Goal: Task Accomplishment & Management: Complete application form

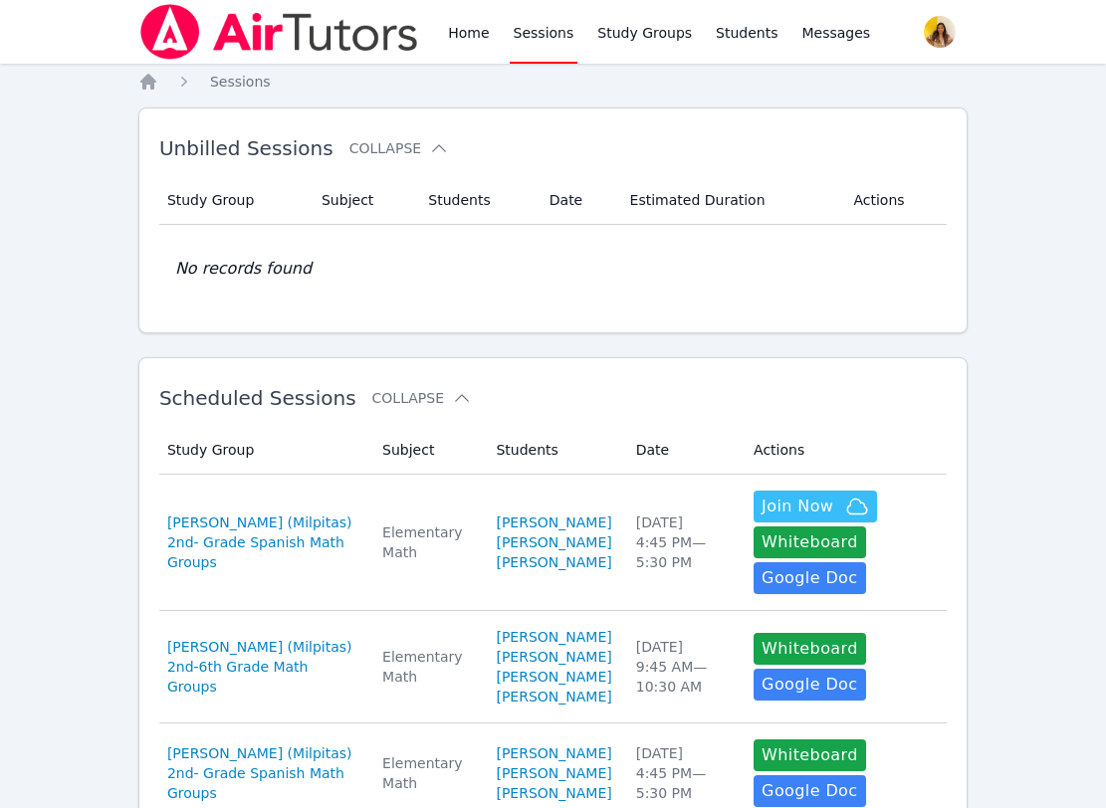
click at [349, 55] on img at bounding box center [279, 32] width 282 height 56
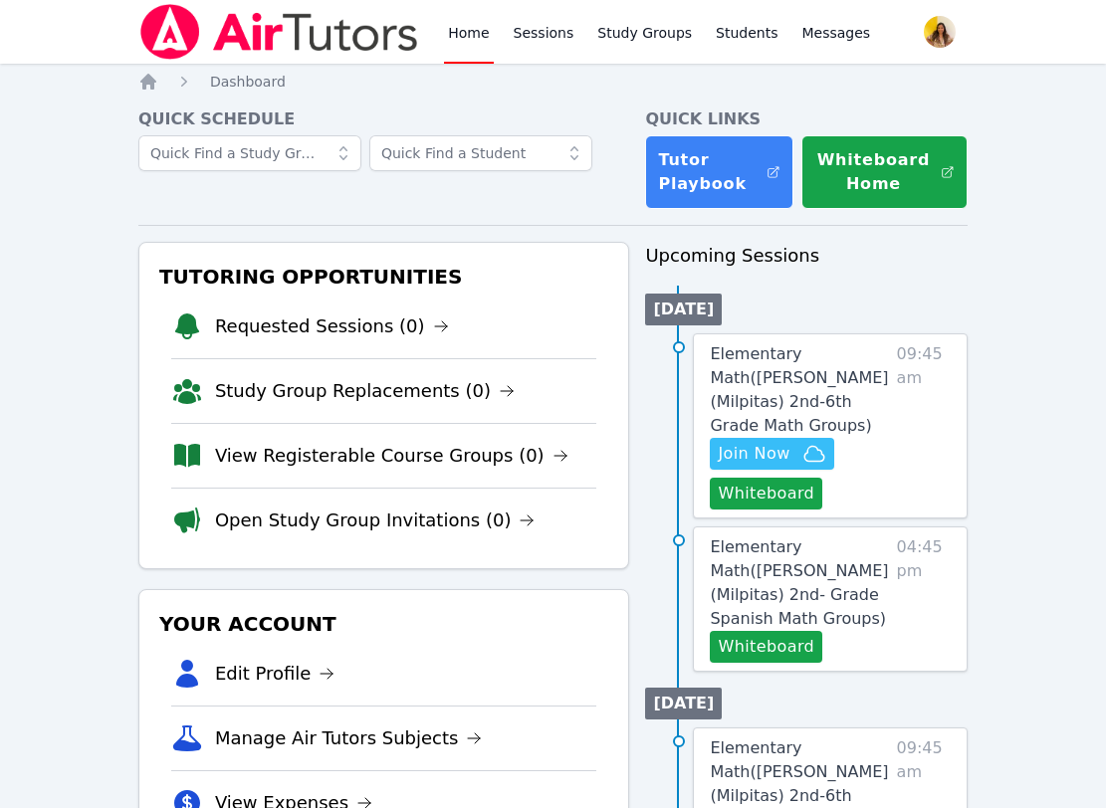
click at [349, 55] on img at bounding box center [279, 32] width 282 height 56
click at [768, 499] on button "Whiteboard" at bounding box center [766, 494] width 112 height 32
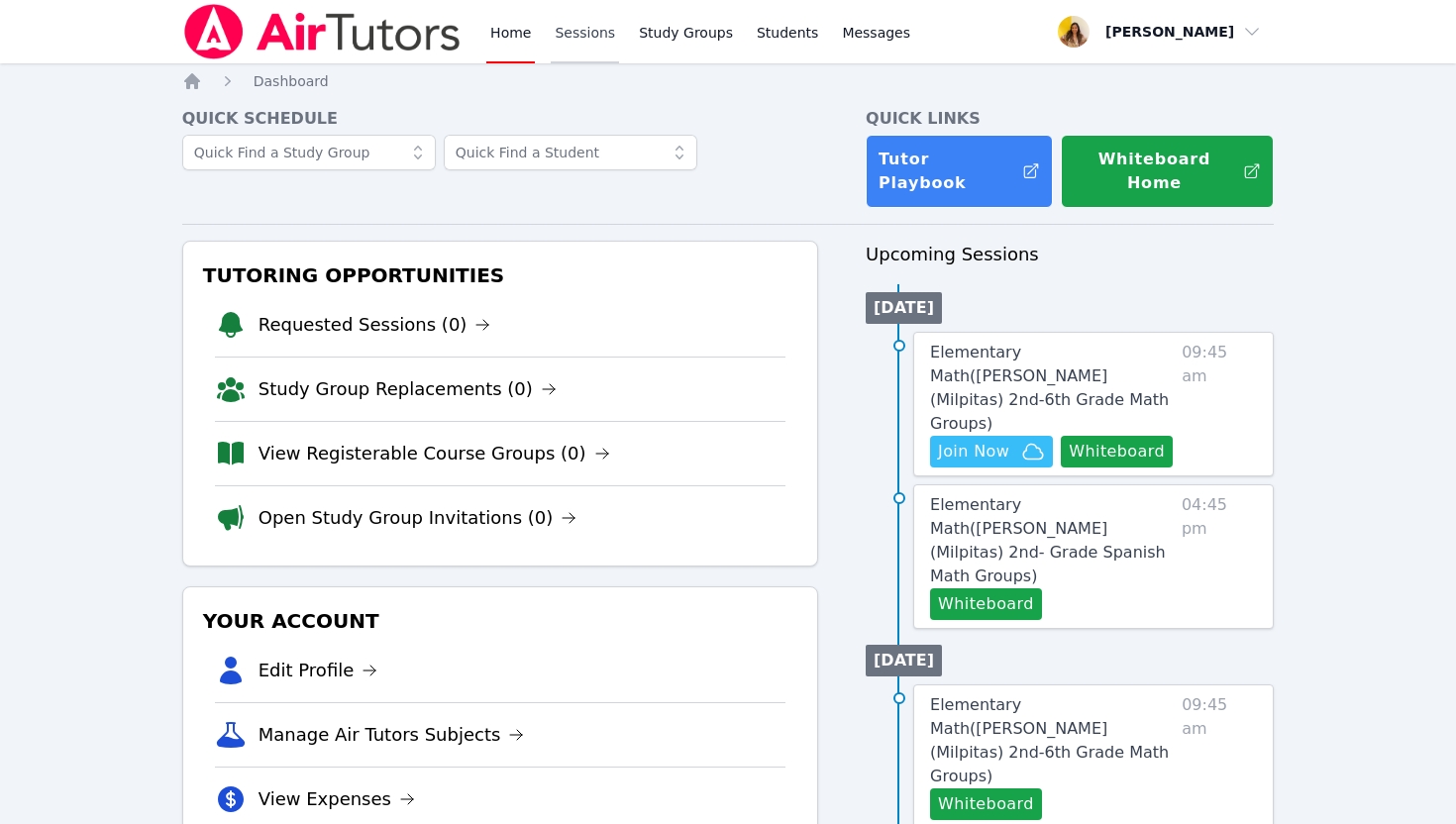
click at [579, 30] on link "Sessions" at bounding box center [584, 32] width 69 height 64
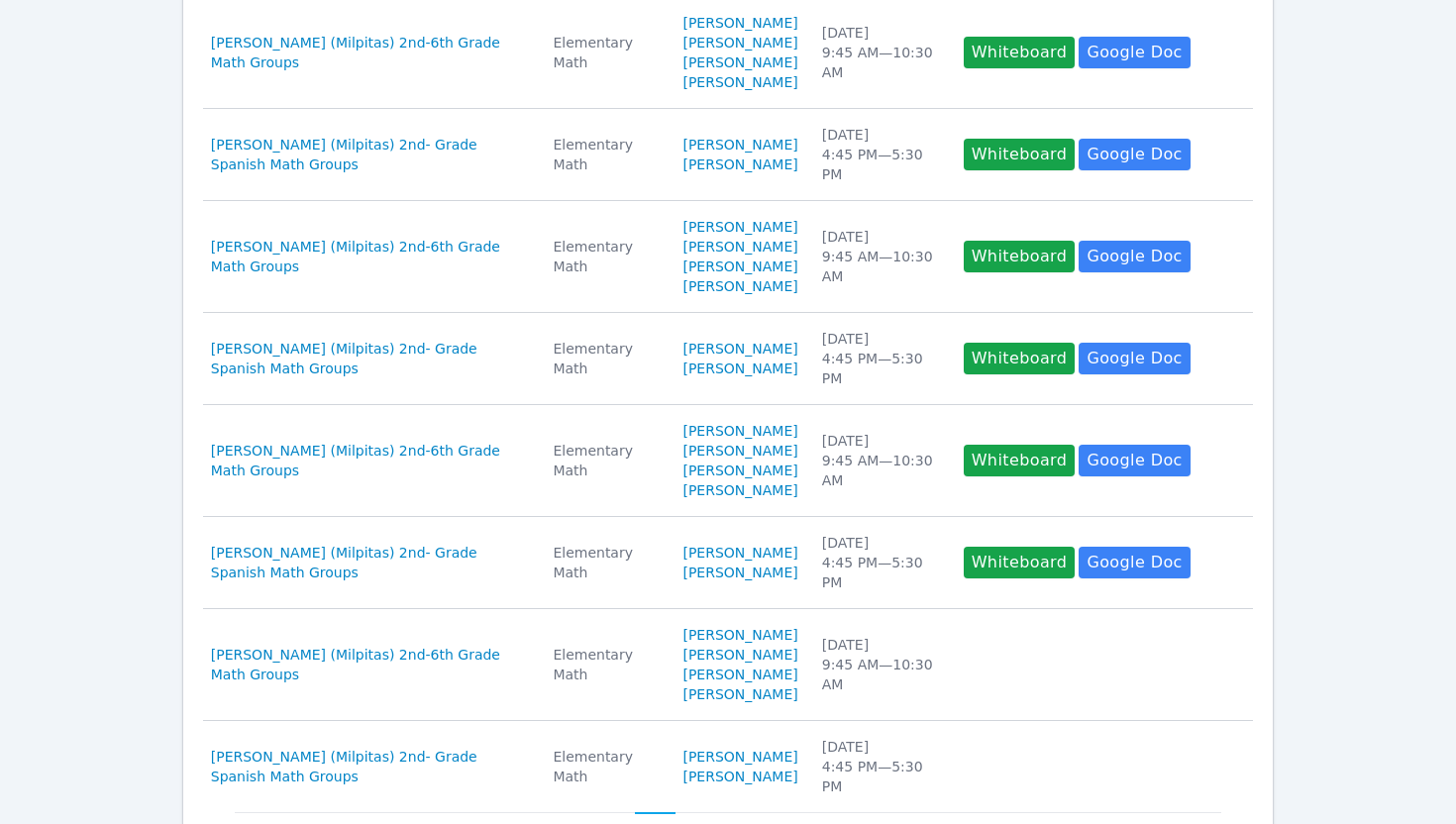
scroll to position [1009, 0]
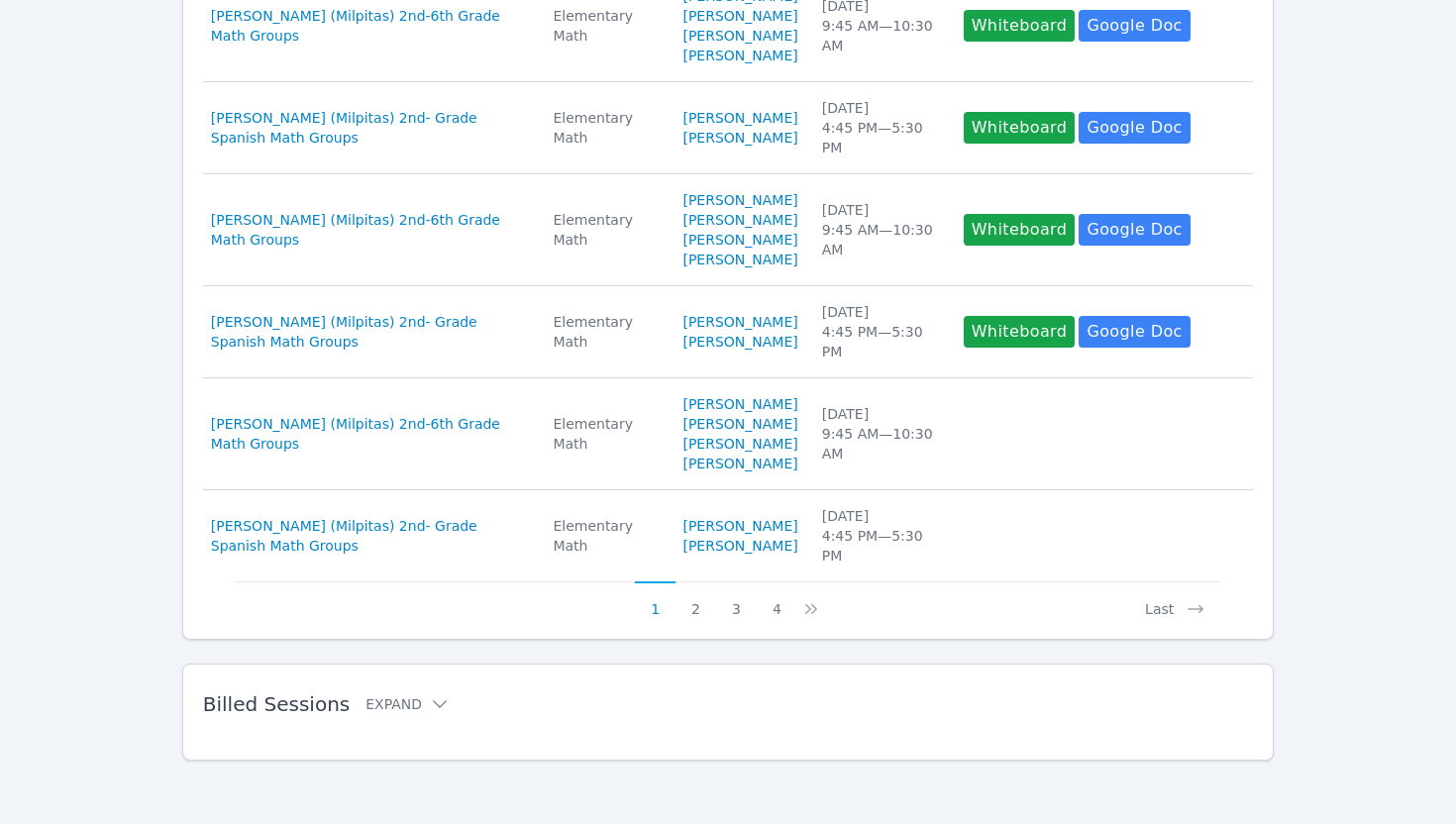
click at [278, 703] on span "Billed Sessions" at bounding box center [276, 705] width 146 height 24
click at [413, 697] on button "Expand" at bounding box center [407, 705] width 85 height 20
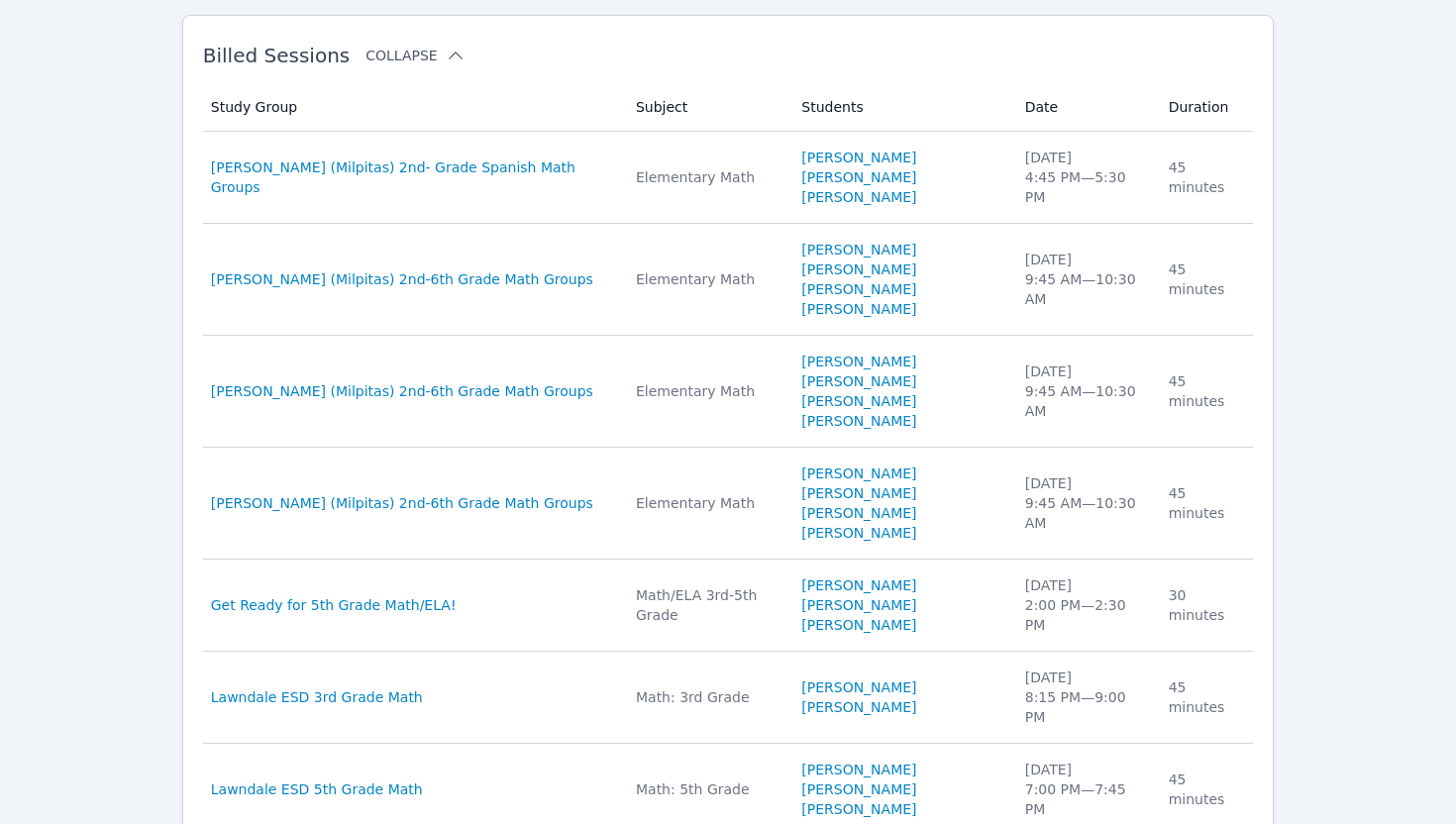
scroll to position [1582, 0]
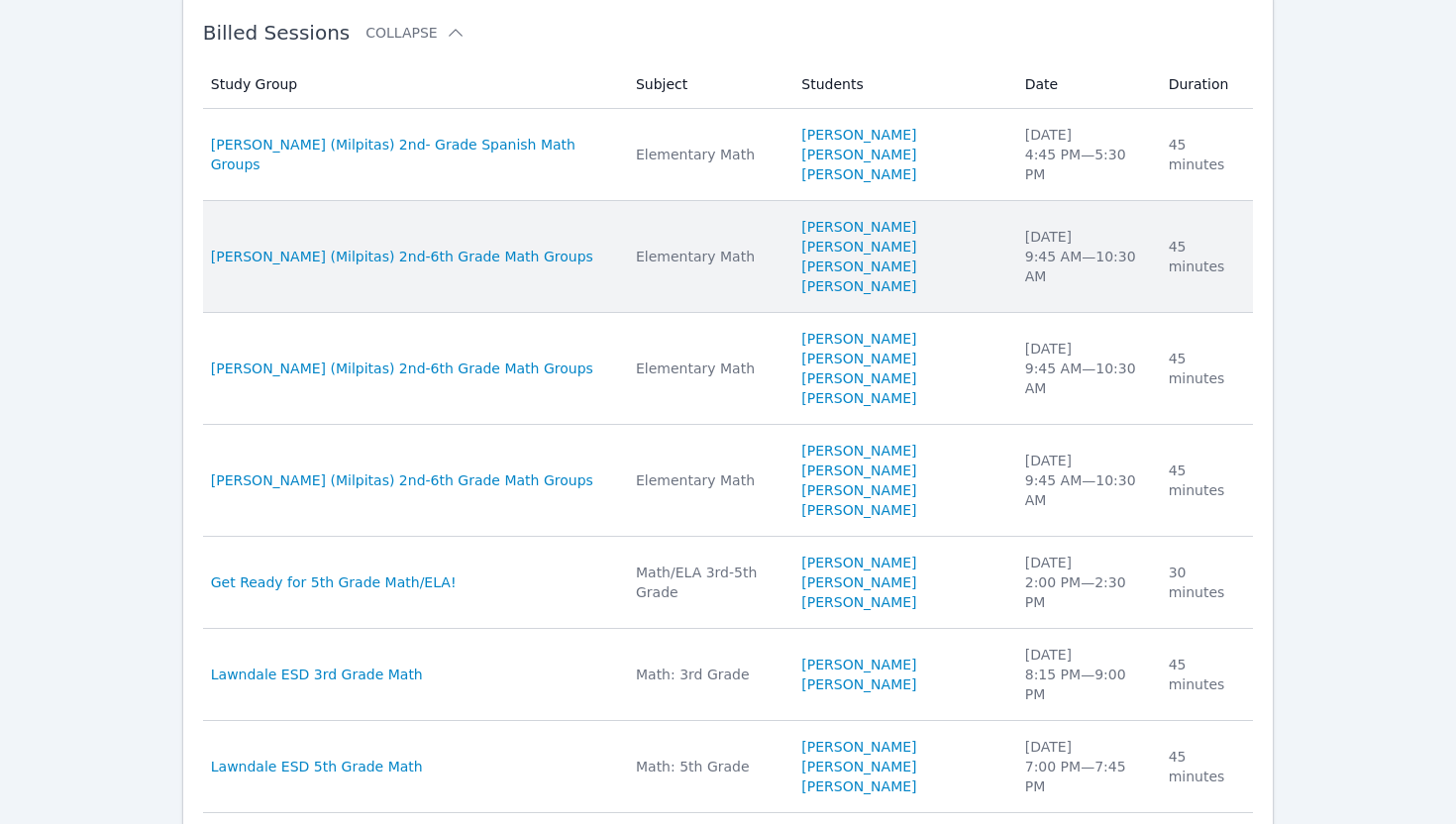
click at [652, 313] on td "Subject Elementary Math" at bounding box center [707, 257] width 165 height 111
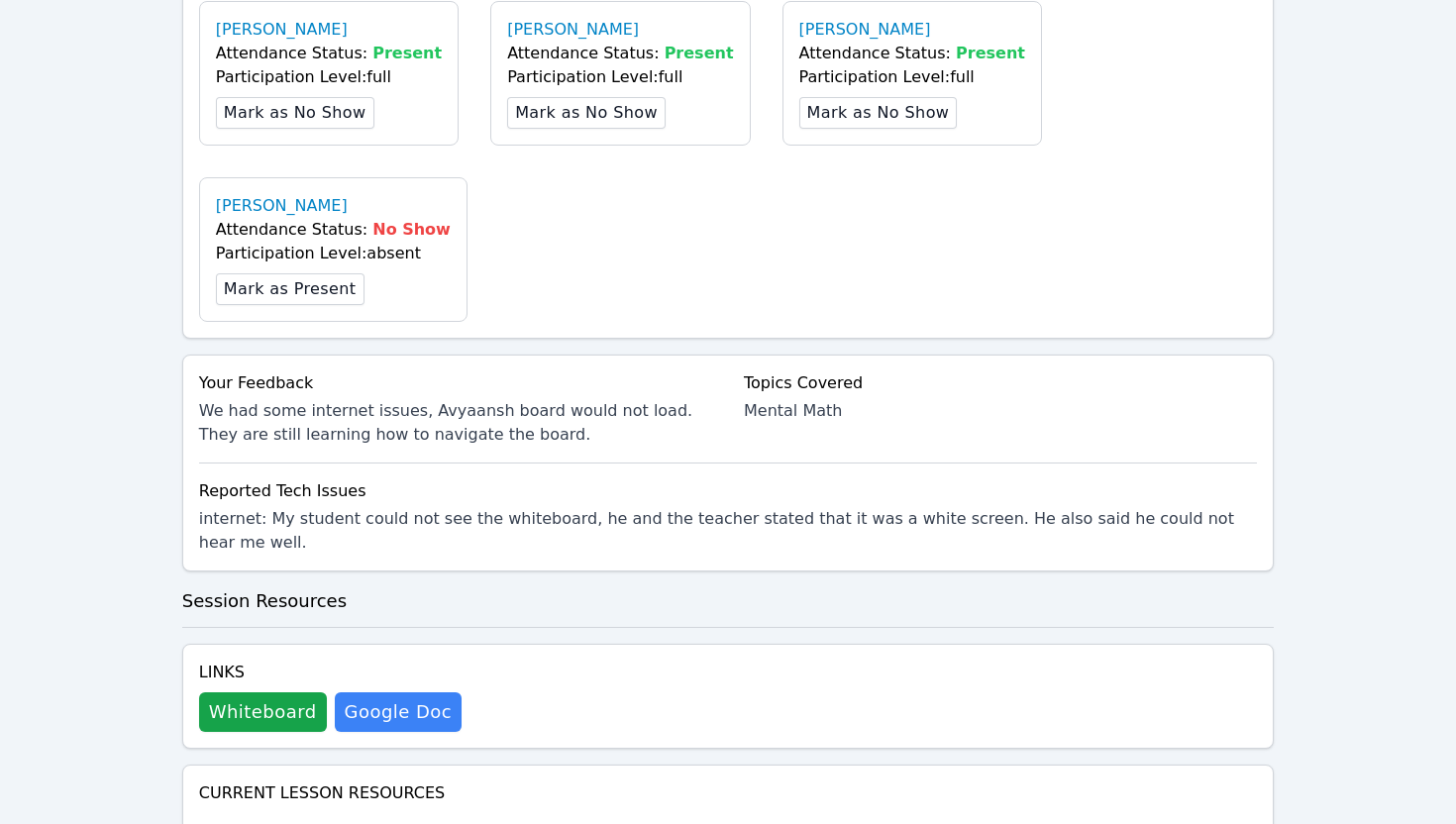
scroll to position [633, 0]
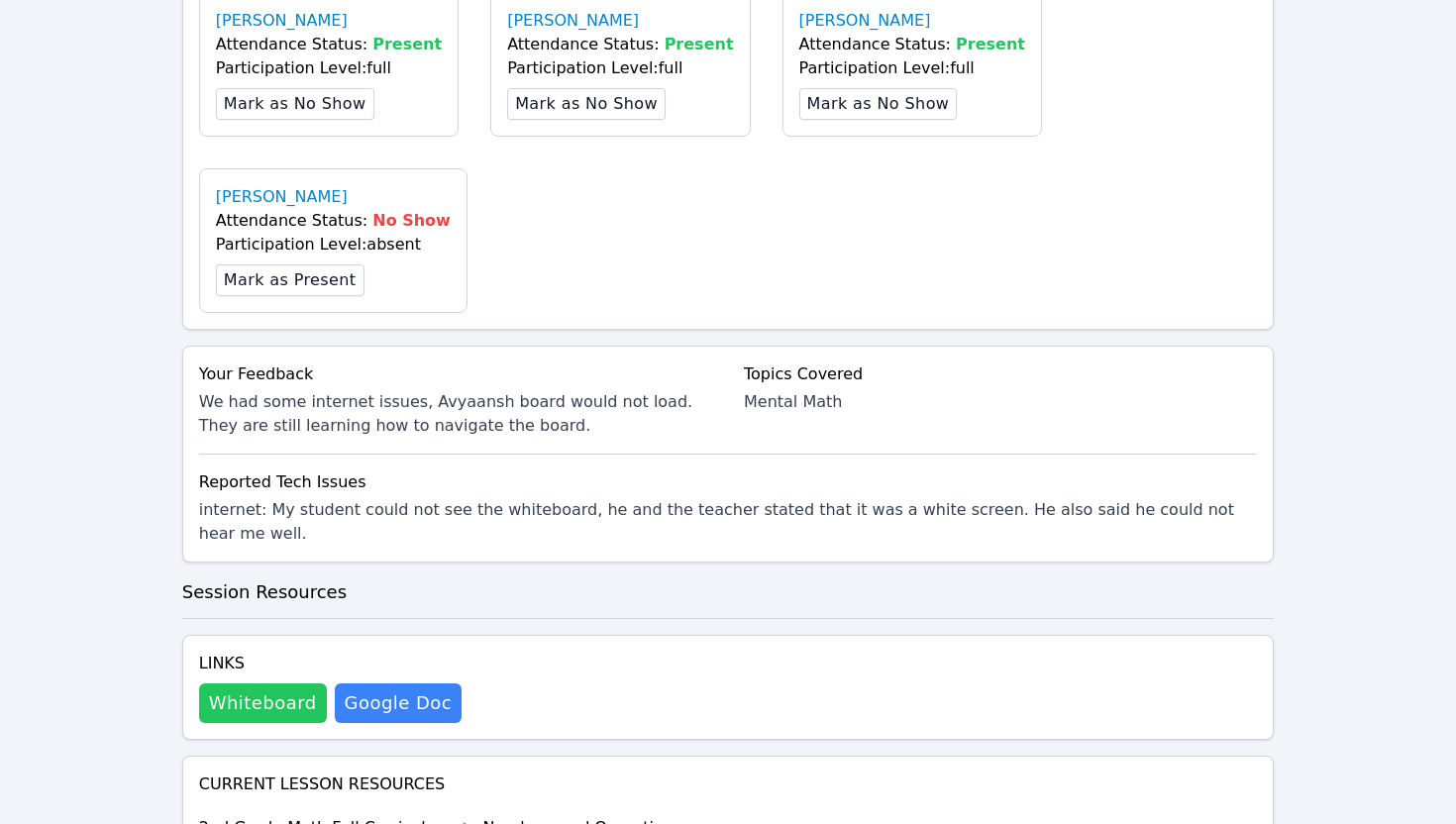
click at [232, 684] on button "Whiteboard" at bounding box center [263, 704] width 127 height 40
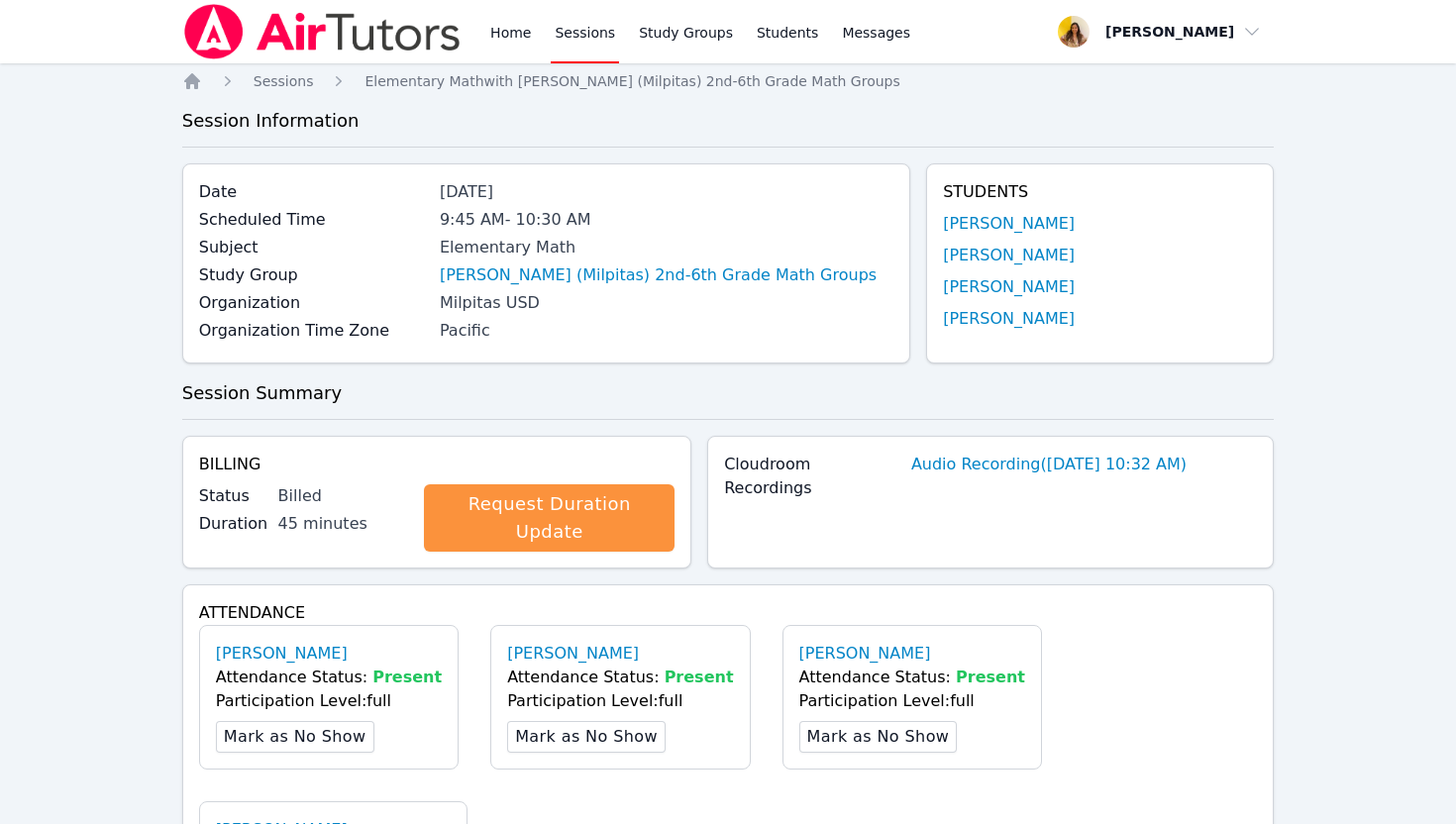
click at [574, 35] on link "Sessions" at bounding box center [584, 32] width 69 height 64
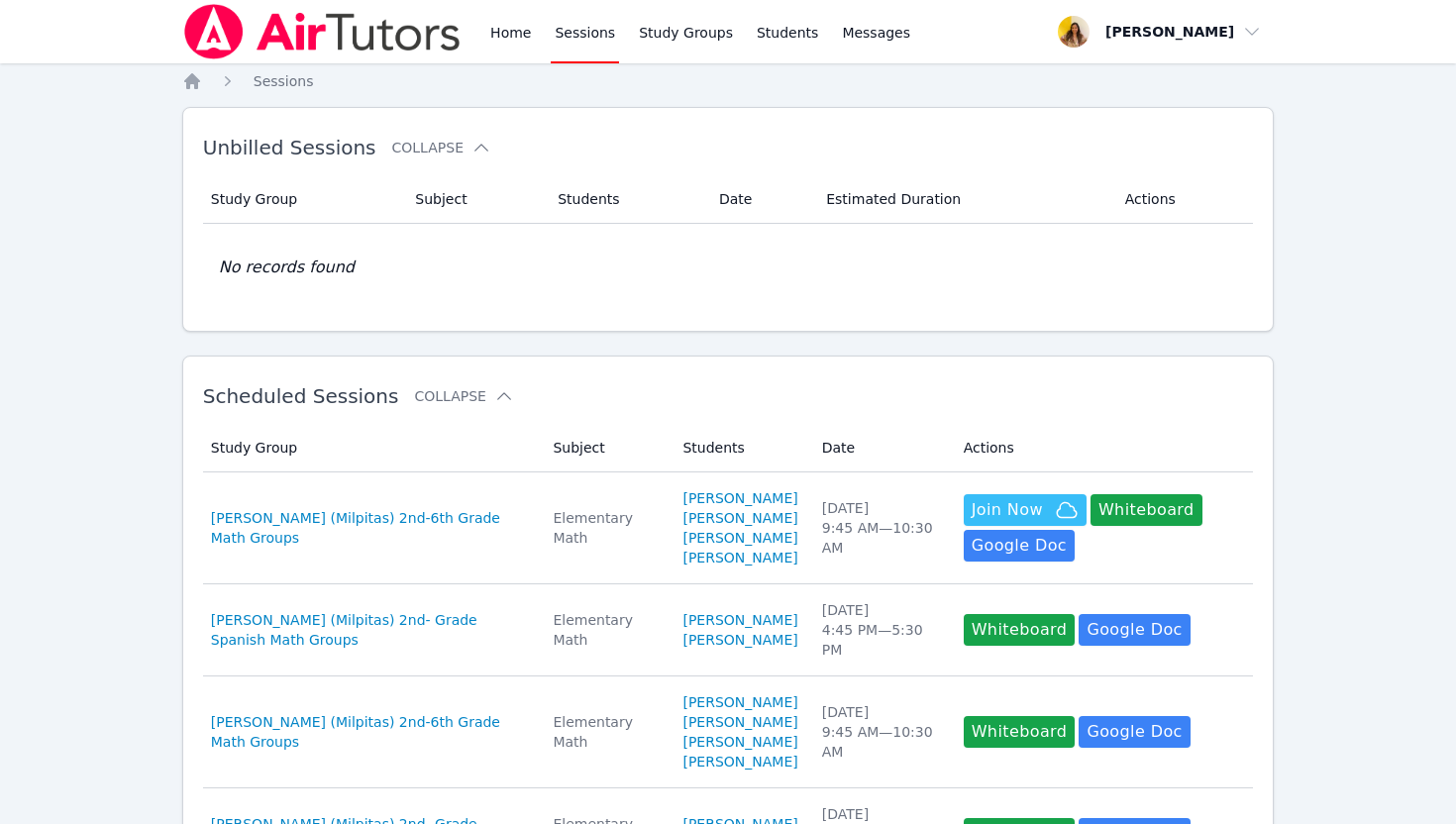
click at [367, 35] on img at bounding box center [322, 32] width 281 height 56
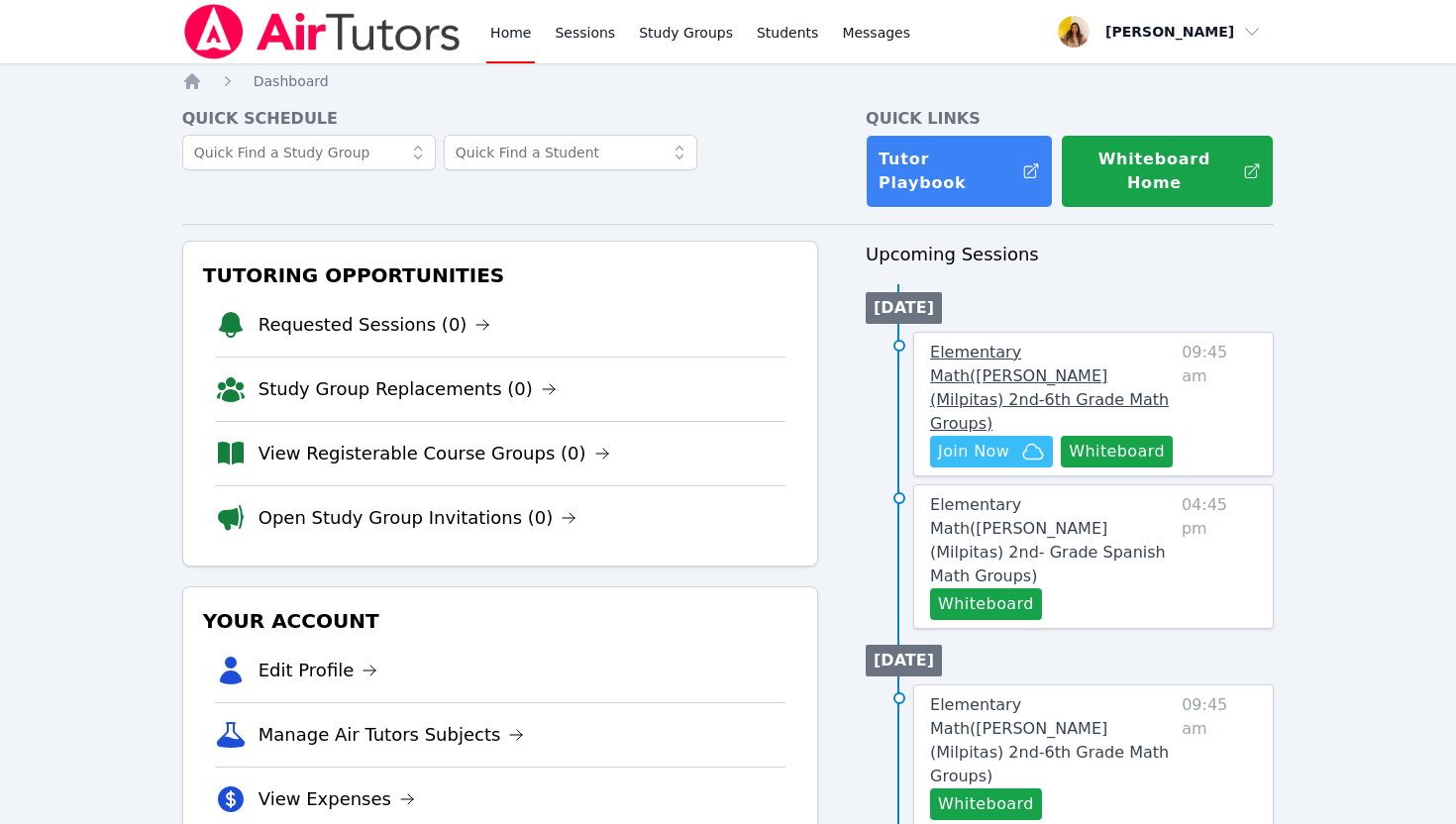
click at [995, 345] on link "Elementary Math ( Mattos (Milpitas) 2nd-6th Grade Math Groups )" at bounding box center [1052, 388] width 244 height 96
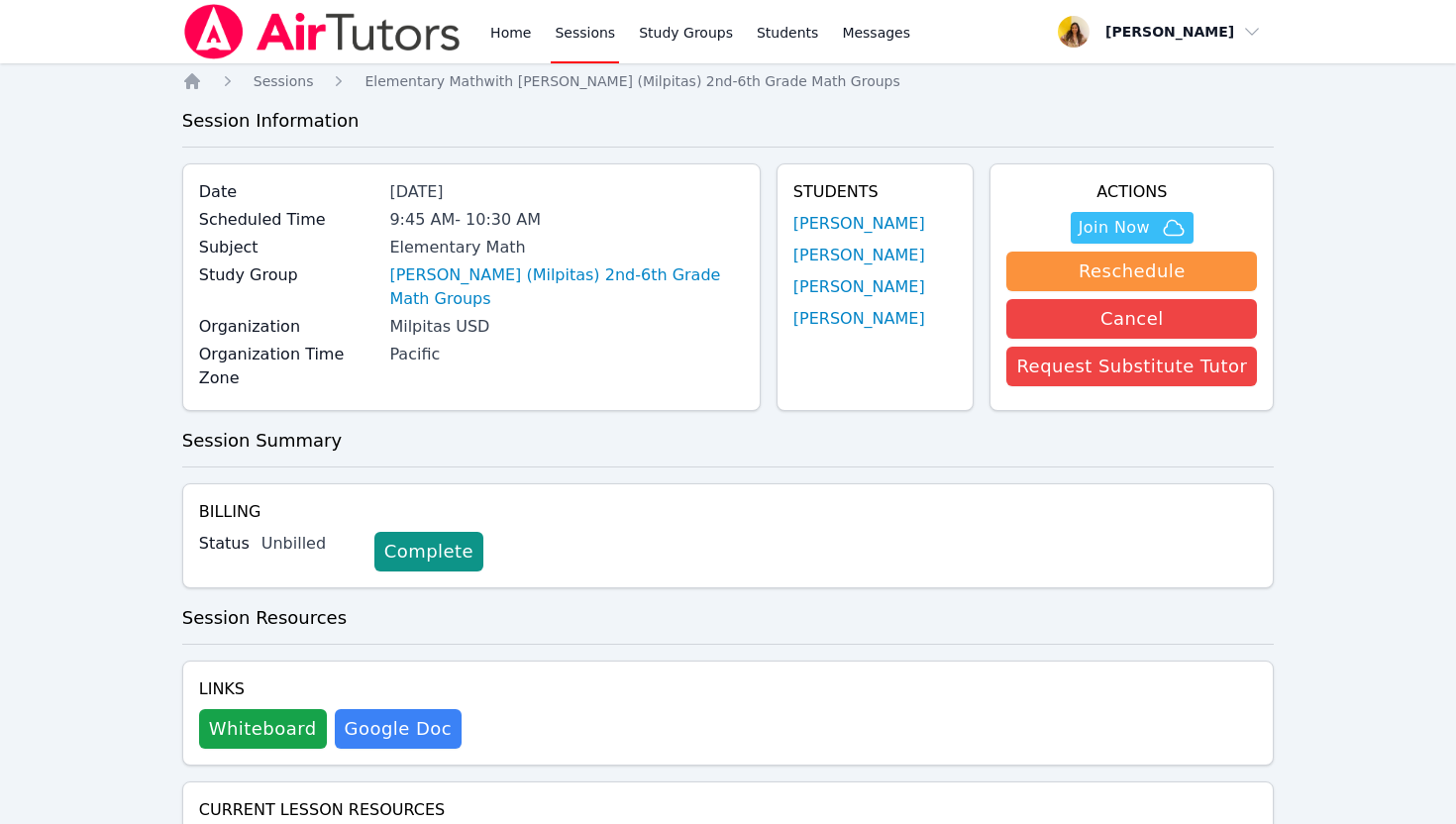
click at [389, 44] on img at bounding box center [322, 32] width 281 height 56
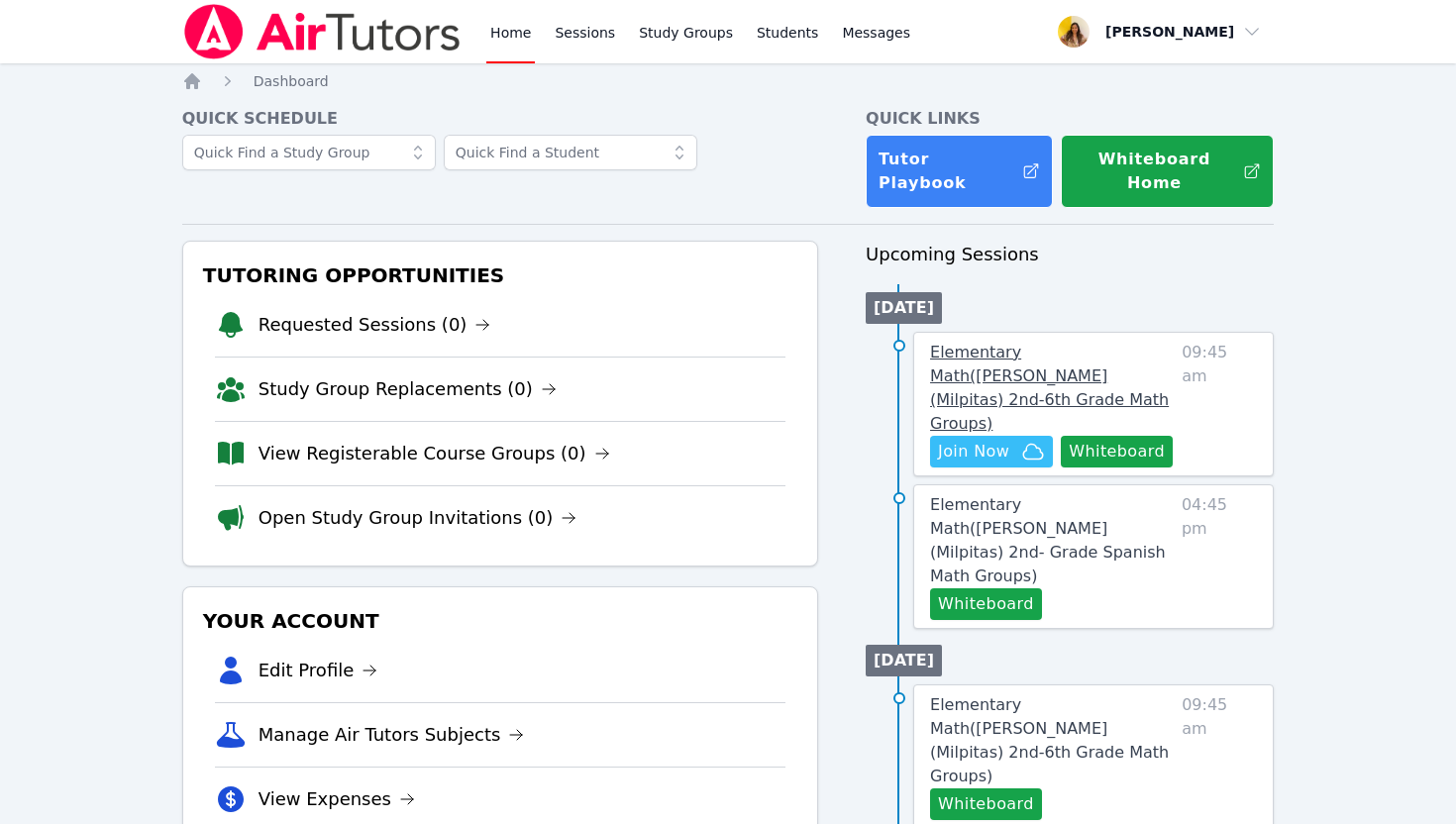
click at [1045, 350] on span "Elementary Math ( Mattos (Milpitas) 2nd-6th Grade Math Groups )" at bounding box center [1050, 387] width 239 height 91
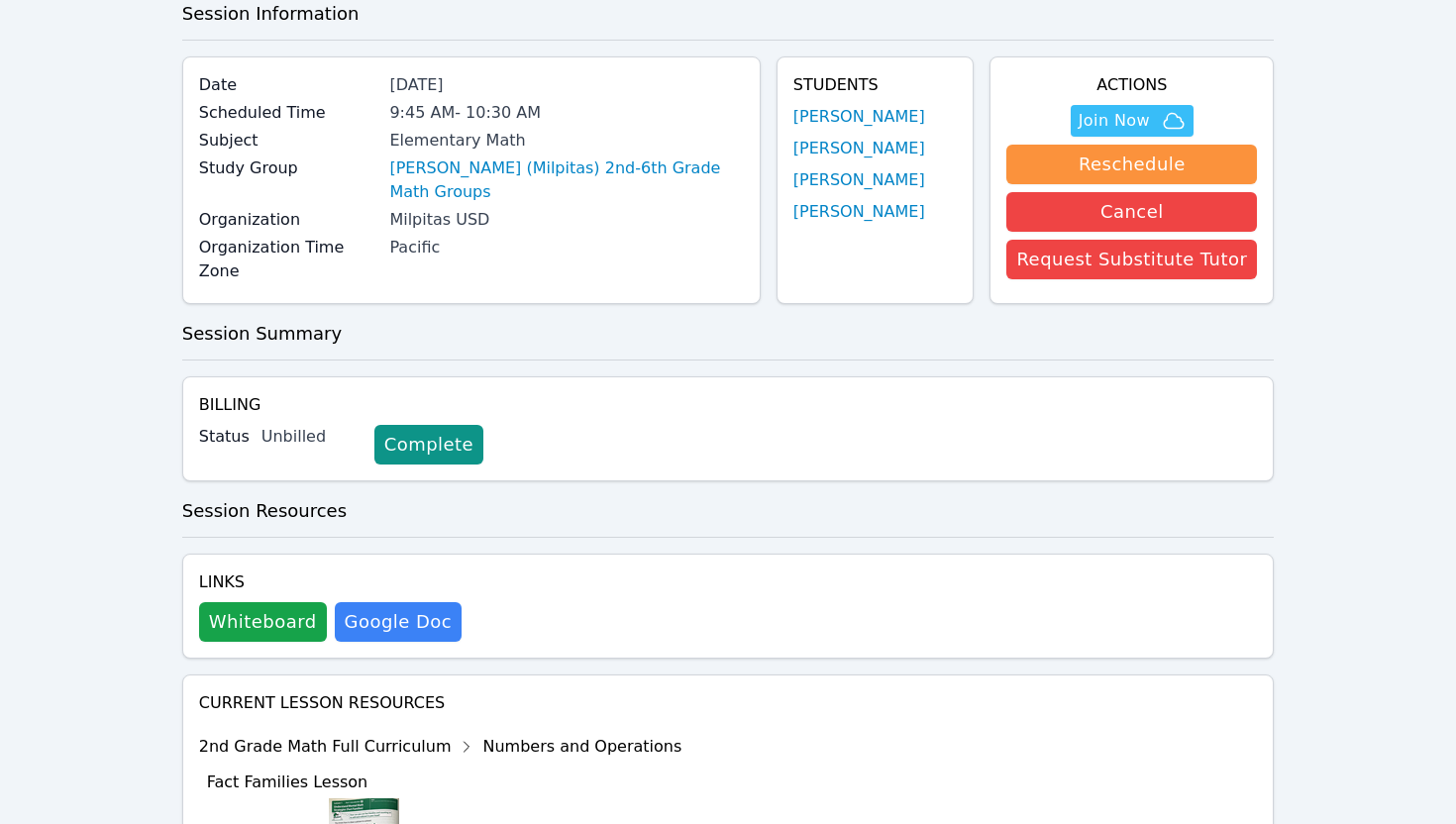
scroll to position [134, 0]
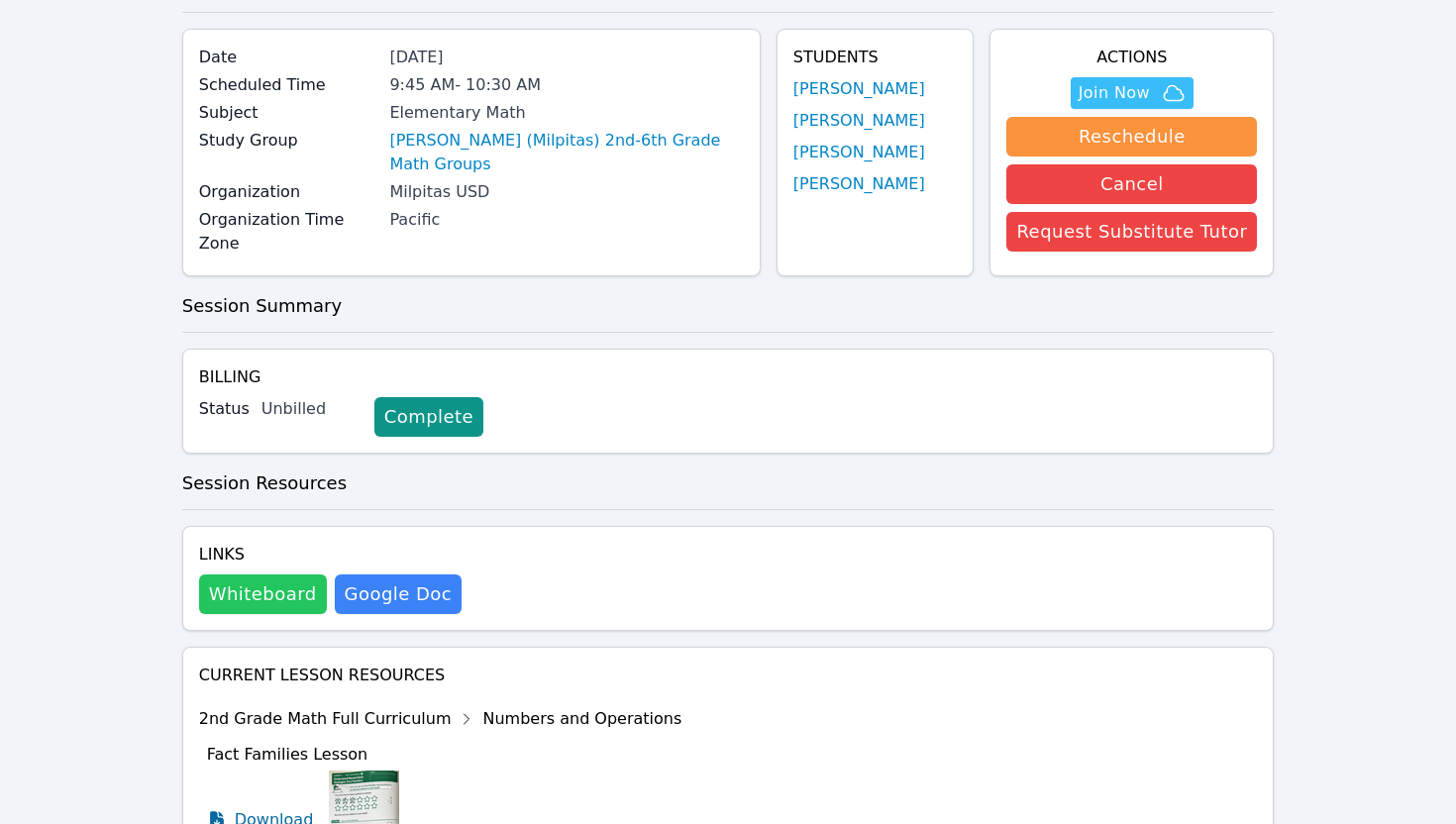
click at [254, 581] on button "Whiteboard" at bounding box center [263, 594] width 127 height 40
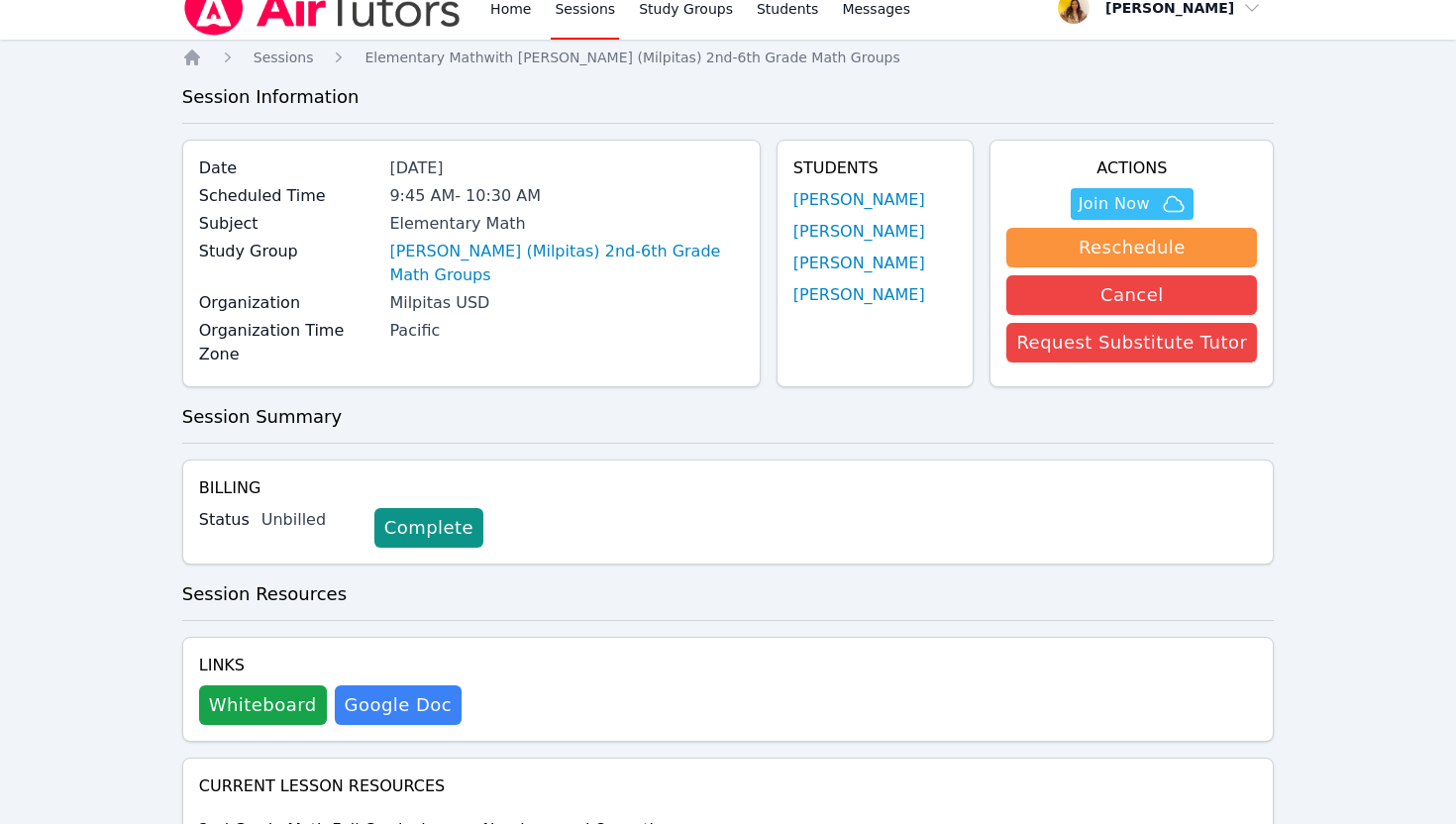
scroll to position [0, 0]
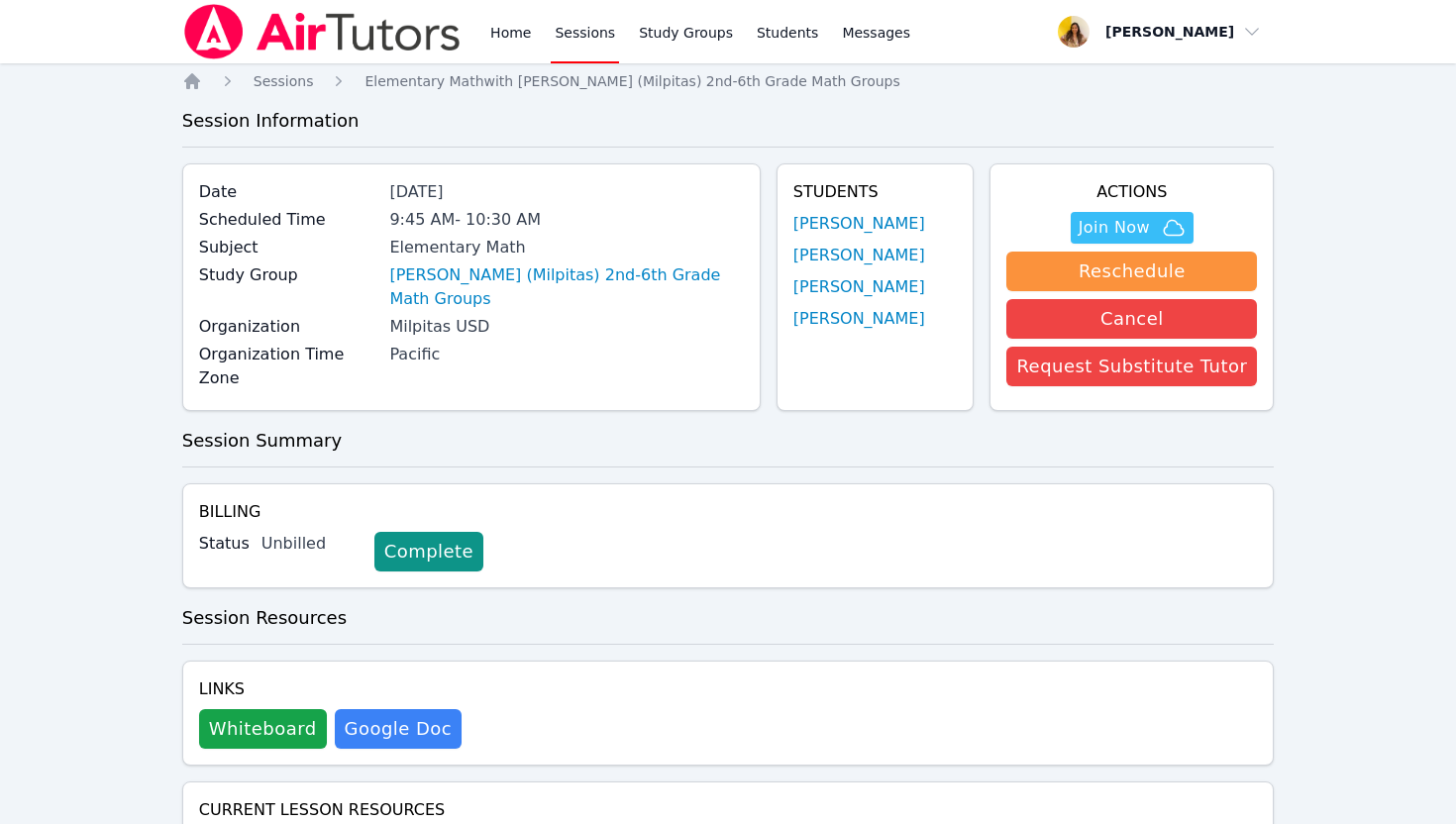
click at [416, 30] on img at bounding box center [322, 32] width 281 height 56
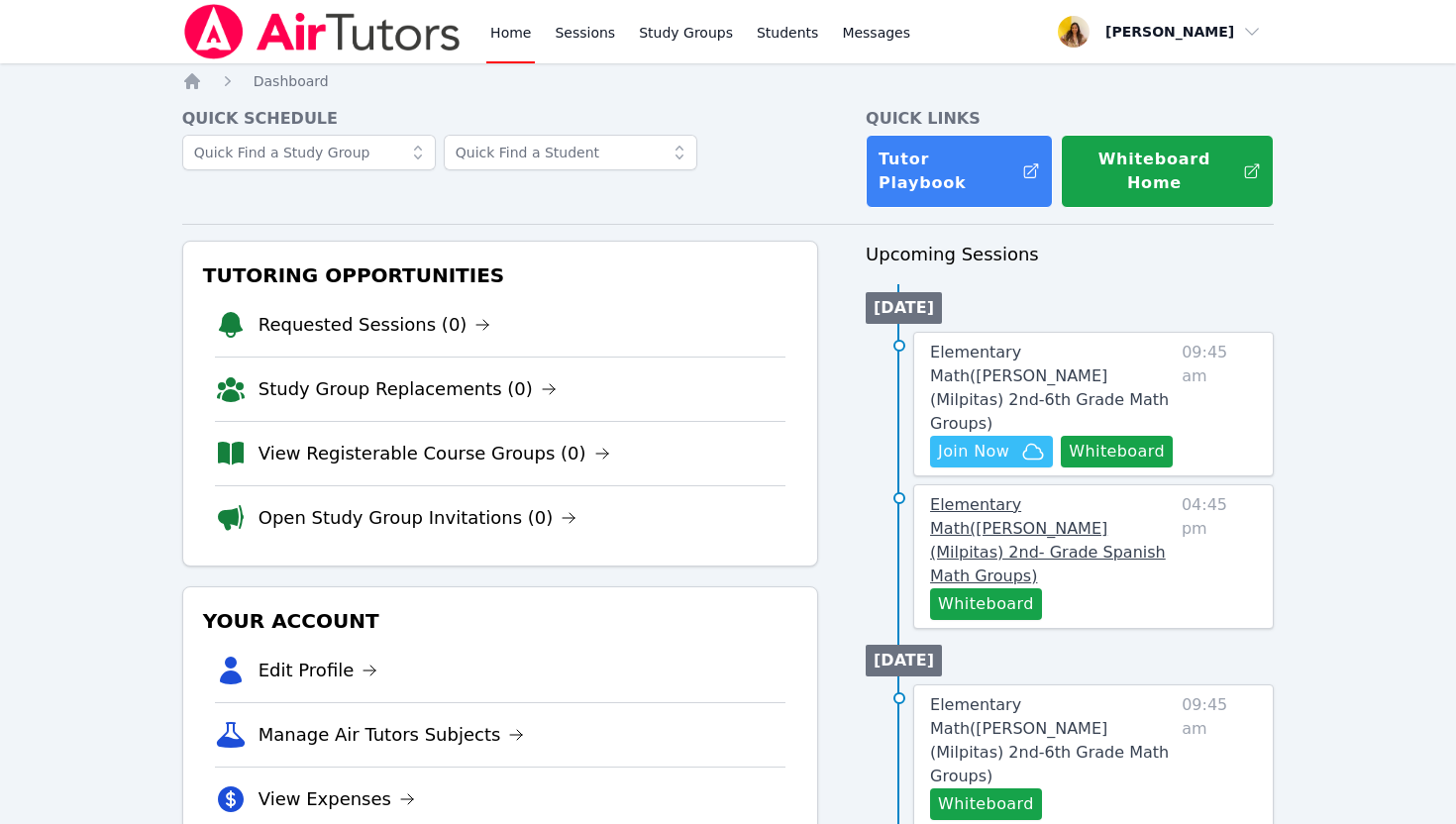
click at [996, 496] on span "Elementary Math ( Randall (Milpitas) 2nd- Grade Spanish Math Groups )" at bounding box center [1048, 540] width 236 height 91
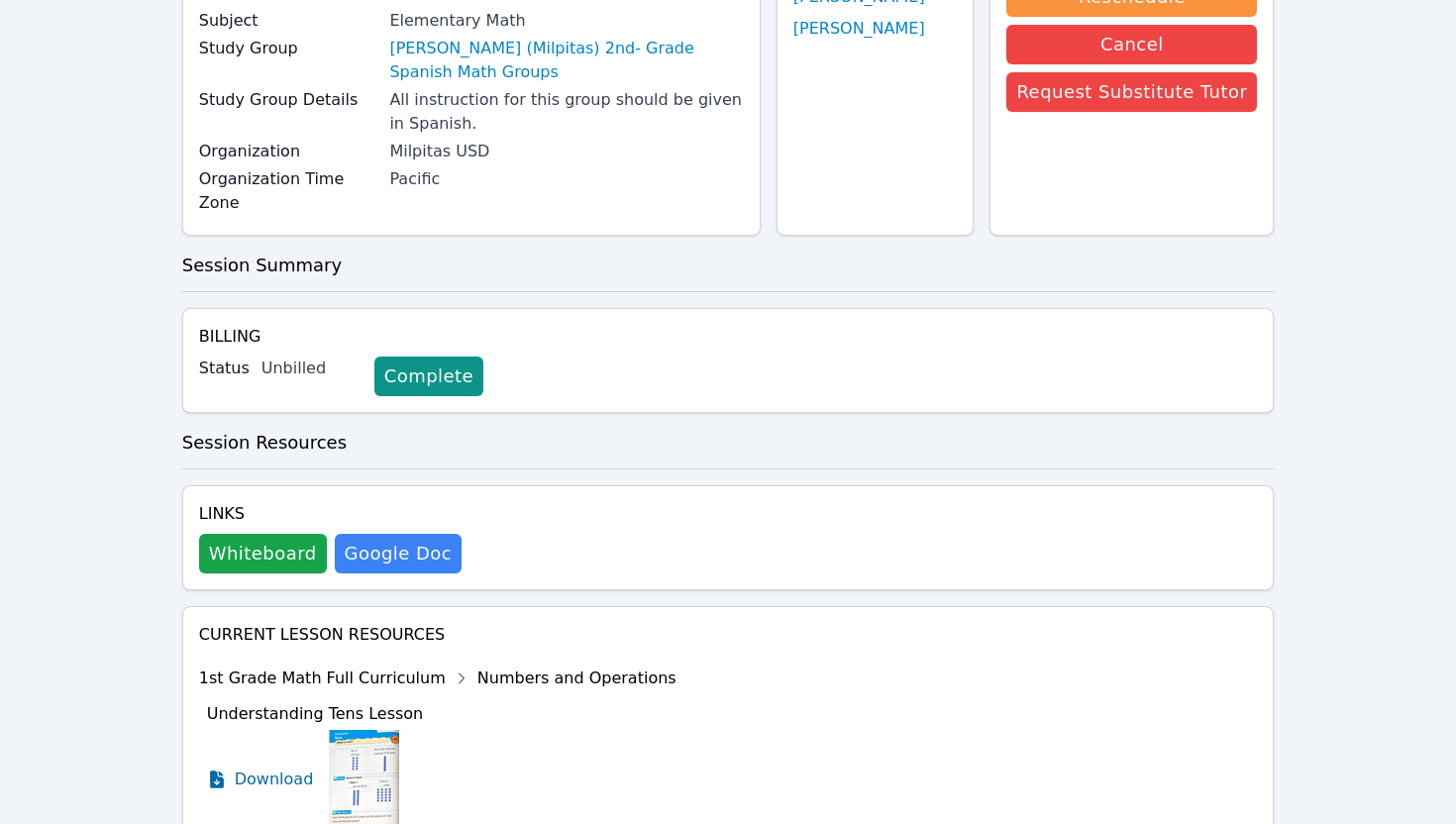
scroll to position [244, 0]
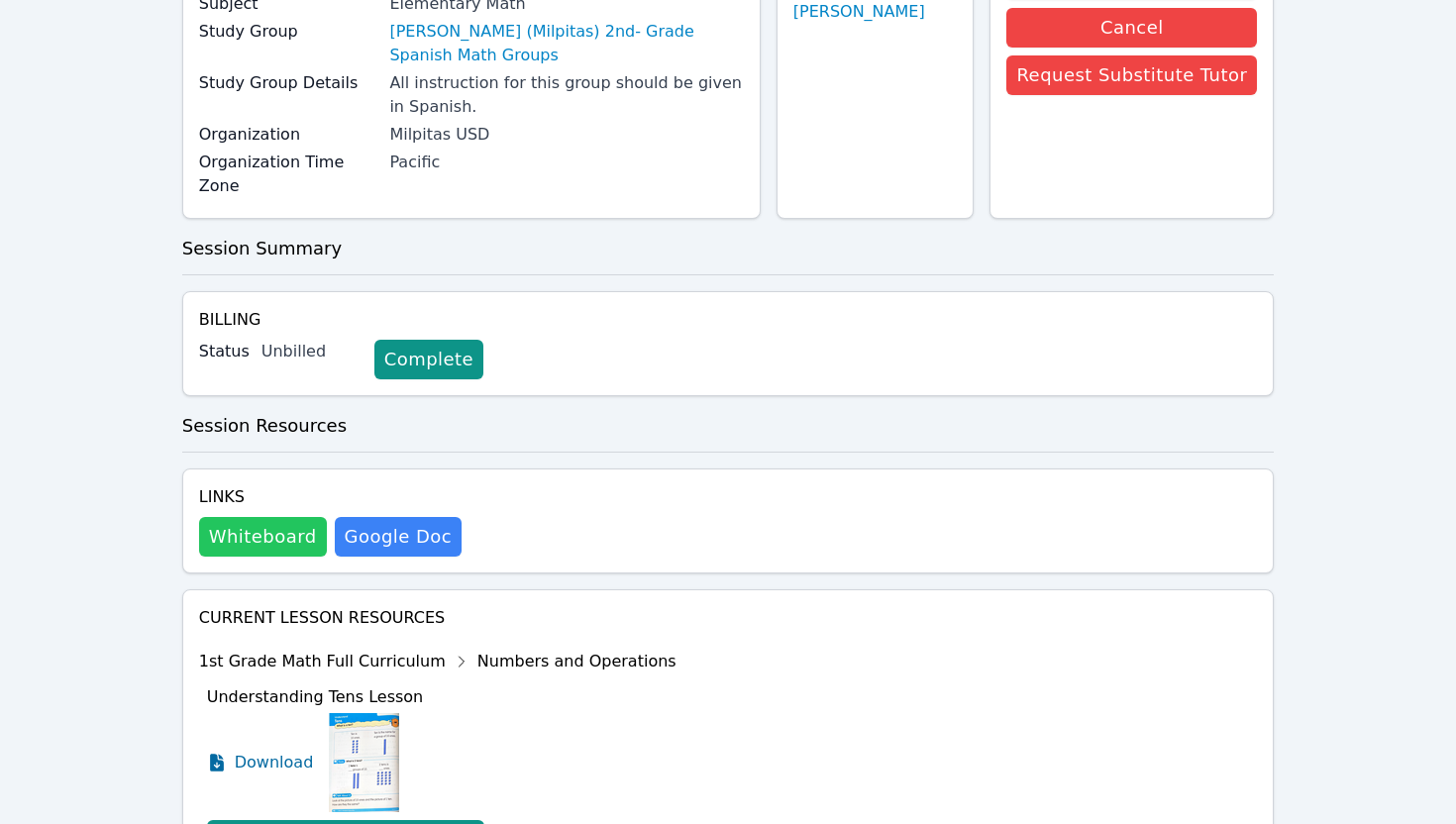
click at [244, 517] on button "Whiteboard" at bounding box center [263, 537] width 127 height 40
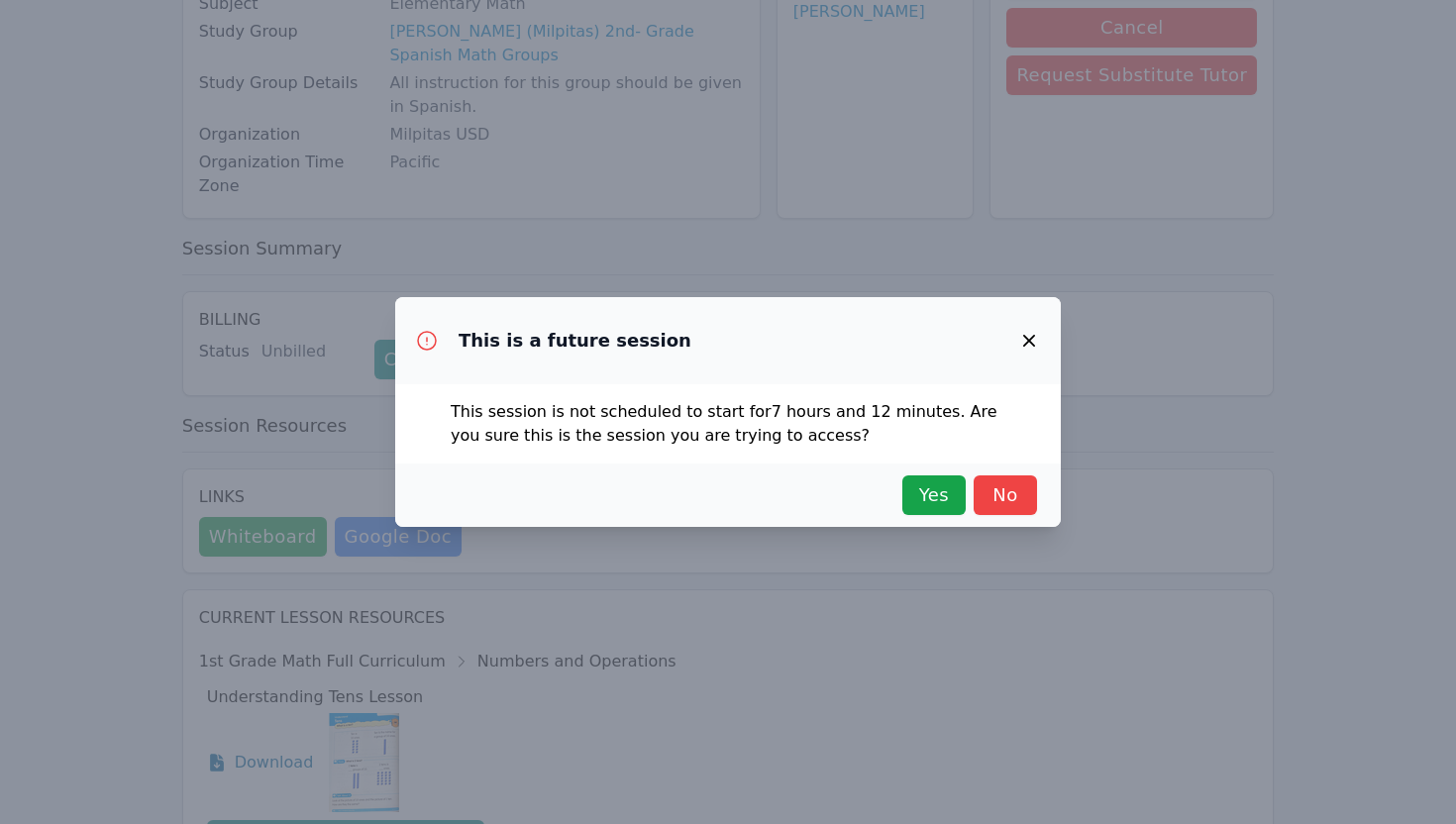
click at [897, 625] on div "This is a future session This session is not scheduled to start for 7 hours and…" at bounding box center [728, 412] width 1456 height 824
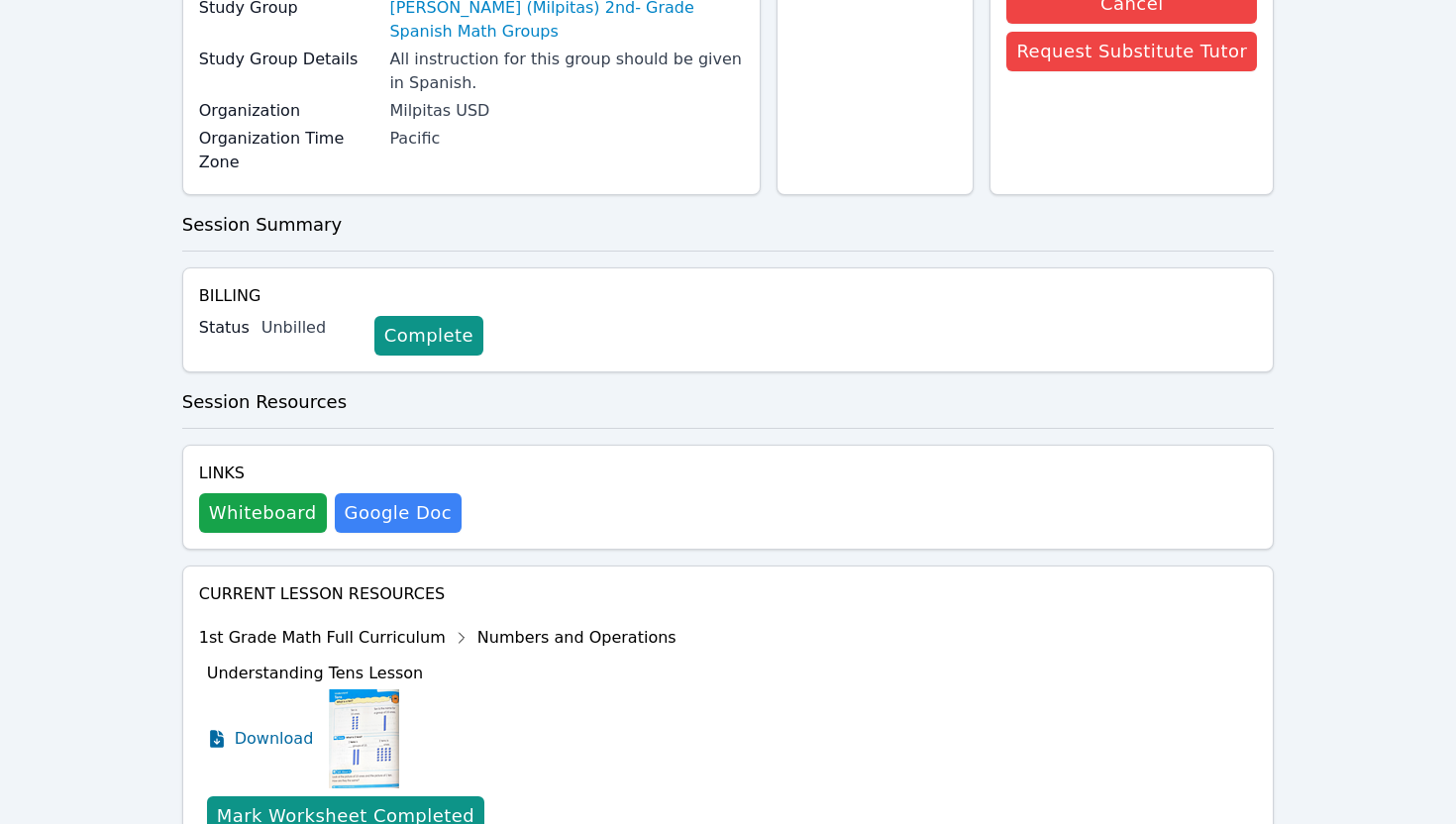
scroll to position [210, 0]
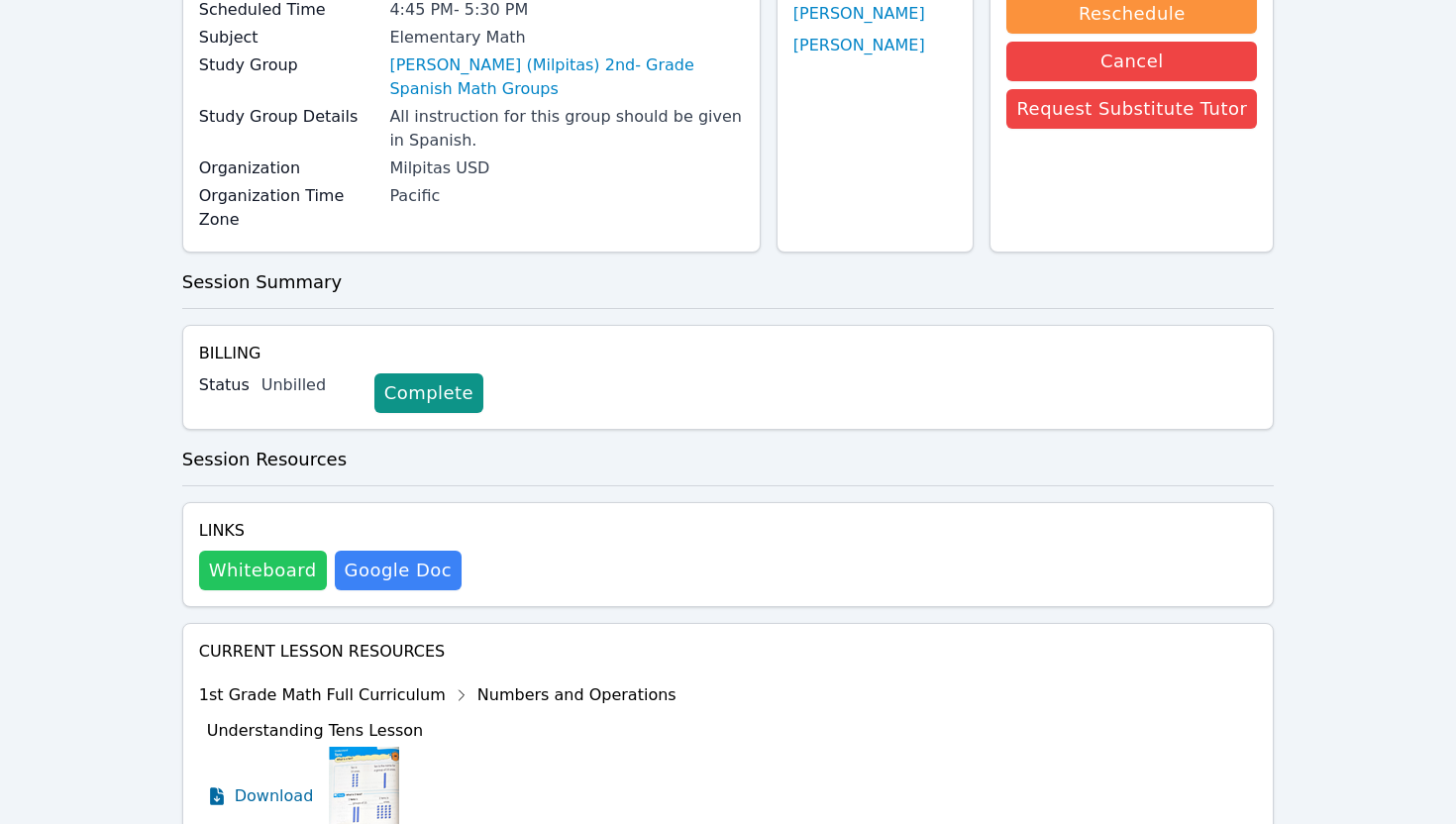
click at [259, 550] on button "Whiteboard" at bounding box center [263, 570] width 127 height 40
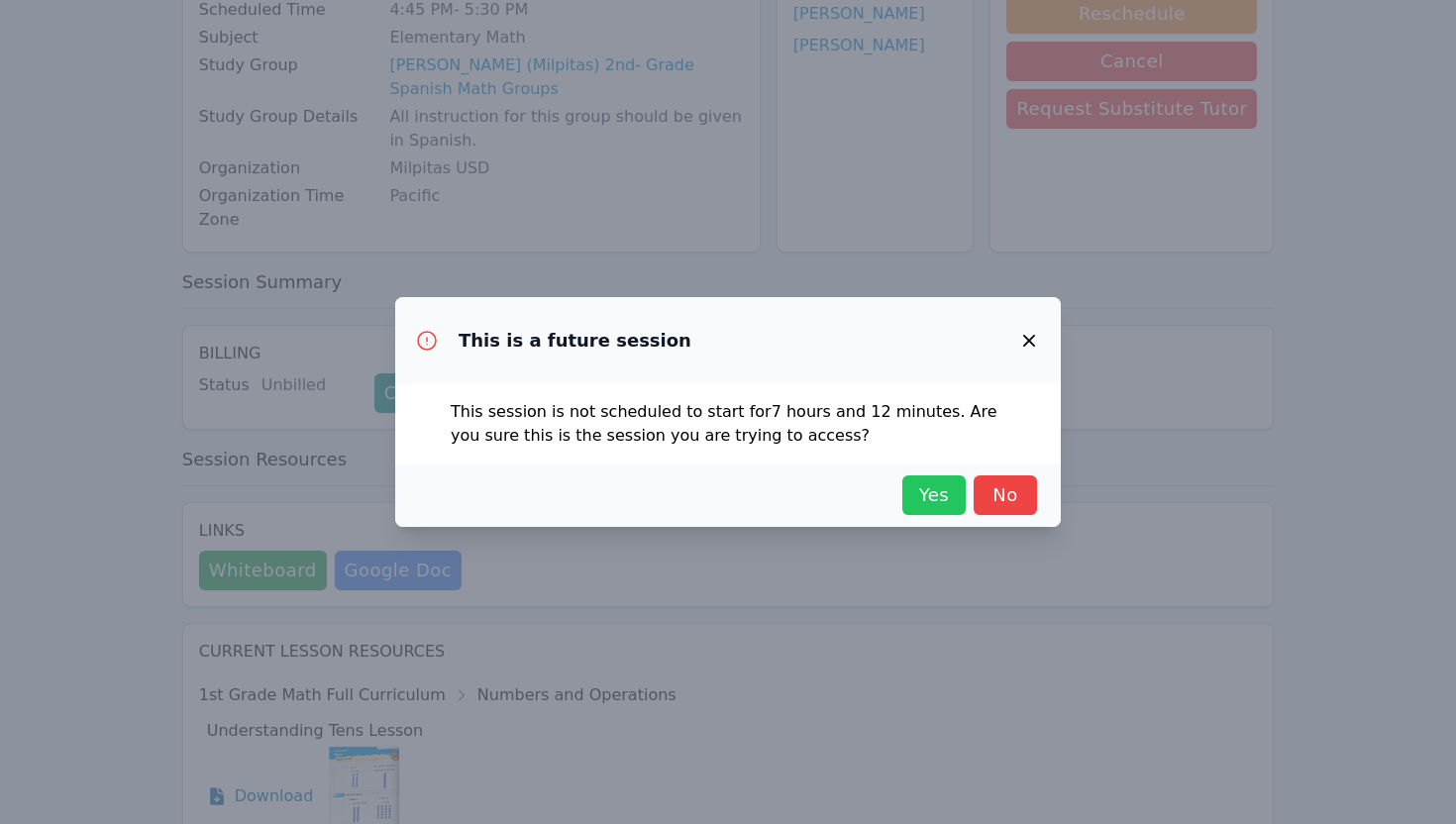
click at [927, 508] on span "Yes" at bounding box center [935, 496] width 44 height 28
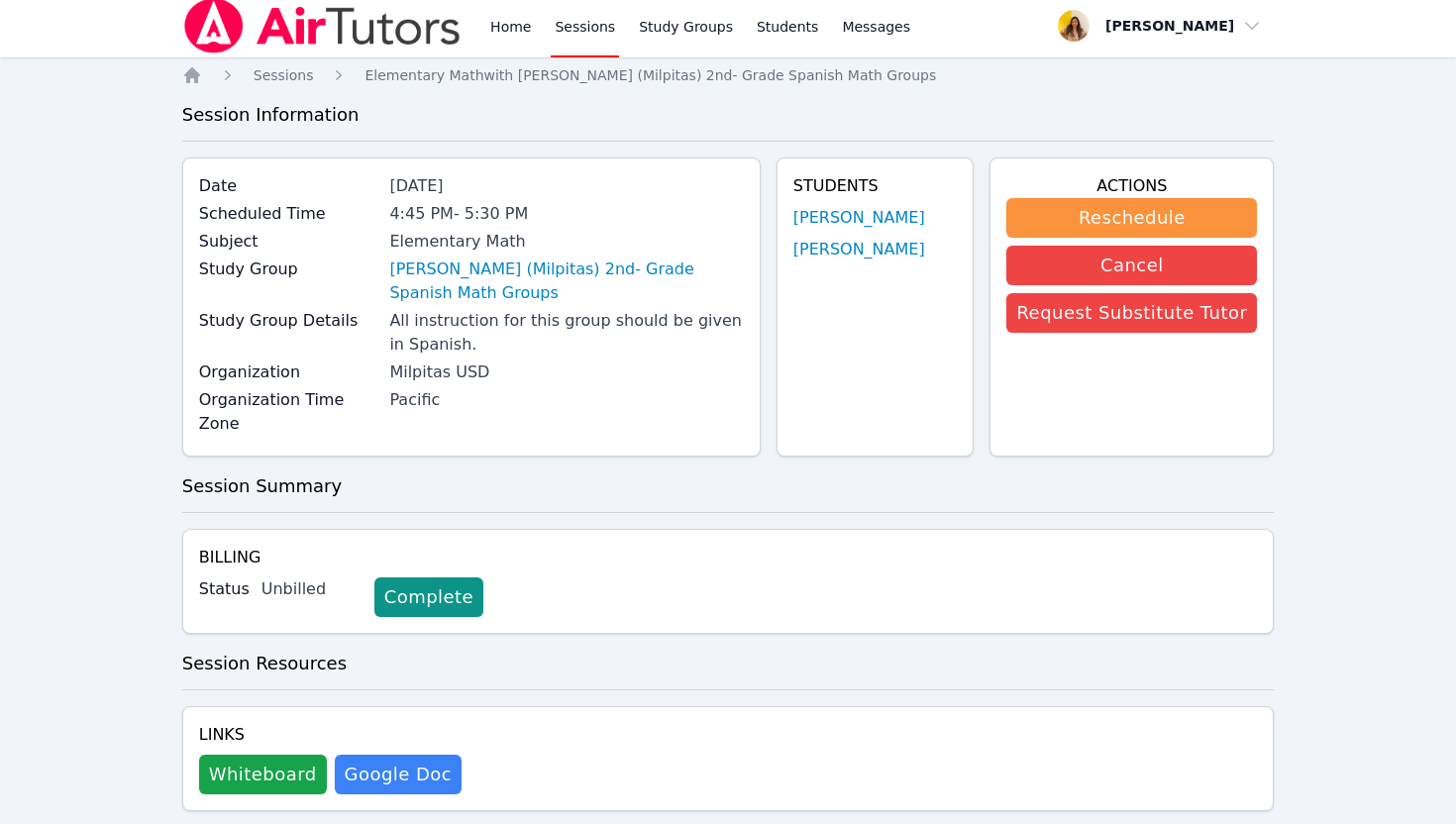
scroll to position [0, 0]
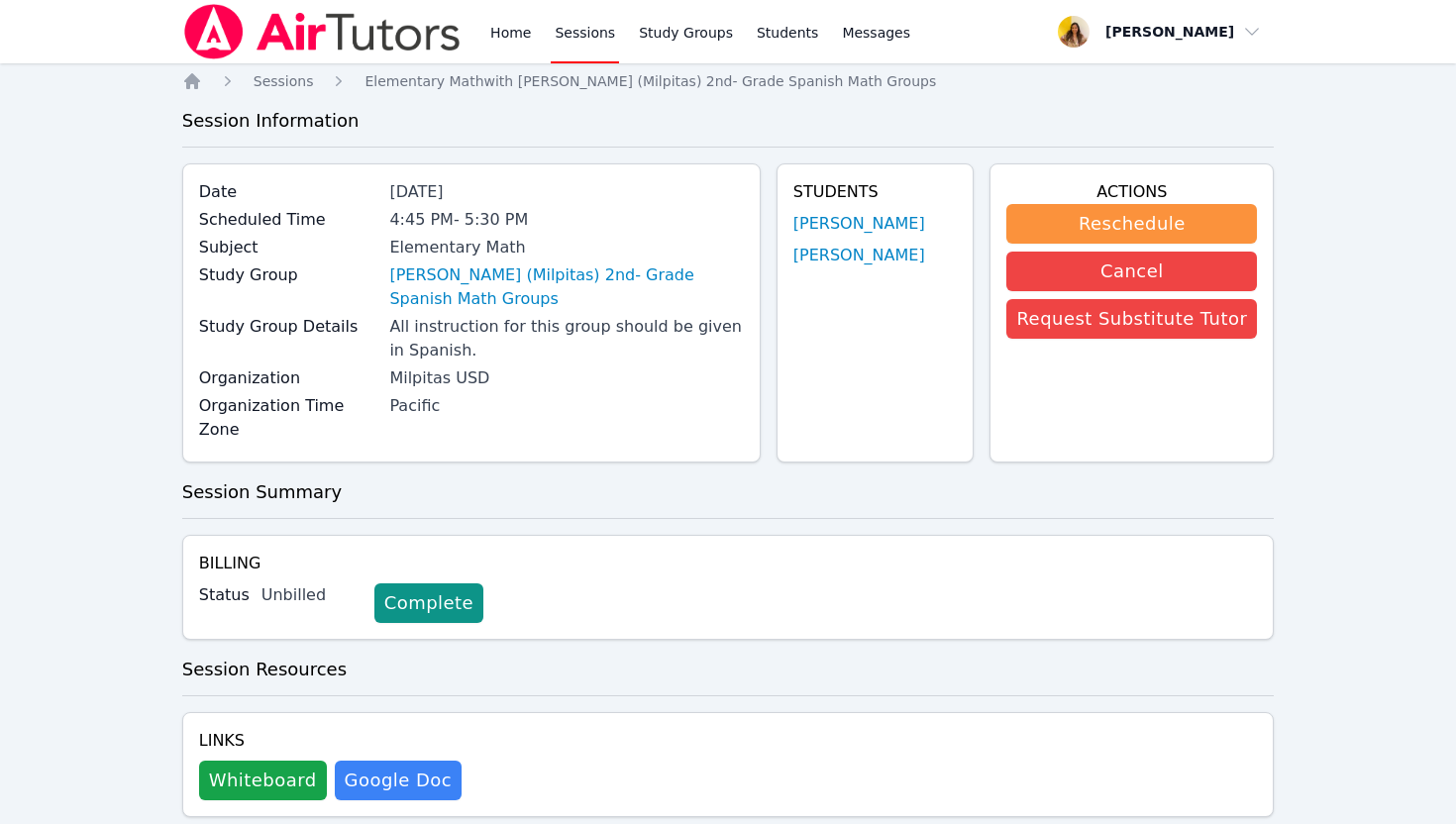
click at [380, 39] on img at bounding box center [322, 32] width 281 height 56
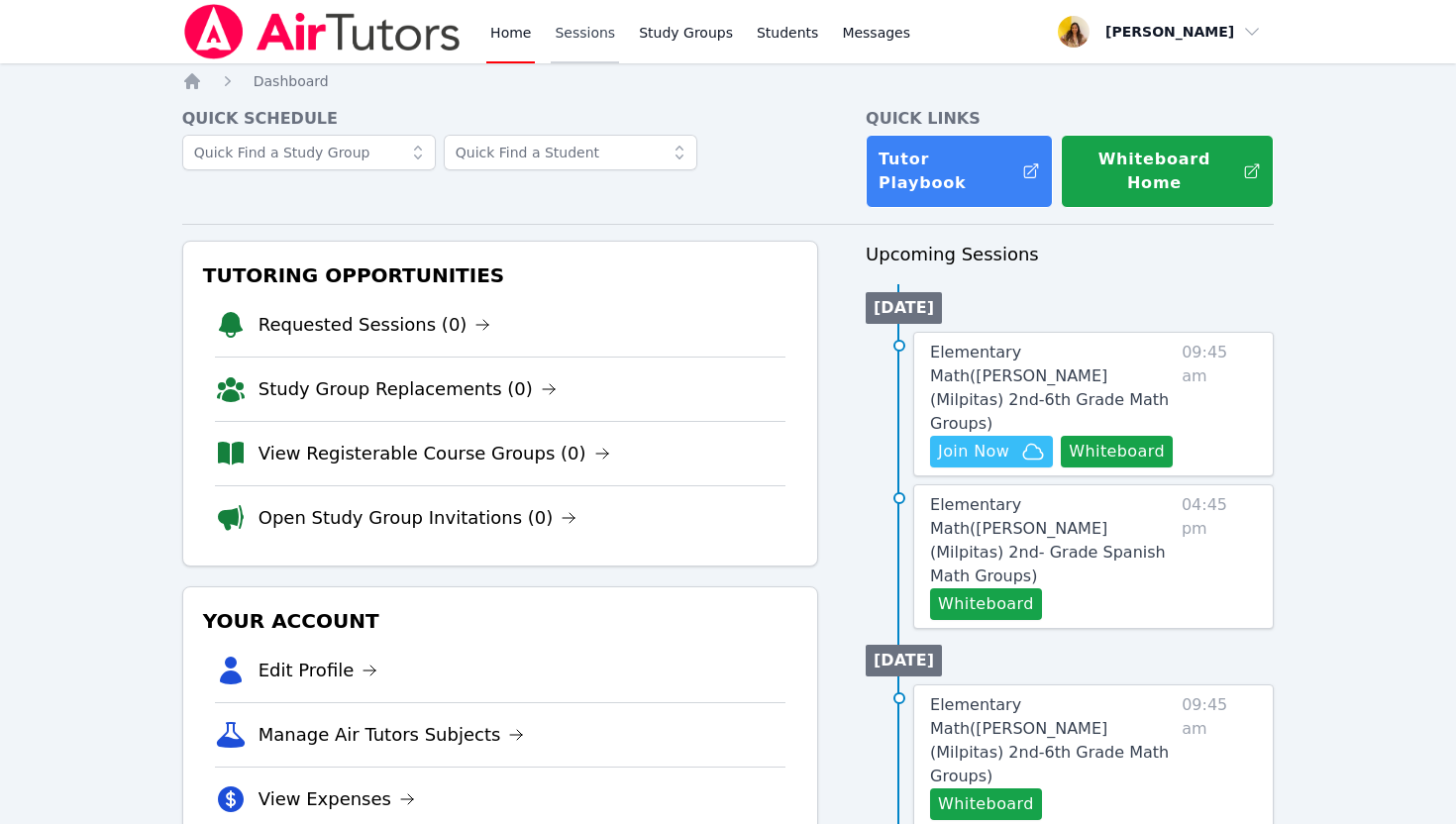
click at [585, 27] on link "Sessions" at bounding box center [584, 32] width 69 height 64
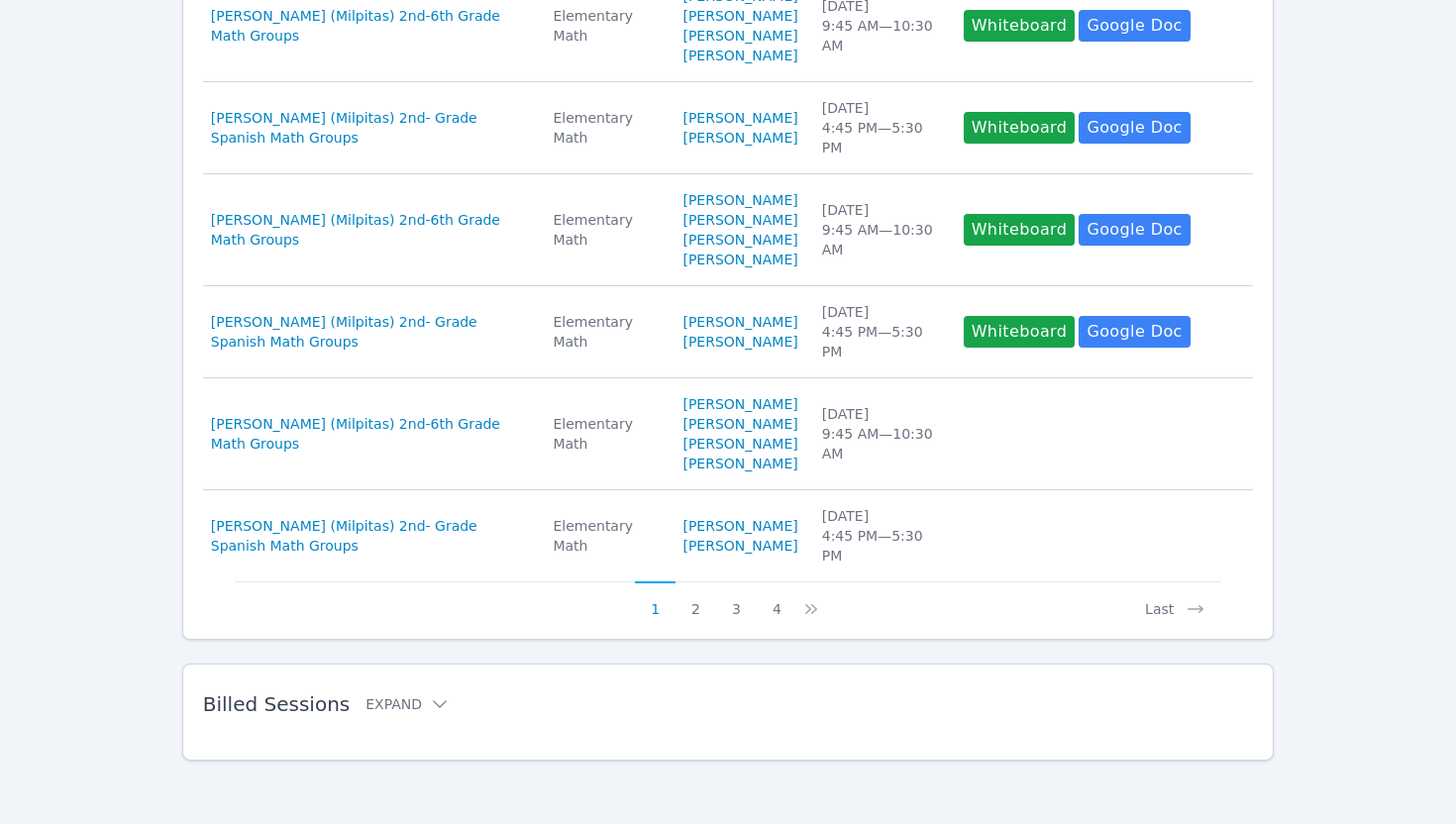
scroll to position [1009, 0]
click at [273, 704] on span "Billed Sessions" at bounding box center [276, 705] width 146 height 24
click at [430, 704] on icon at bounding box center [440, 705] width 20 height 20
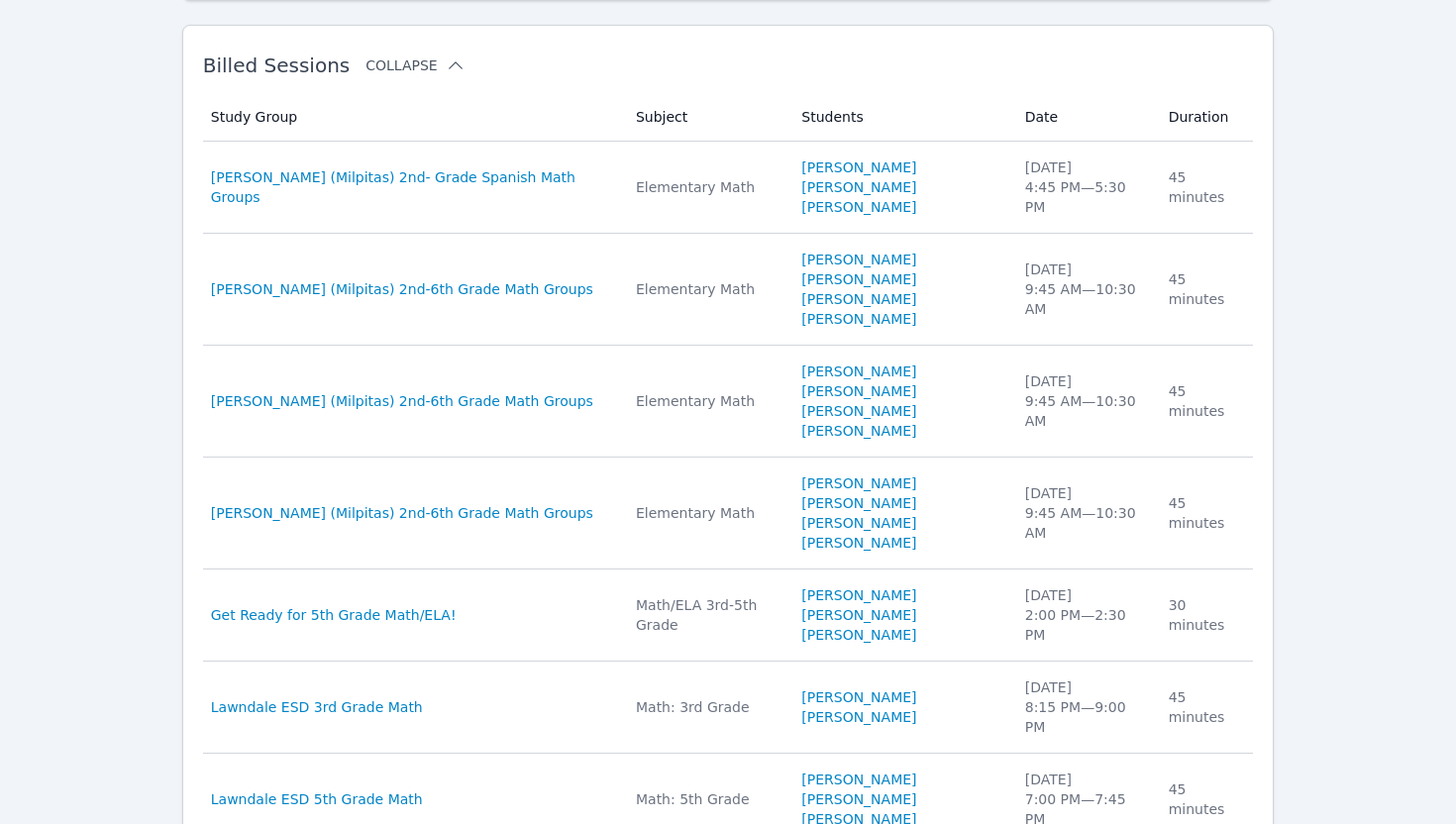
scroll to position [1551, 0]
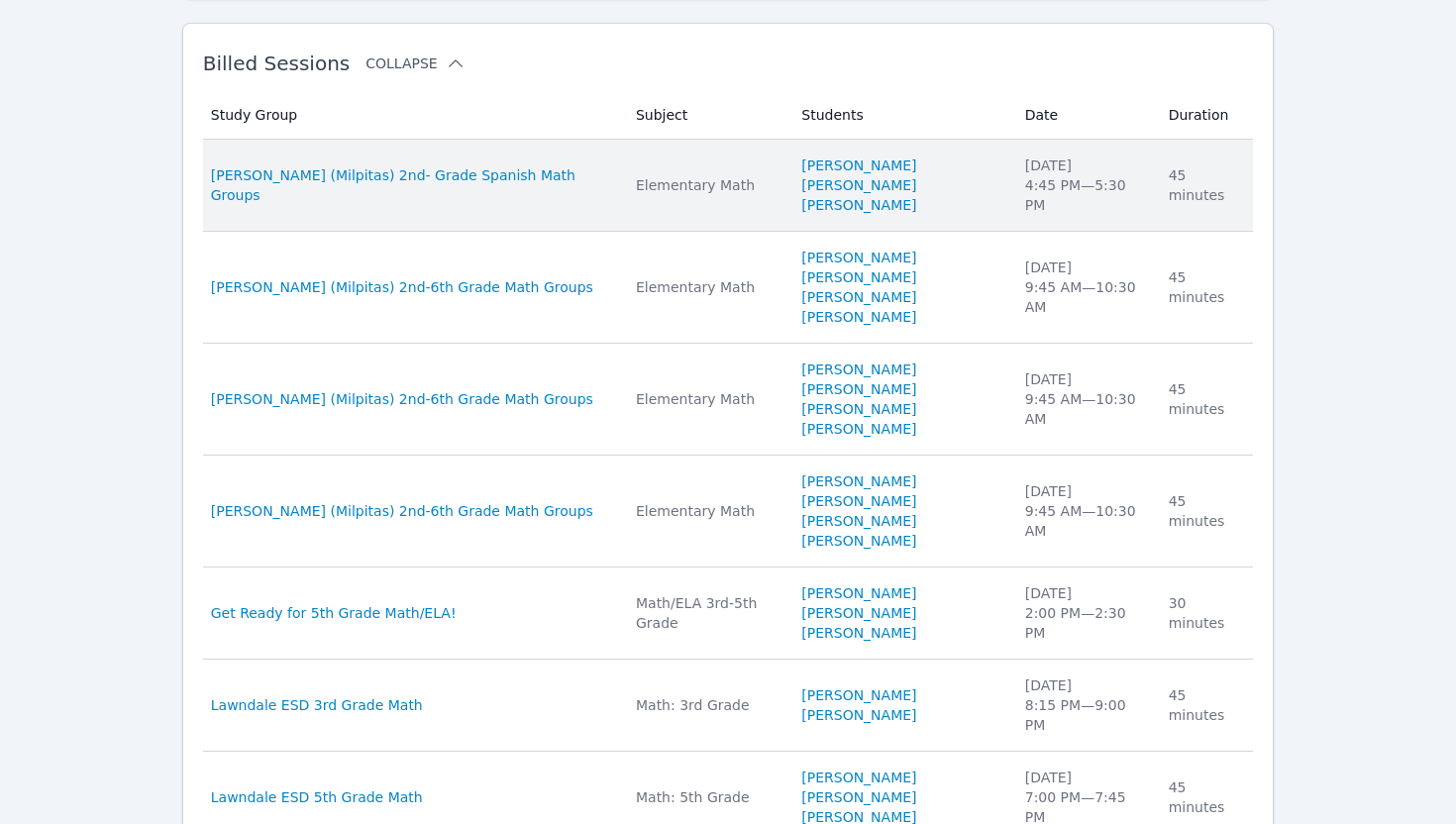
click at [570, 232] on td "Study Group Randall (Milpitas) 2nd- Grade Spanish Math Groups" at bounding box center [413, 185] width 421 height 93
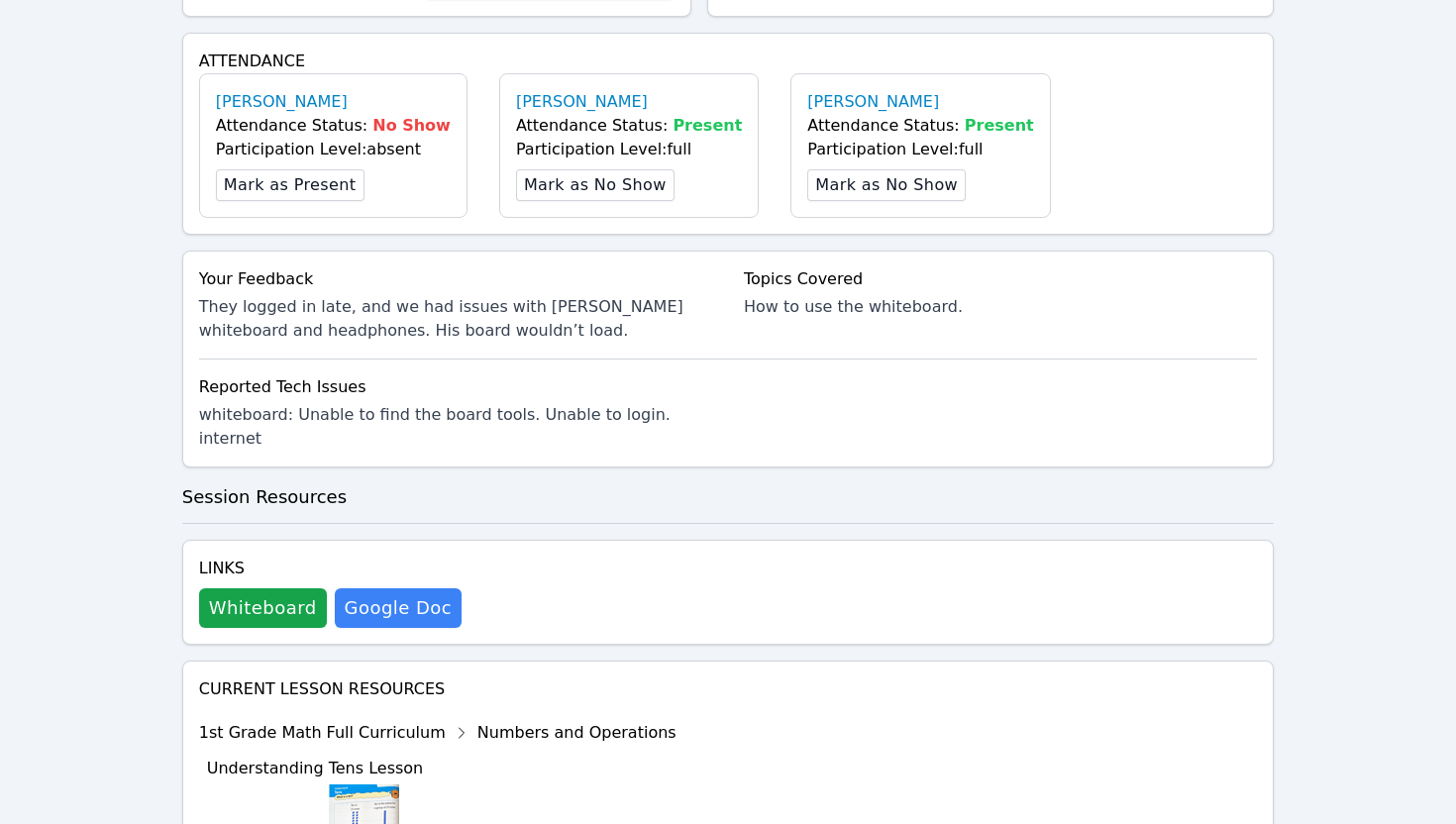
scroll to position [698, 0]
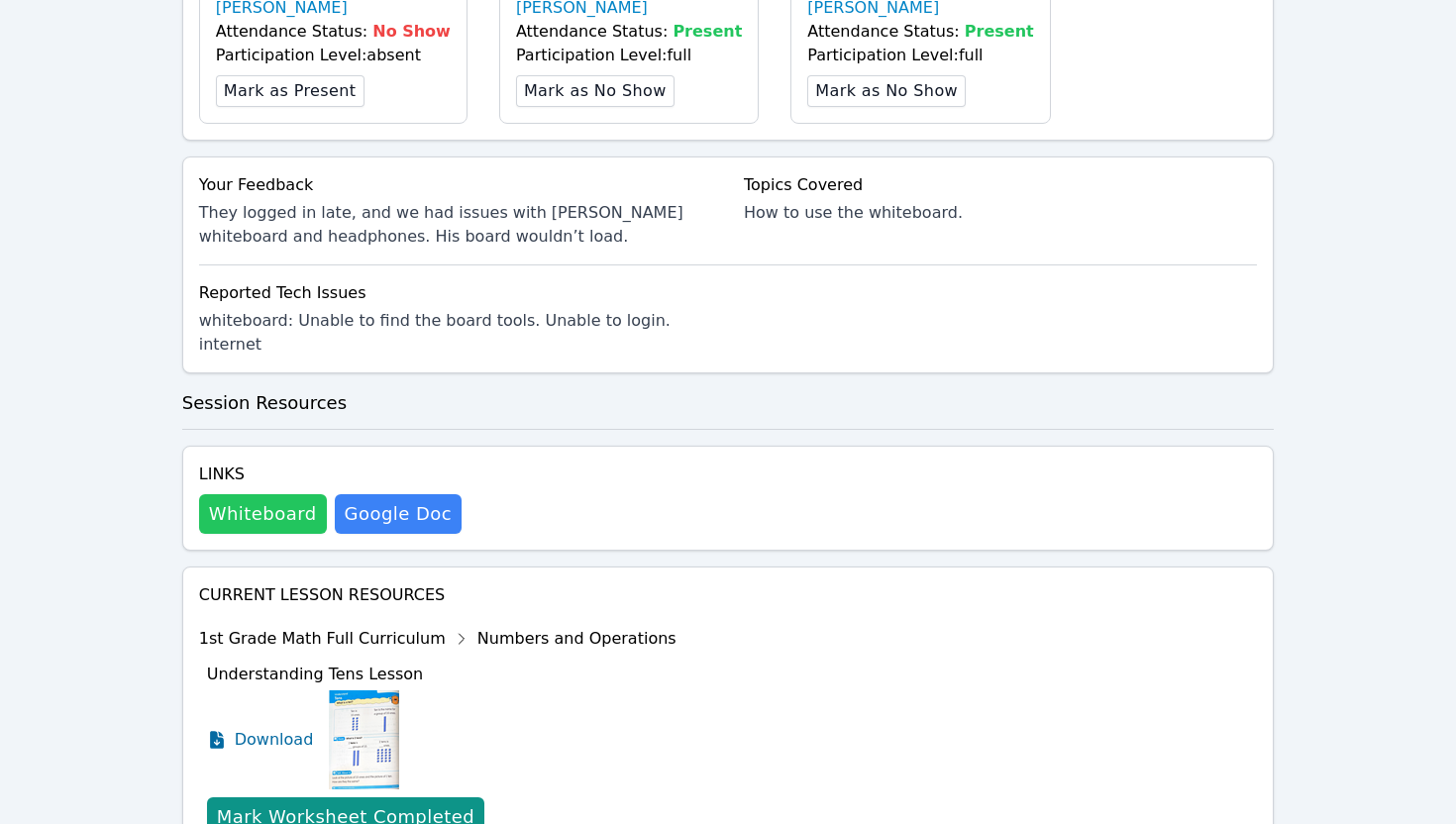
click at [267, 495] on button "Whiteboard" at bounding box center [263, 515] width 127 height 40
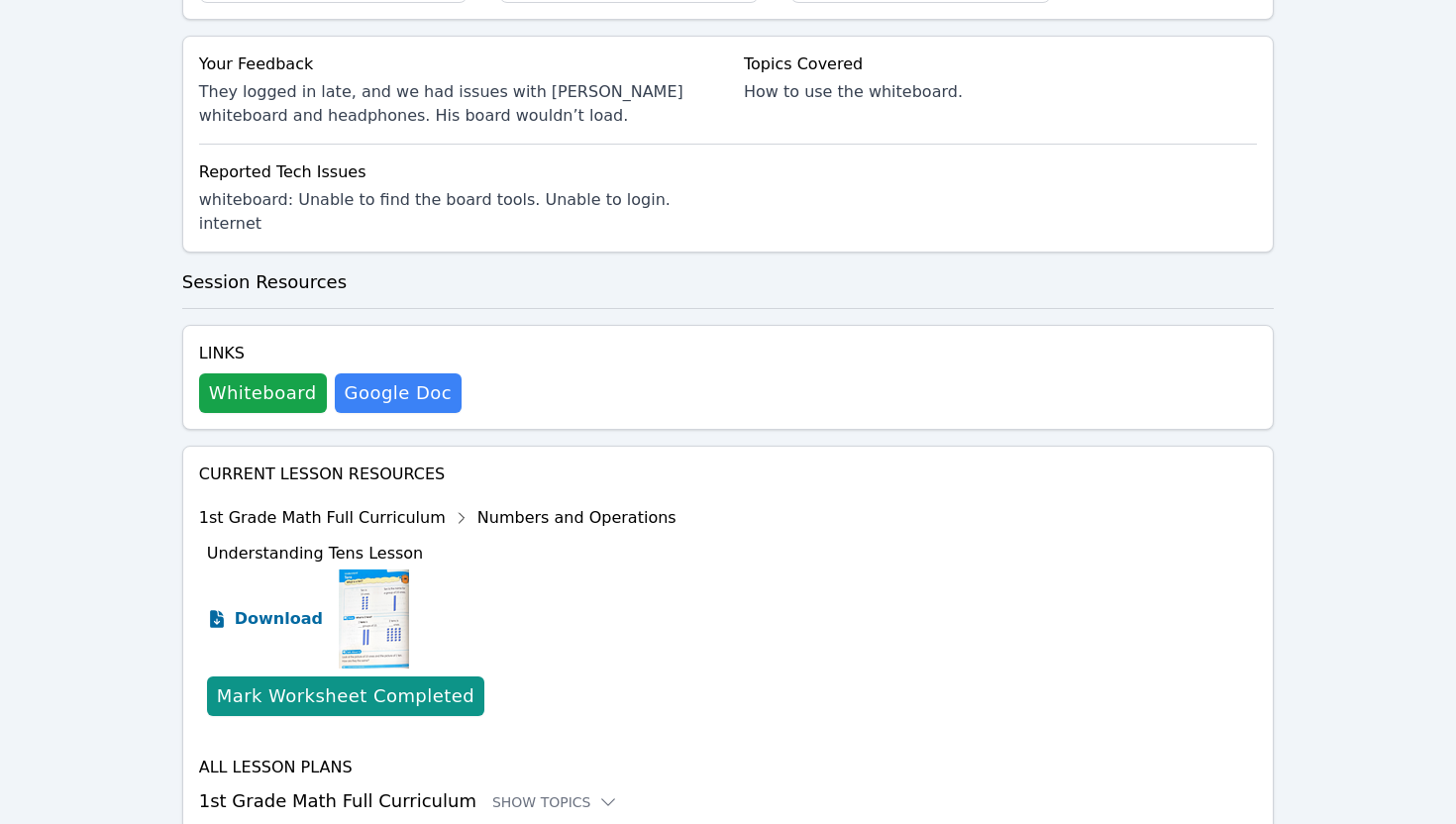
scroll to position [866, 0]
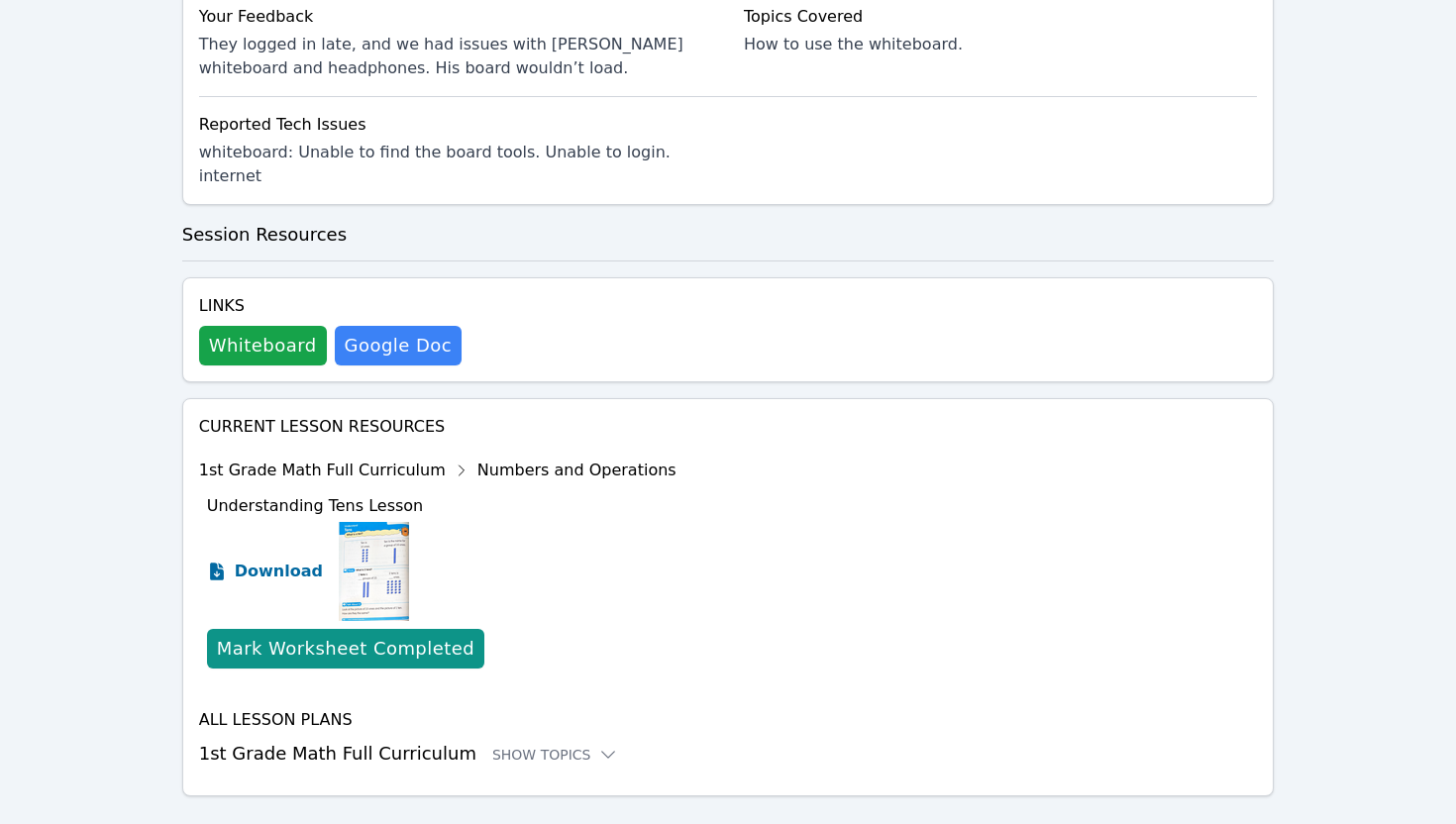
click at [263, 559] on span "Download" at bounding box center [279, 571] width 89 height 24
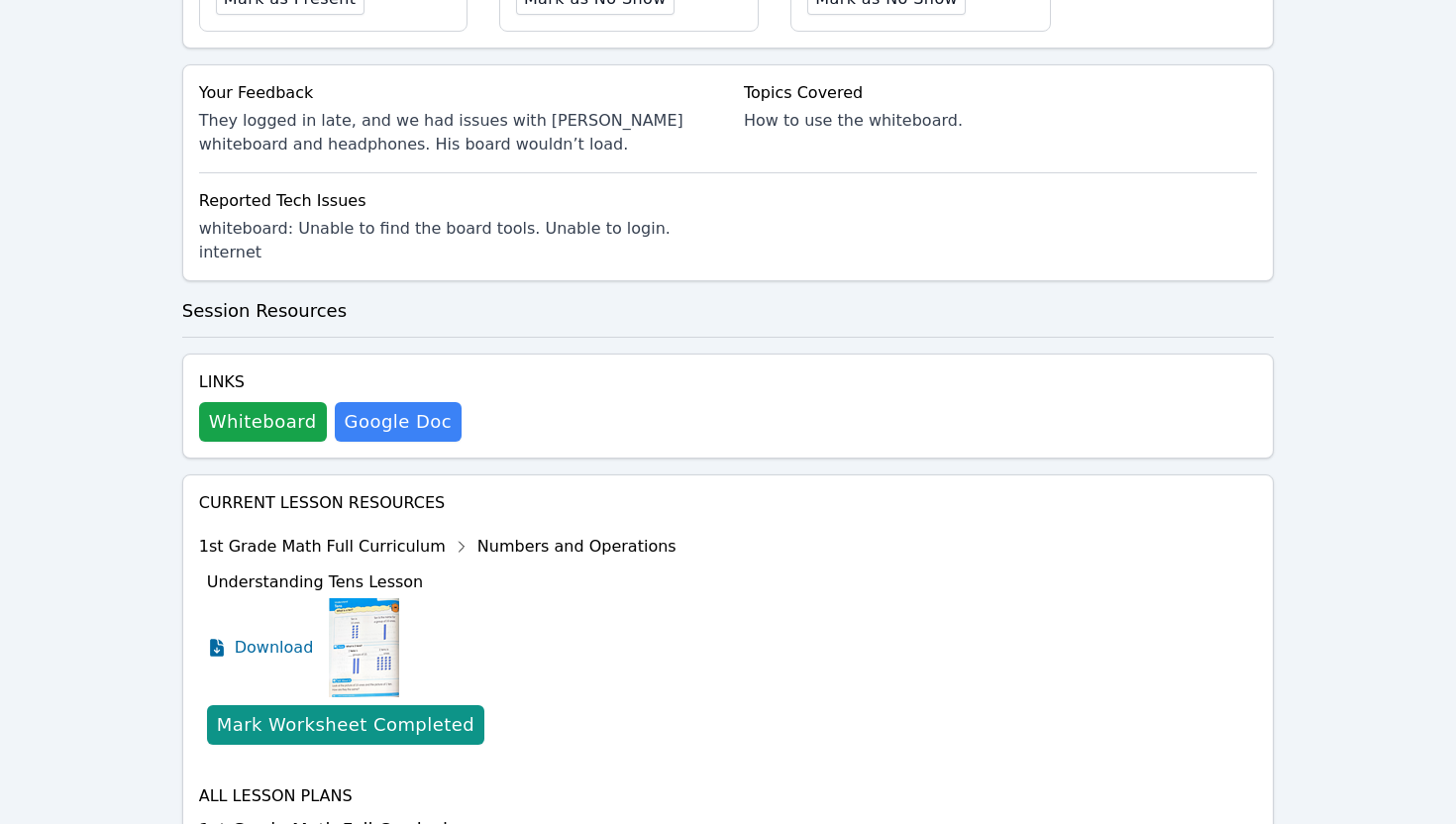
scroll to position [781, 0]
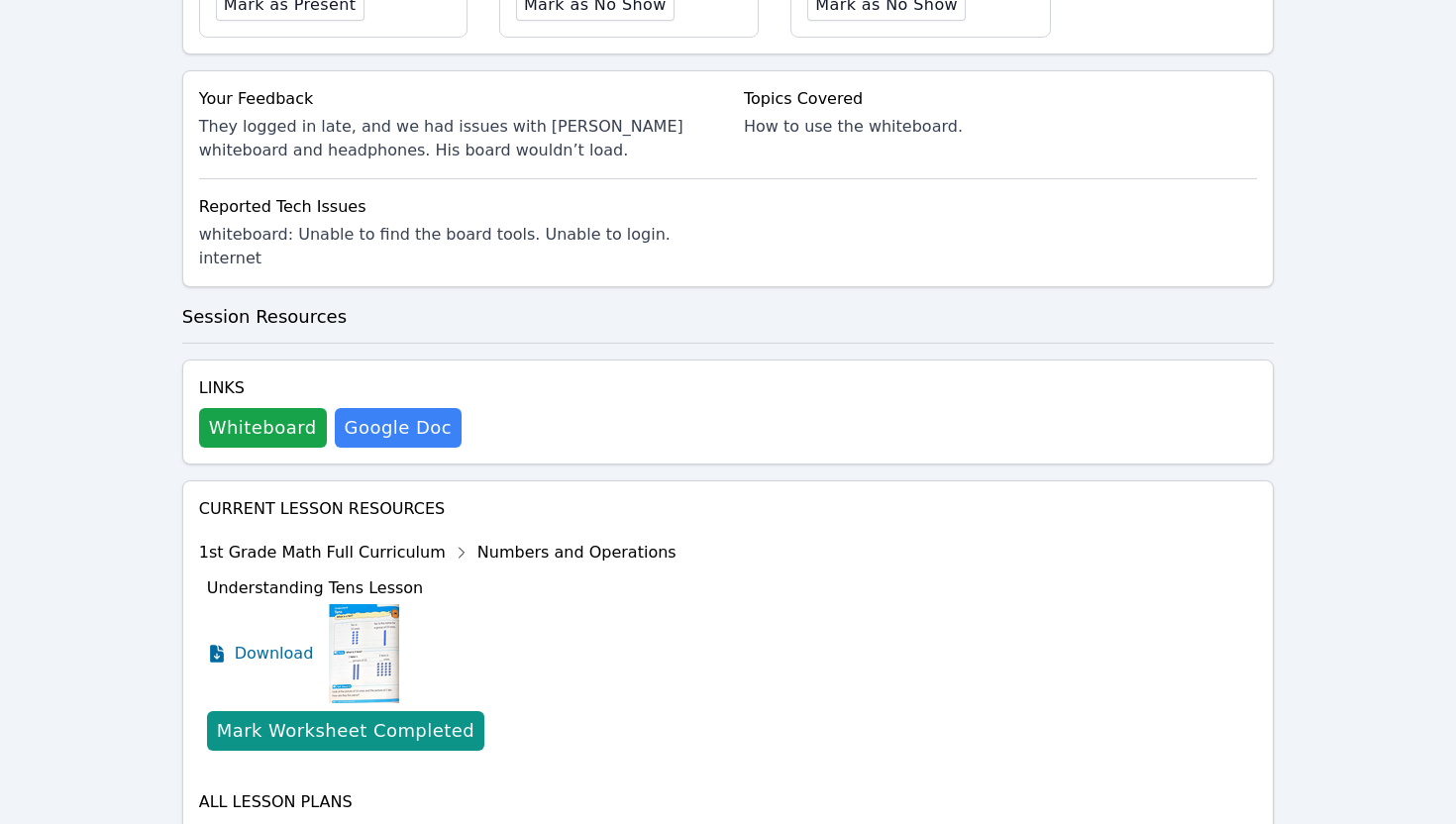
click at [383, 71] on div "Your Feedback They logged in late, and we had issues with Victors whiteboard an…" at bounding box center [728, 179] width 1093 height 217
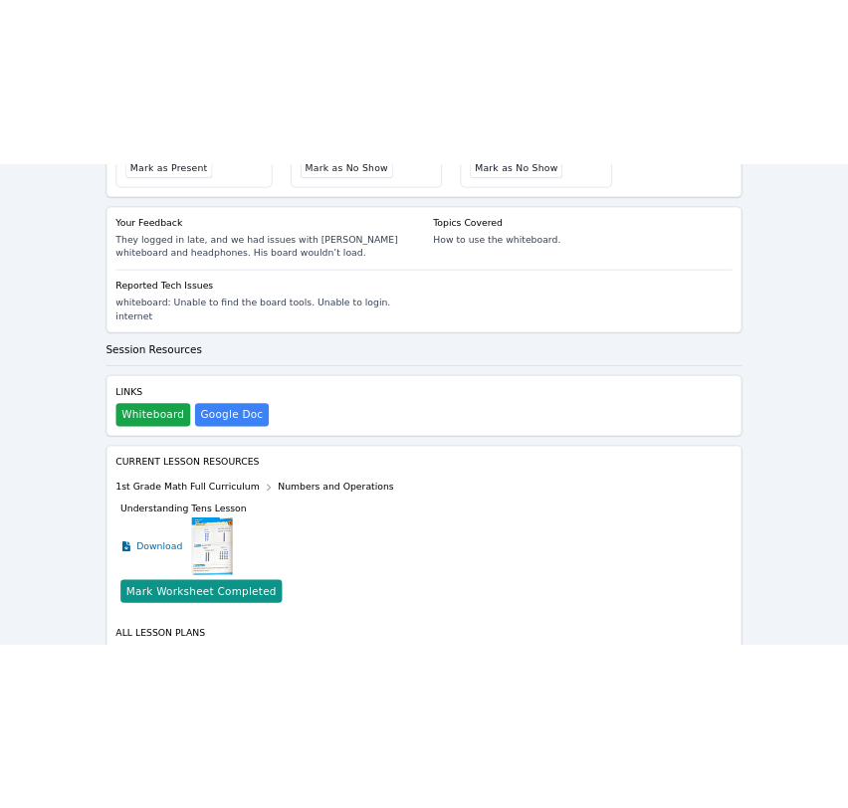
scroll to position [0, 0]
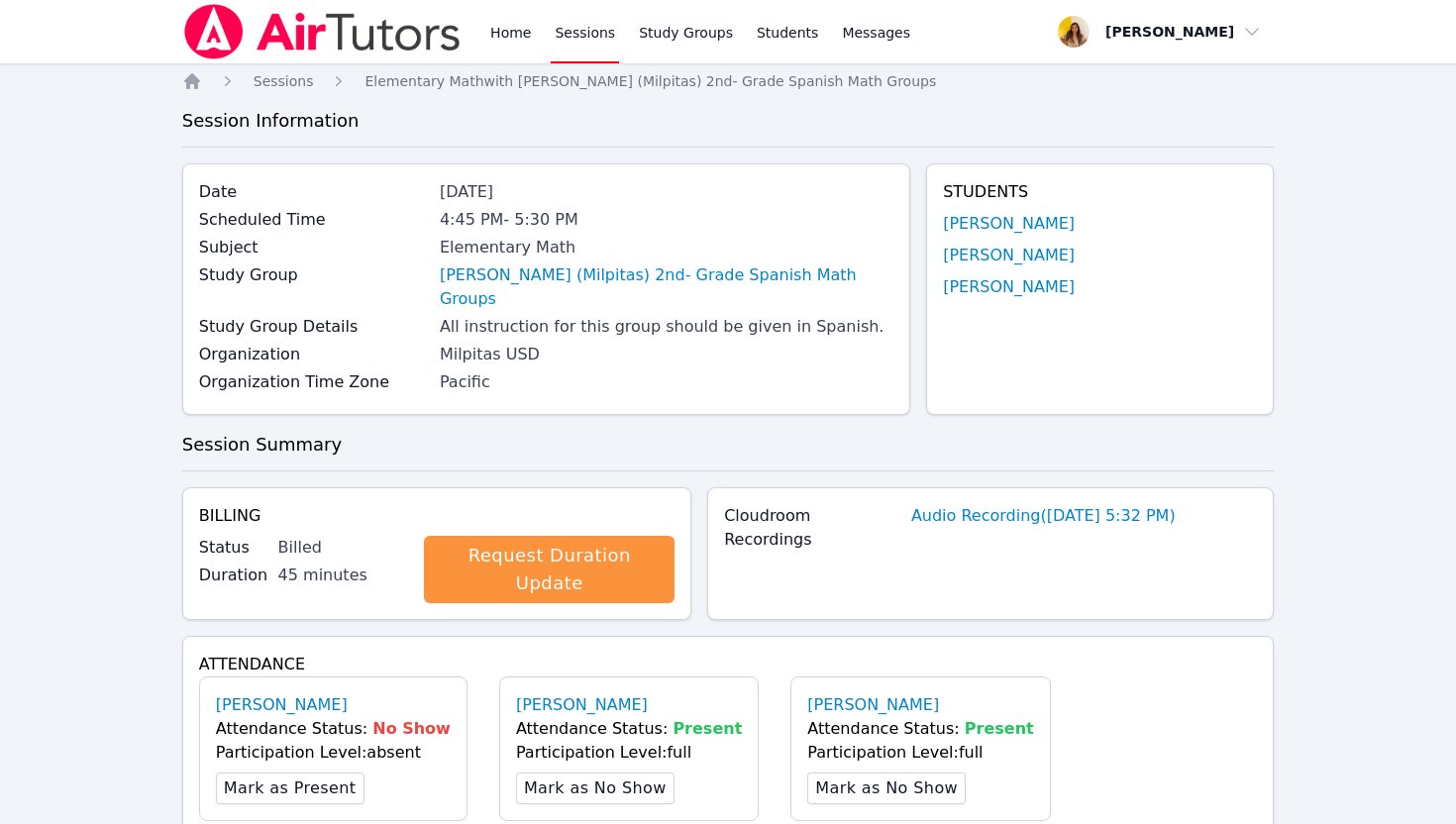
click at [329, 38] on img at bounding box center [322, 32] width 281 height 56
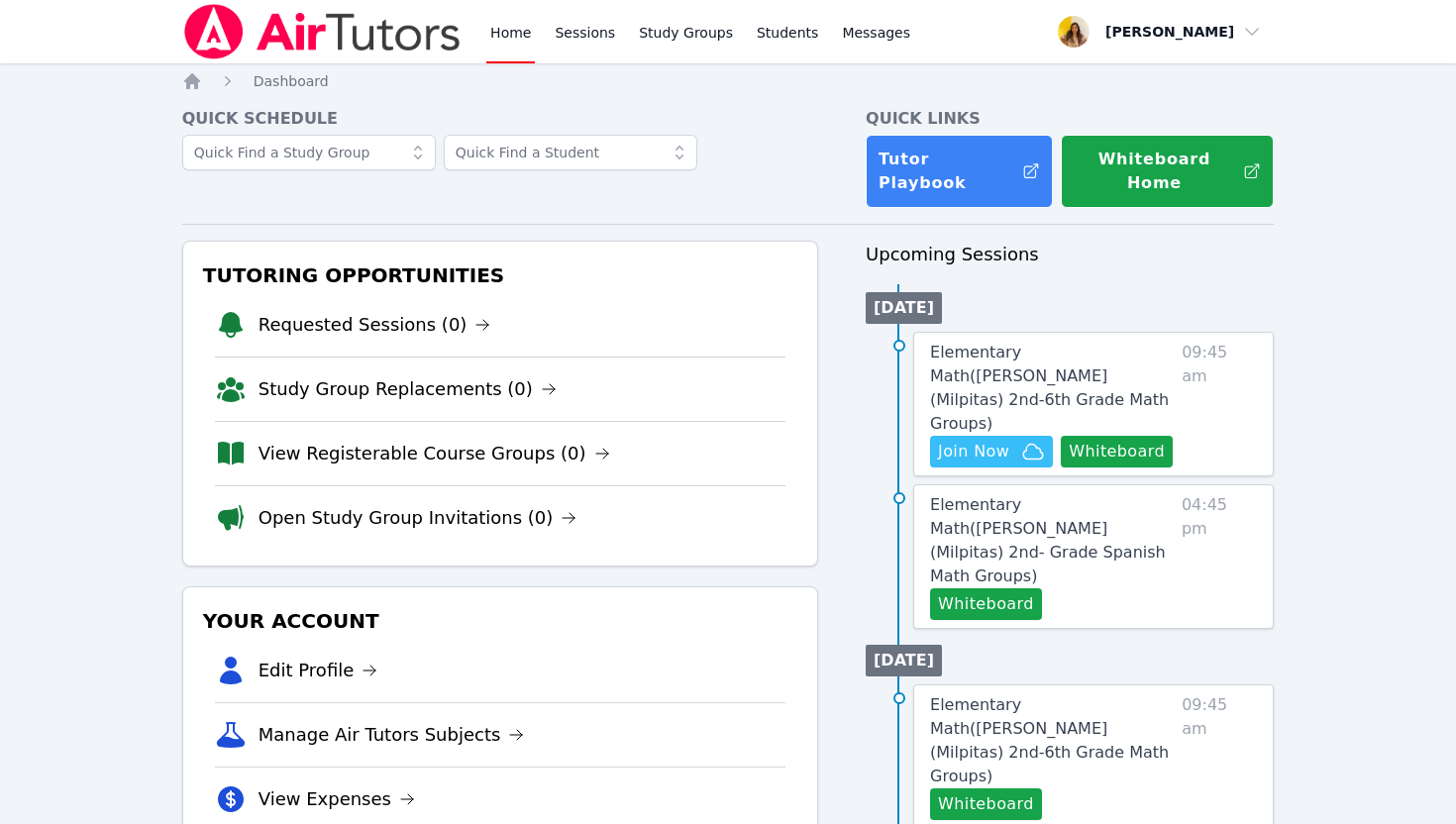
click at [329, 38] on img at bounding box center [322, 32] width 281 height 56
click at [1012, 343] on span "Elementary Math ( Mattos (Milpitas) 2nd-6th Grade Math Groups )" at bounding box center [1050, 387] width 239 height 91
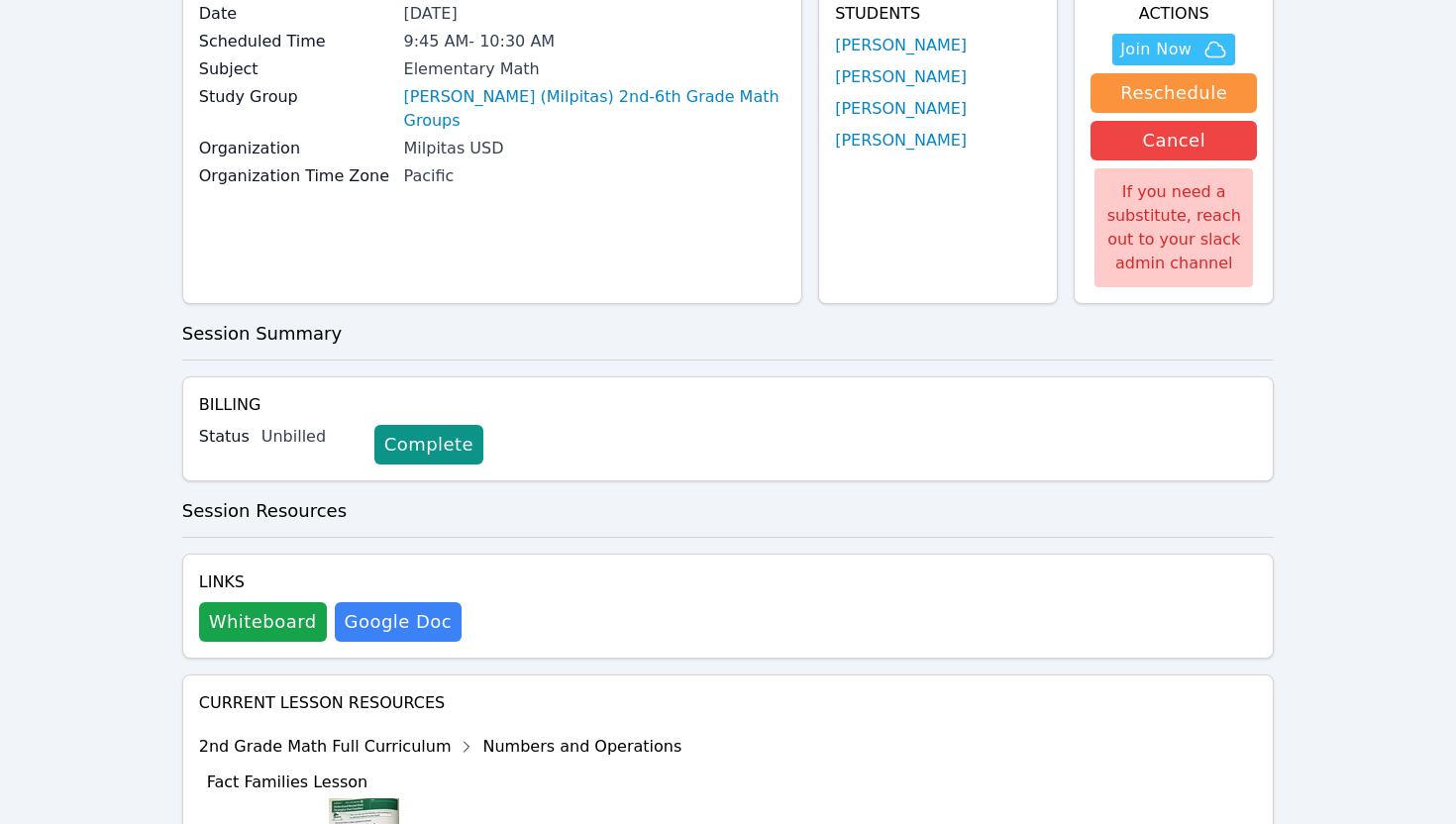
scroll to position [180, 0]
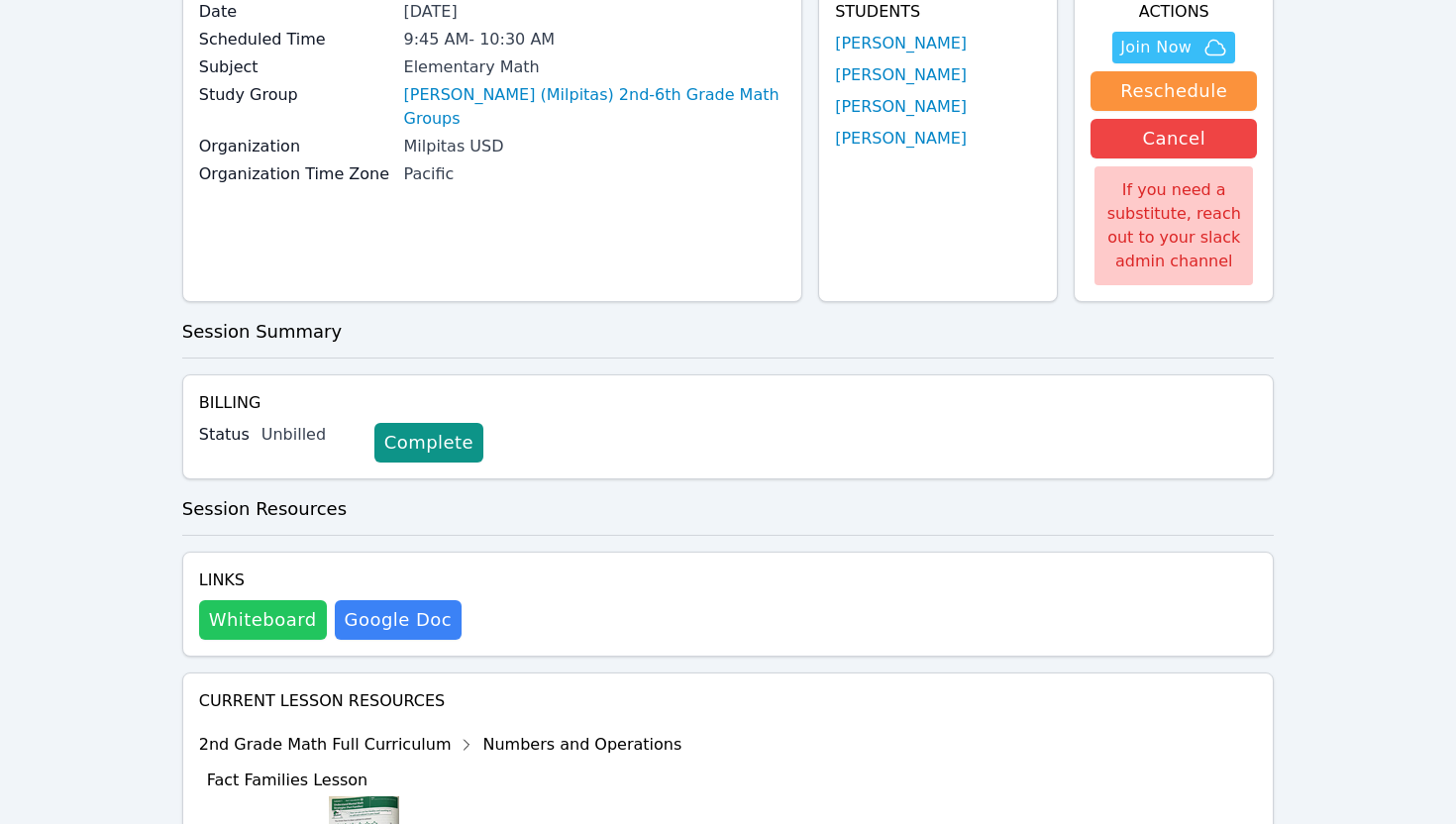
click at [221, 633] on button "Whiteboard" at bounding box center [263, 620] width 127 height 40
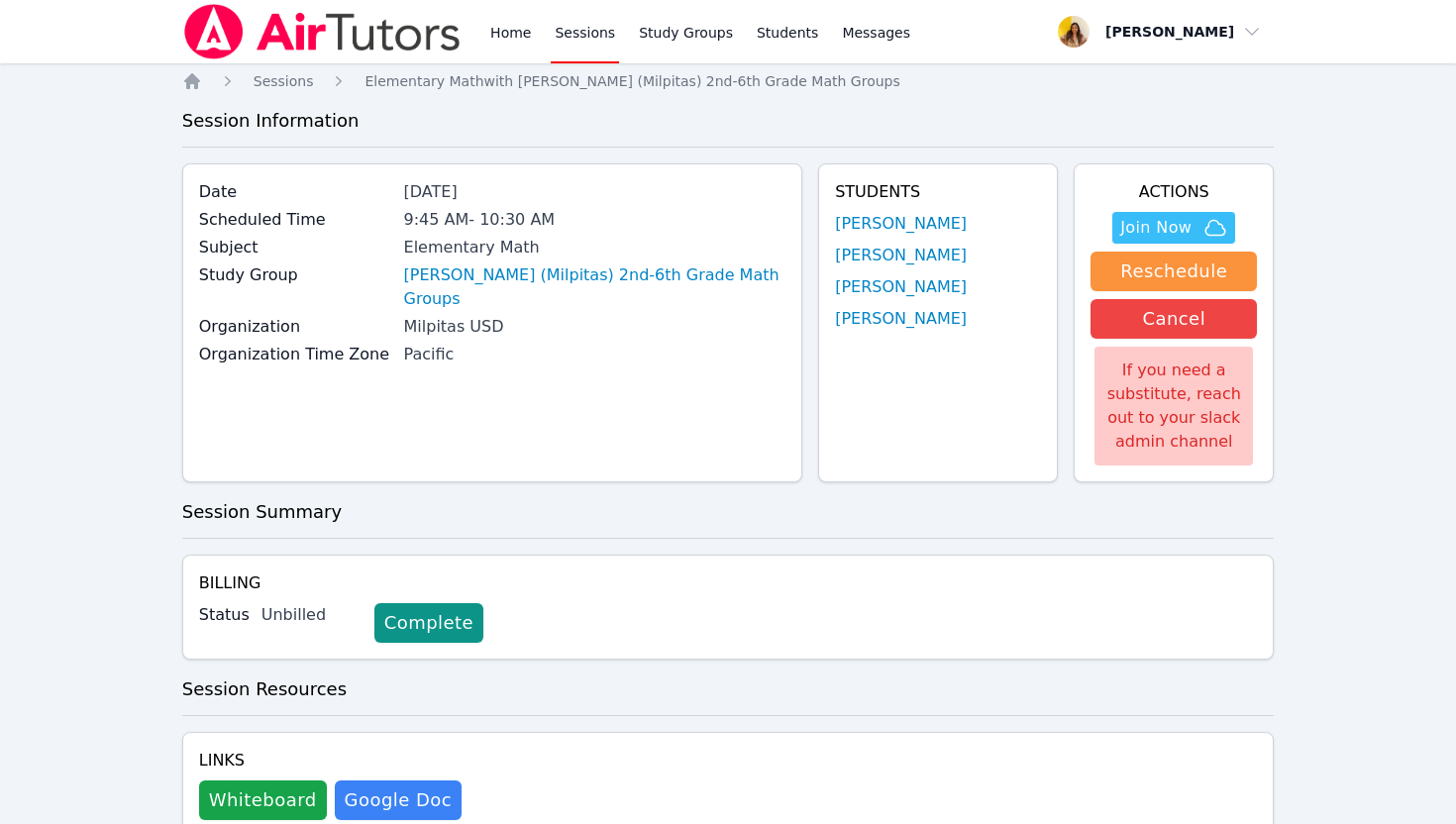
click at [351, 12] on img at bounding box center [322, 32] width 281 height 56
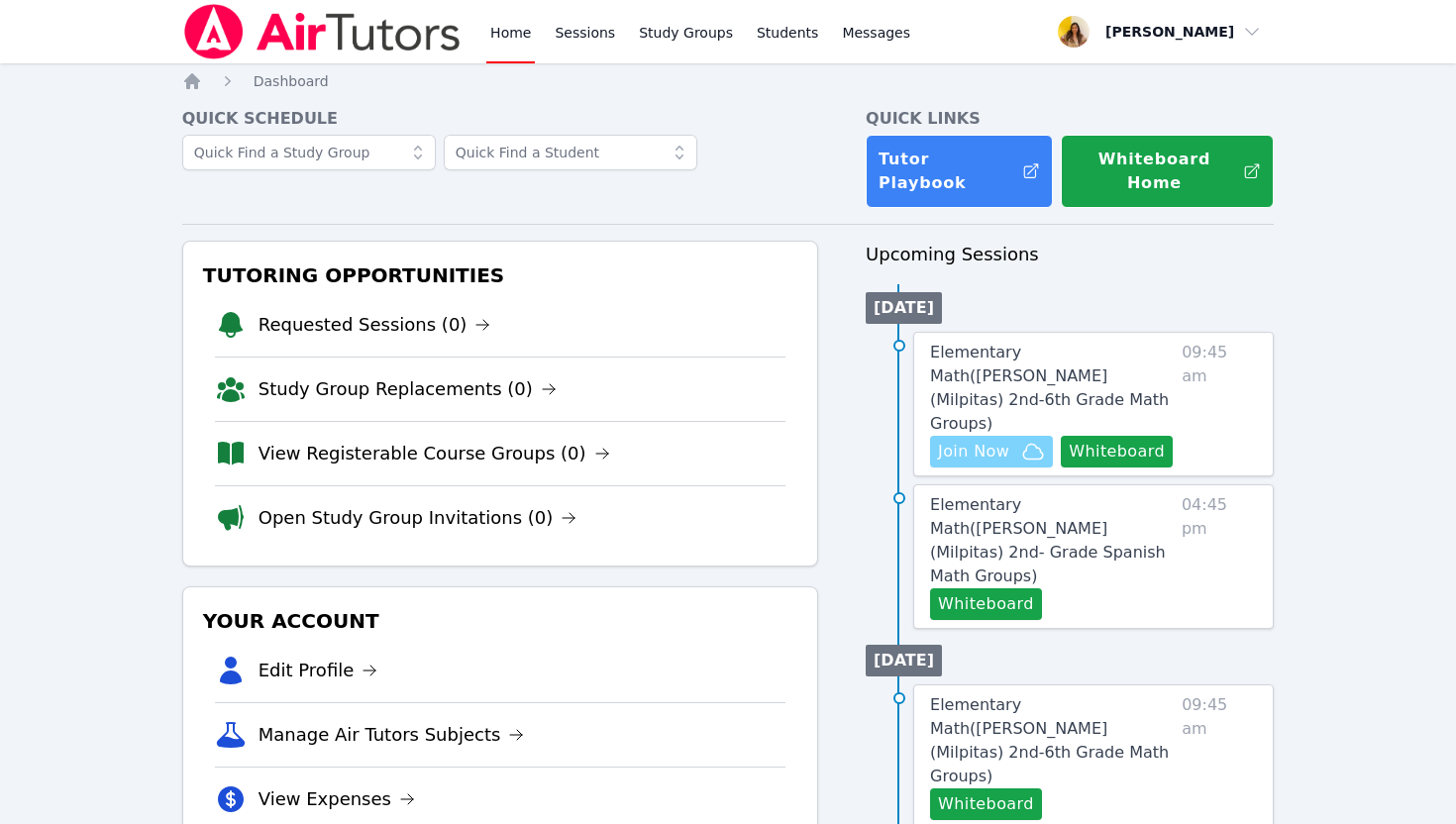
click at [989, 440] on span "Join Now" at bounding box center [974, 452] width 72 height 24
click at [1107, 436] on button "Whiteboard" at bounding box center [1117, 452] width 111 height 32
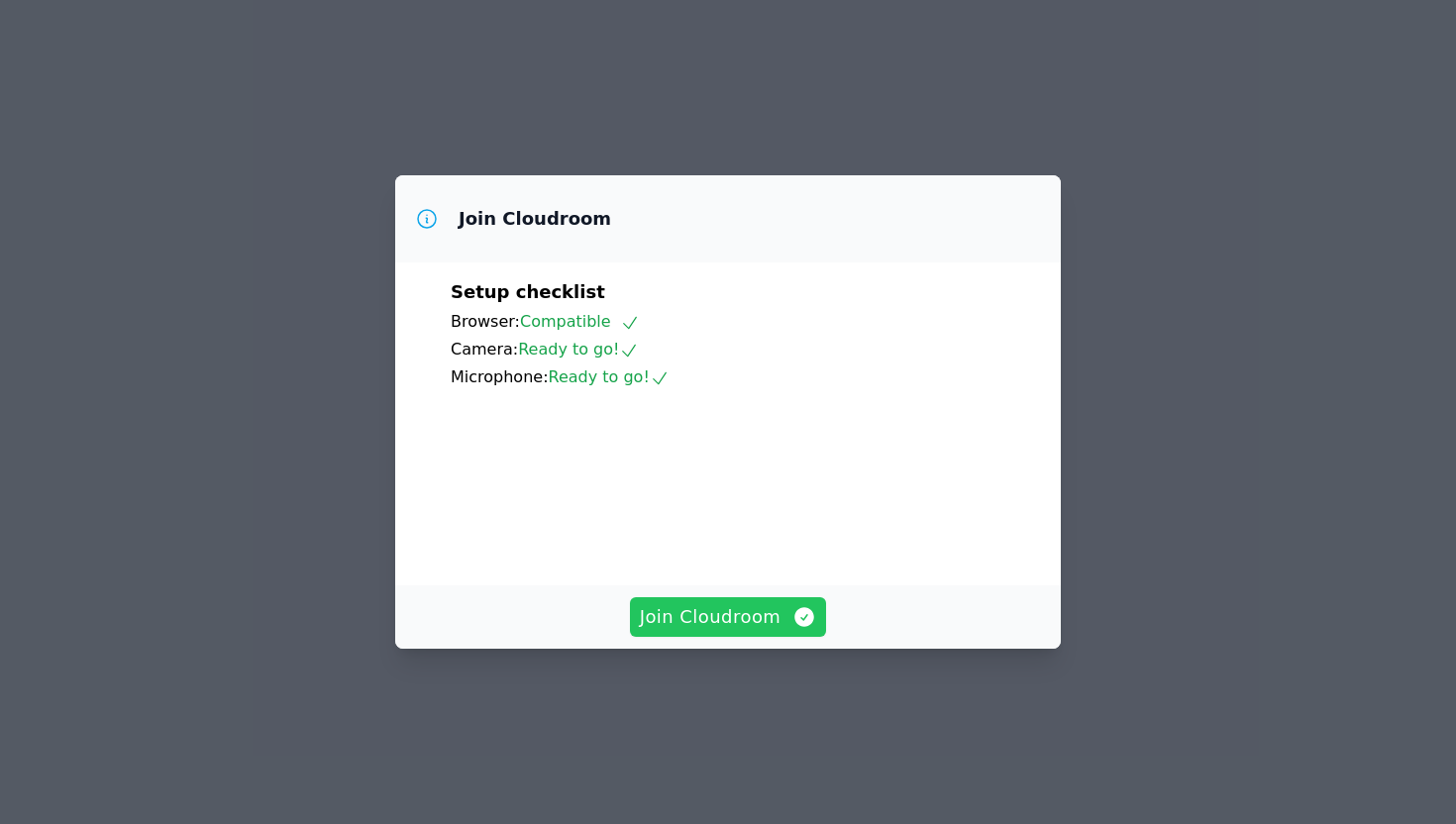
click at [747, 631] on span "Join Cloudroom" at bounding box center [728, 617] width 177 height 28
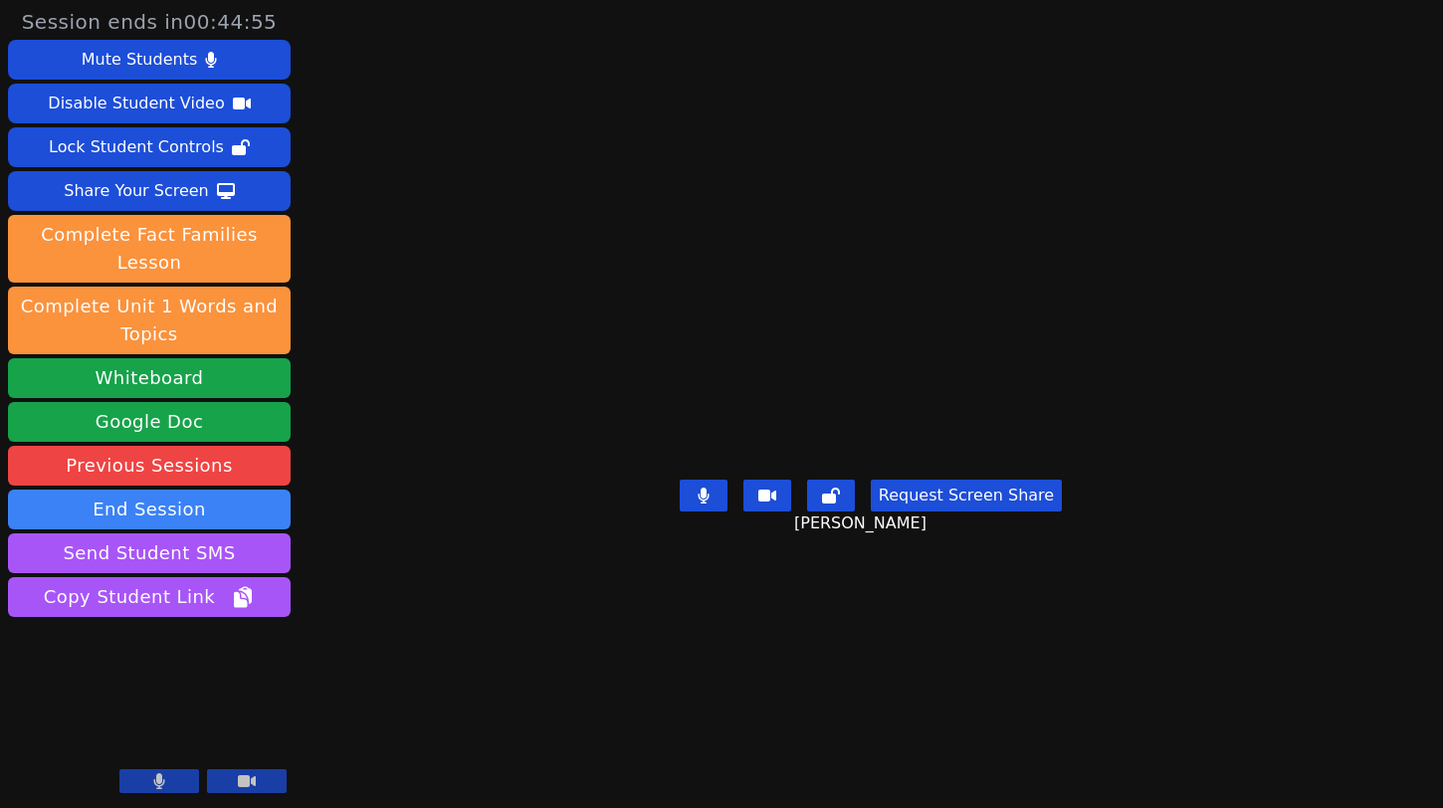
click at [1439, 278] on div "Session ends in 00:44:55 Mute Students Disable Student Video Lock Student Contr…" at bounding box center [721, 404] width 1443 height 808
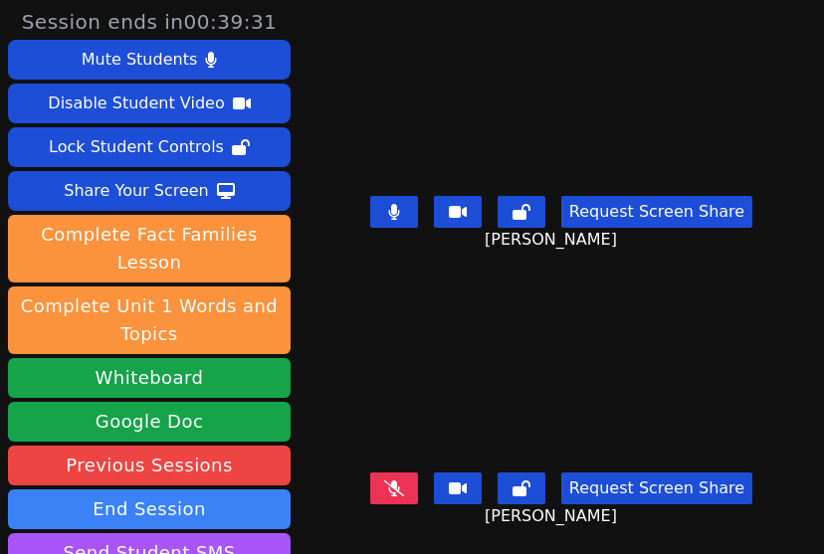
click at [399, 213] on icon at bounding box center [393, 212] width 11 height 16
click at [404, 490] on icon at bounding box center [394, 489] width 20 height 16
click at [403, 489] on icon at bounding box center [394, 489] width 20 height 16
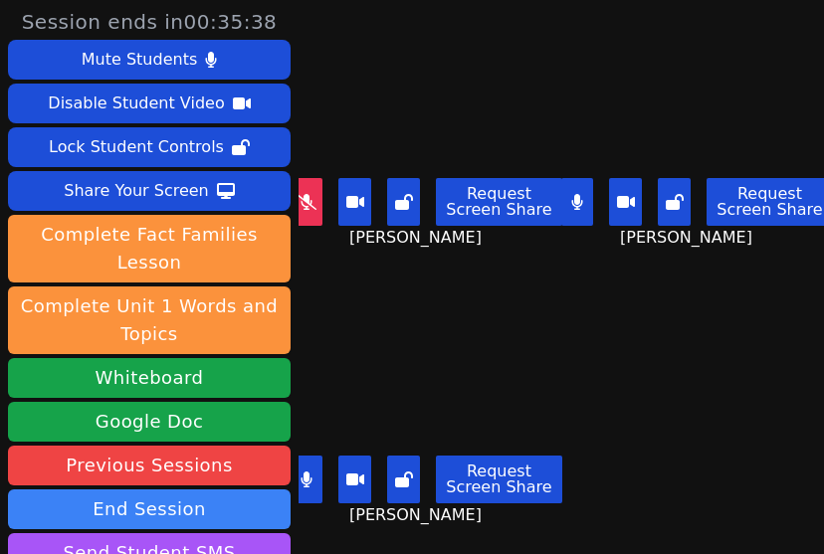
click at [581, 206] on icon at bounding box center [576, 202] width 11 height 16
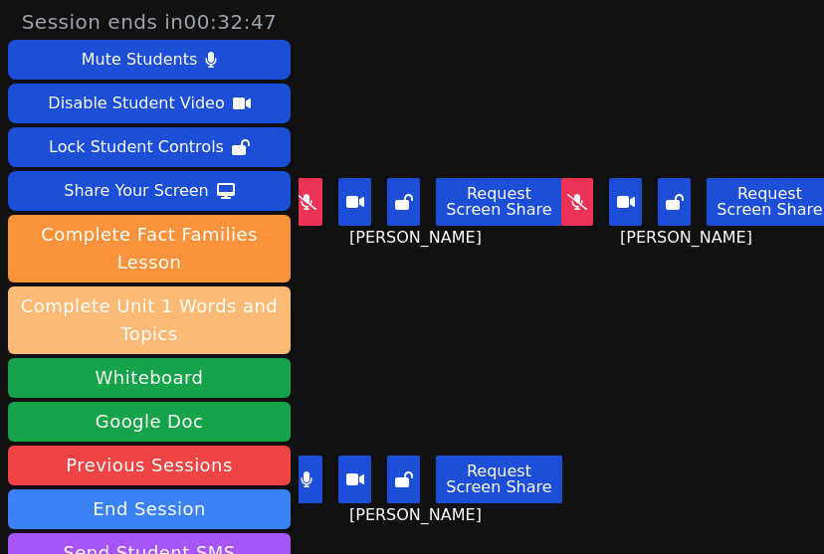
scroll to position [234, 0]
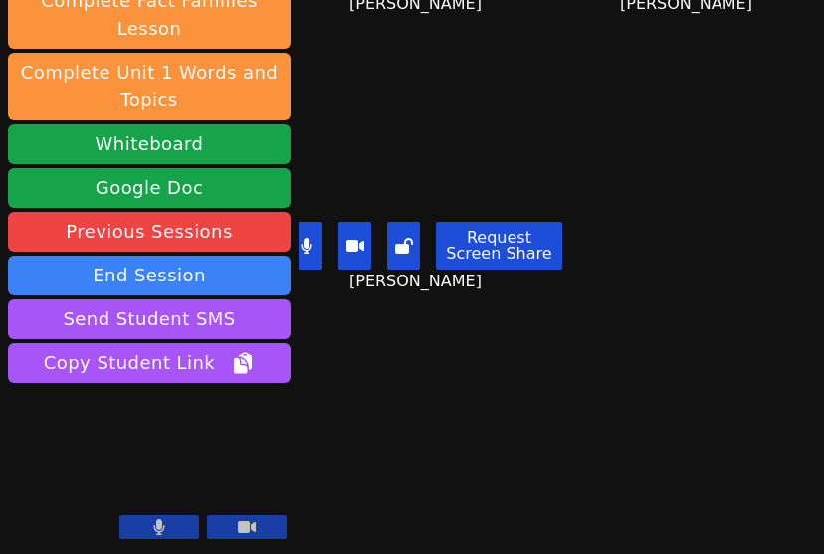
click at [170, 523] on button at bounding box center [159, 528] width 80 height 24
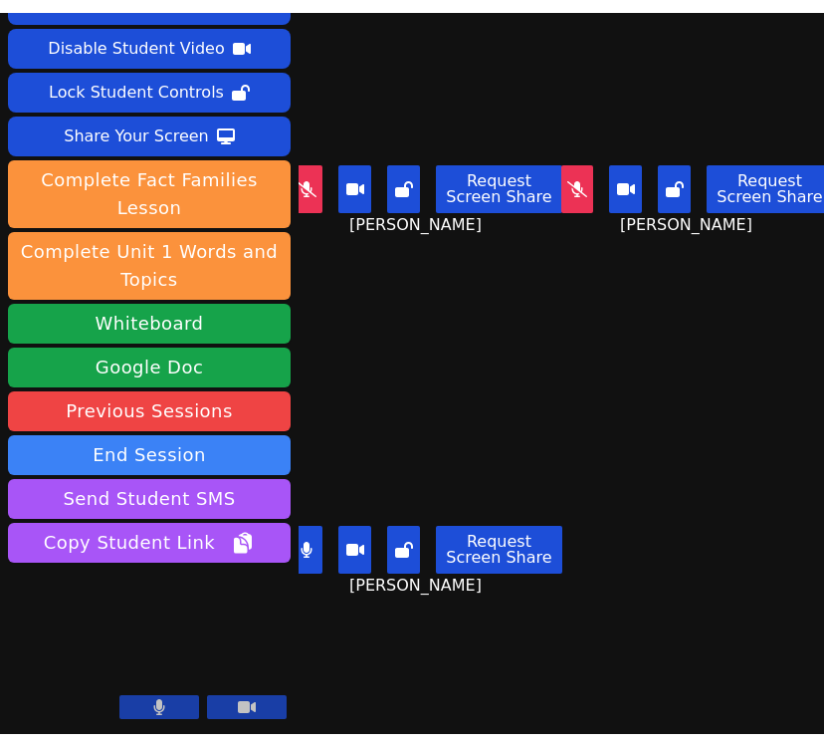
scroll to position [43, 0]
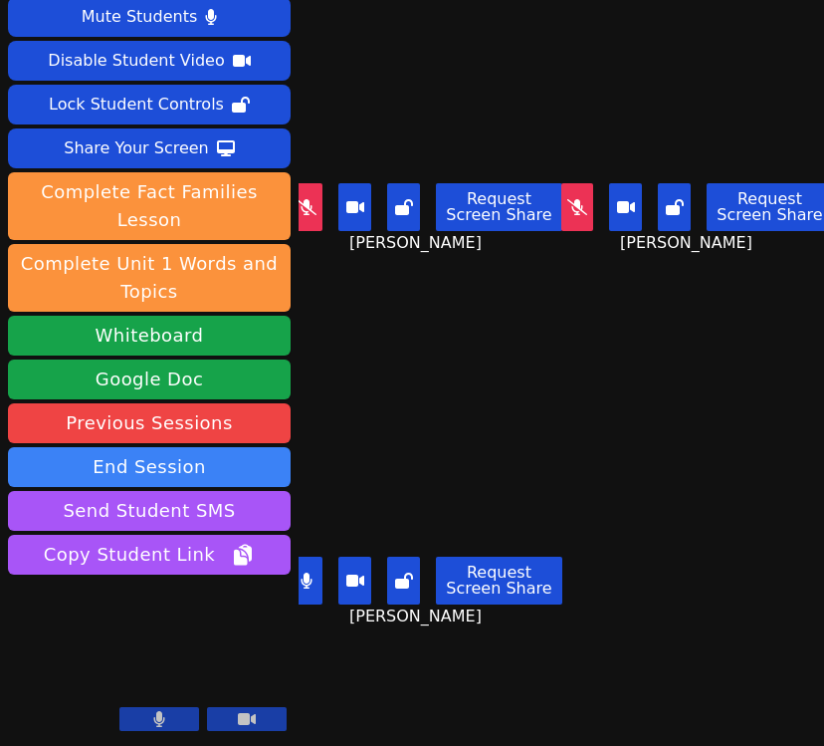
click at [313, 580] on icon at bounding box center [307, 580] width 12 height 16
click at [320, 220] on button at bounding box center [307, 207] width 33 height 48
click at [316, 218] on button at bounding box center [307, 207] width 33 height 48
click at [317, 215] on button at bounding box center [307, 207] width 33 height 48
click at [322, 594] on button at bounding box center [307, 580] width 33 height 48
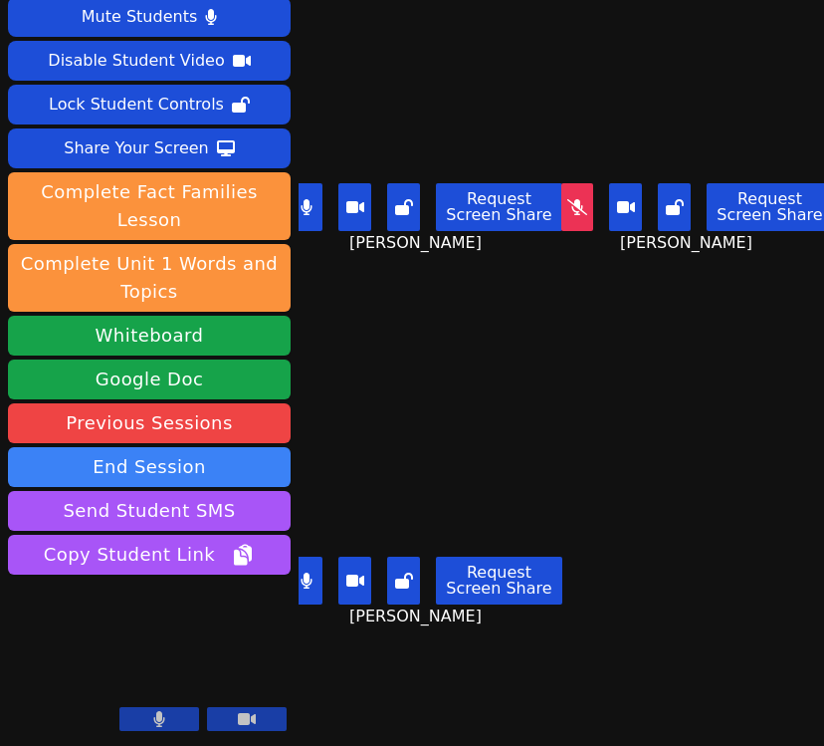
click at [580, 203] on icon at bounding box center [577, 207] width 20 height 16
click at [311, 581] on icon at bounding box center [306, 580] width 11 height 16
click at [582, 215] on button at bounding box center [577, 207] width 33 height 48
click at [307, 204] on icon at bounding box center [306, 207] width 11 height 16
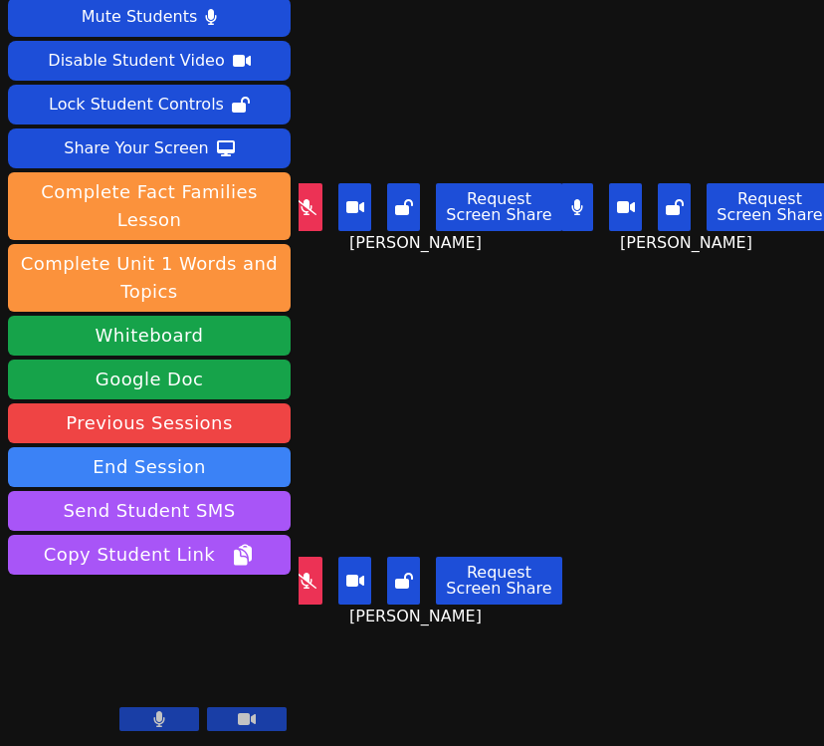
click at [577, 211] on icon at bounding box center [576, 207] width 11 height 16
click at [316, 589] on button at bounding box center [307, 580] width 33 height 48
click at [315, 213] on icon at bounding box center [307, 207] width 20 height 16
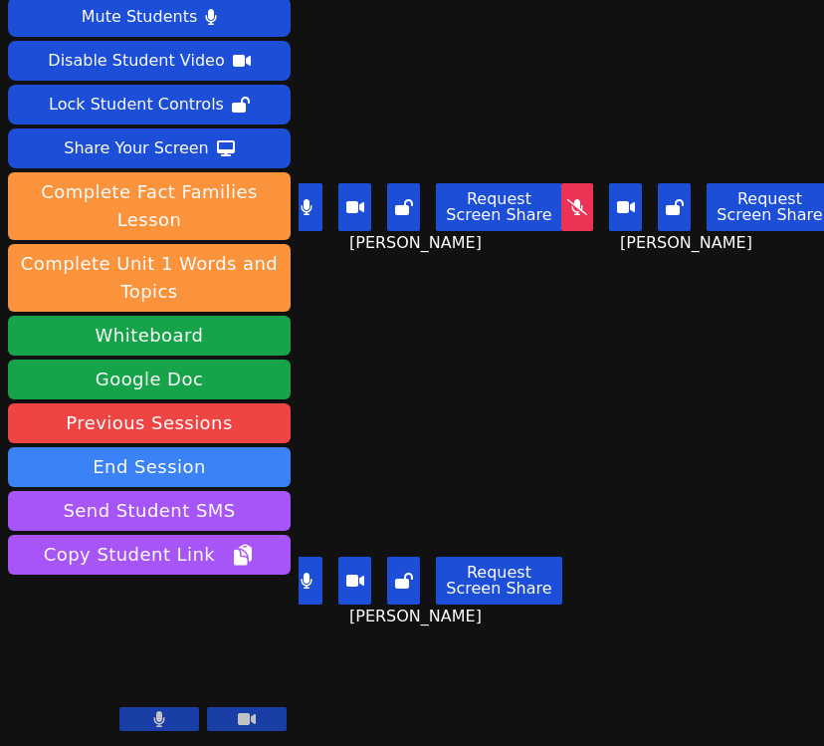
click at [313, 576] on icon at bounding box center [307, 580] width 12 height 16
click at [580, 200] on icon at bounding box center [577, 207] width 20 height 16
click at [313, 199] on icon at bounding box center [307, 207] width 12 height 16
click at [306, 582] on icon at bounding box center [307, 580] width 20 height 16
click at [580, 200] on icon at bounding box center [576, 207] width 11 height 16
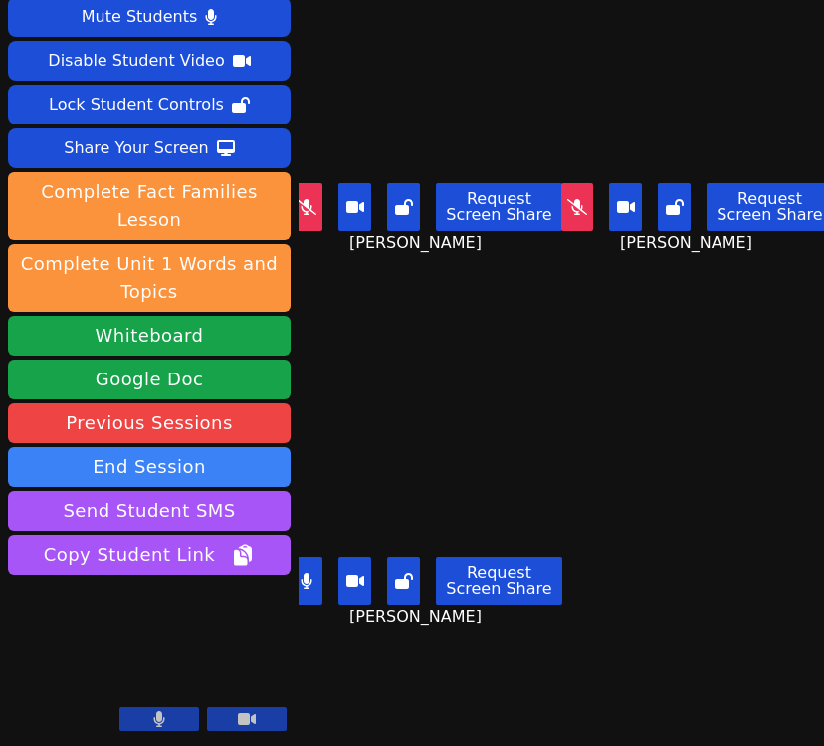
click at [309, 200] on icon at bounding box center [307, 207] width 20 height 16
click at [311, 585] on icon at bounding box center [307, 580] width 12 height 16
click at [308, 580] on icon at bounding box center [307, 580] width 20 height 16
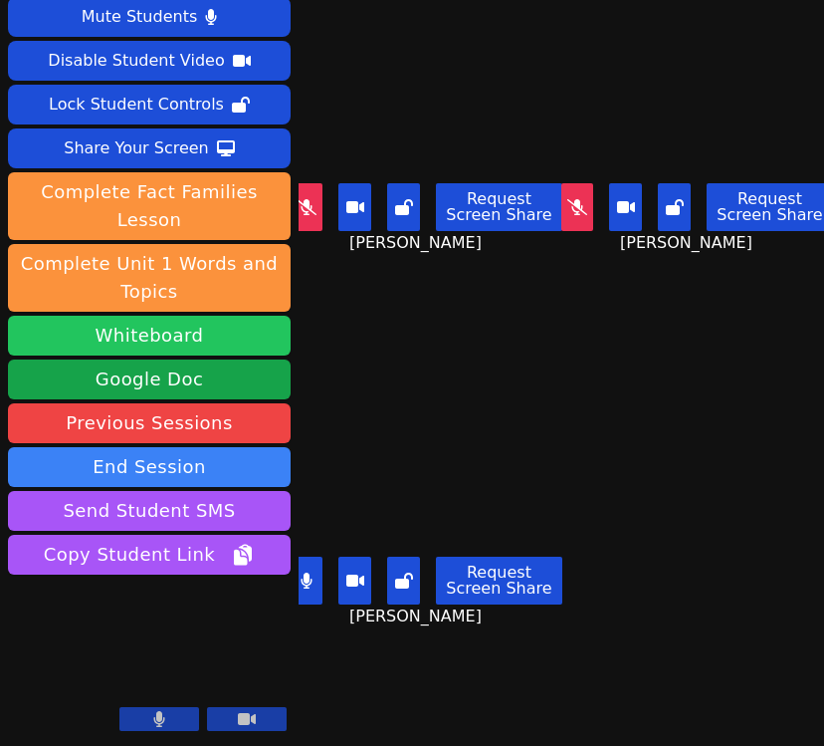
click at [308, 575] on icon at bounding box center [306, 580] width 11 height 16
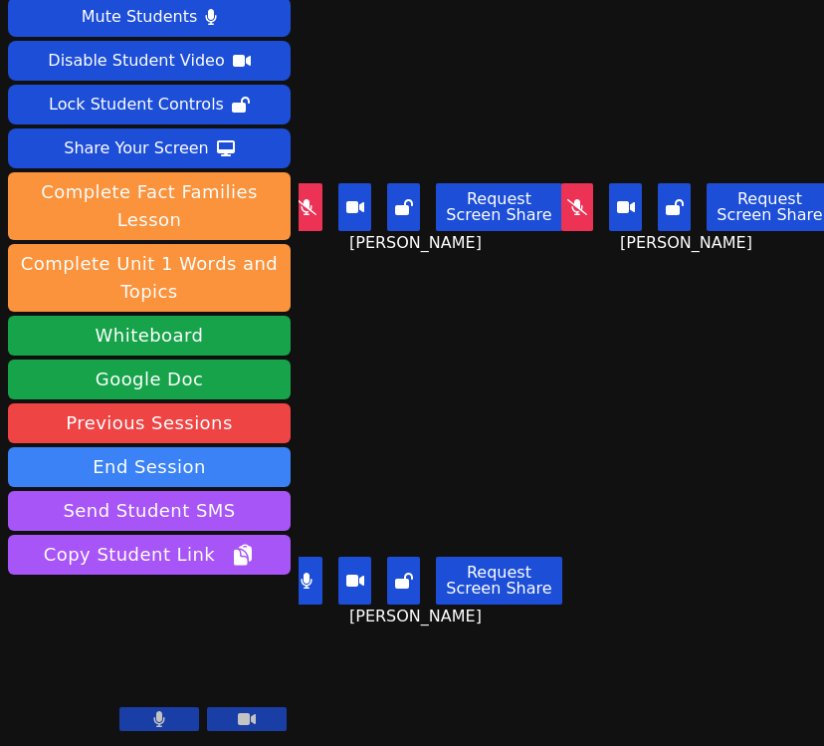
click at [308, 575] on icon at bounding box center [306, 580] width 11 height 16
click at [316, 212] on icon at bounding box center [307, 207] width 20 height 16
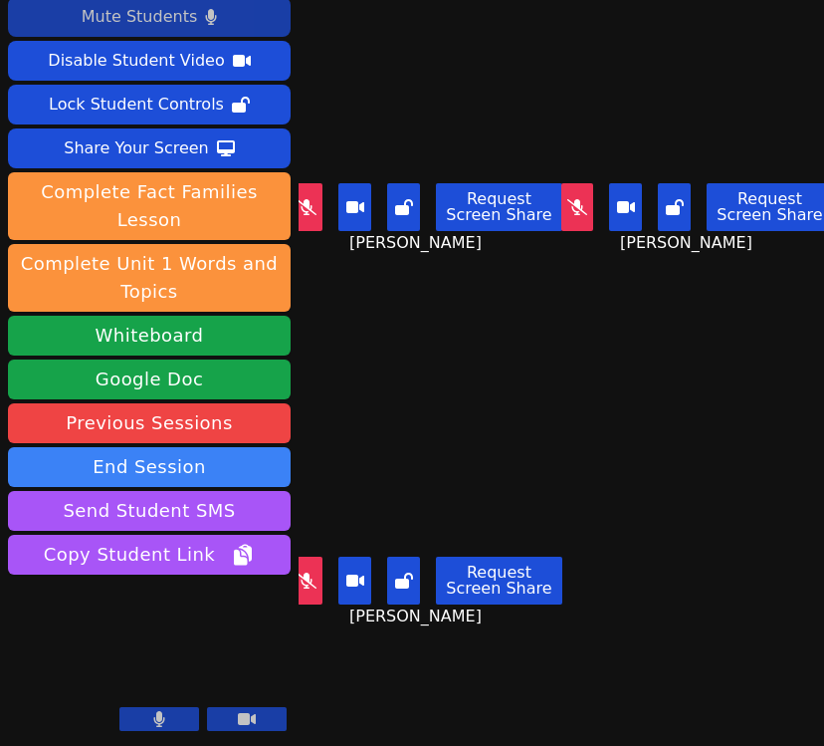
click at [583, 217] on button at bounding box center [577, 207] width 33 height 48
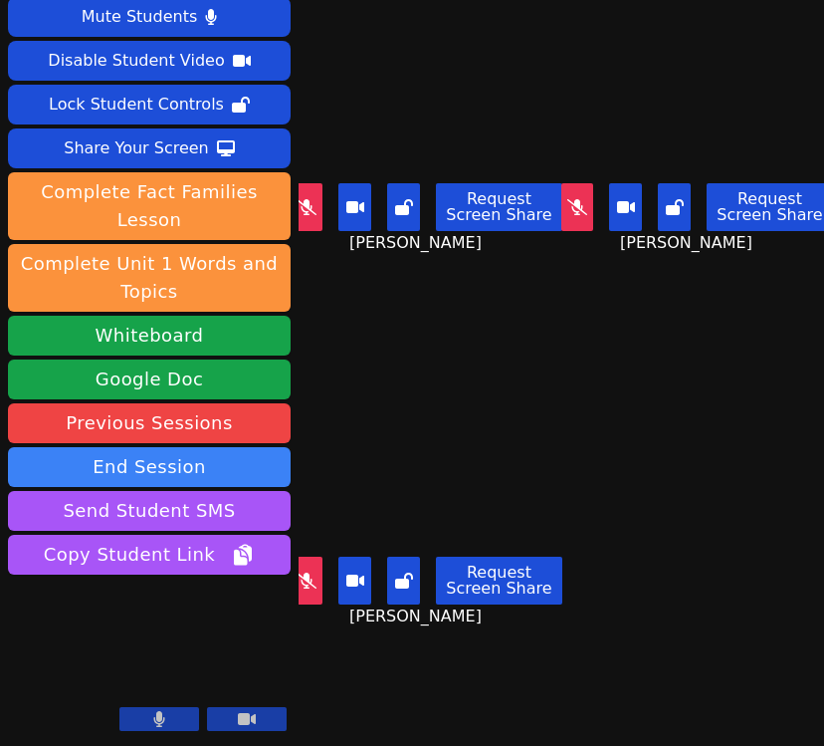
click at [583, 217] on button at bounding box center [577, 207] width 33 height 48
click at [583, 209] on icon at bounding box center [577, 207] width 12 height 16
click at [310, 576] on icon at bounding box center [307, 580] width 20 height 16
click at [312, 579] on icon at bounding box center [306, 580] width 11 height 16
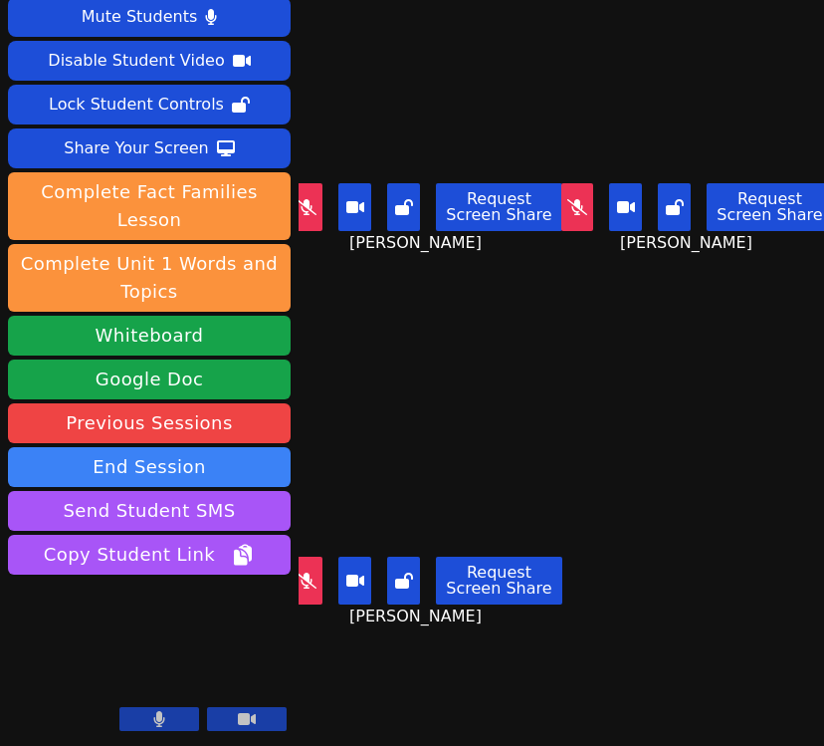
click at [312, 204] on icon at bounding box center [307, 207] width 20 height 16
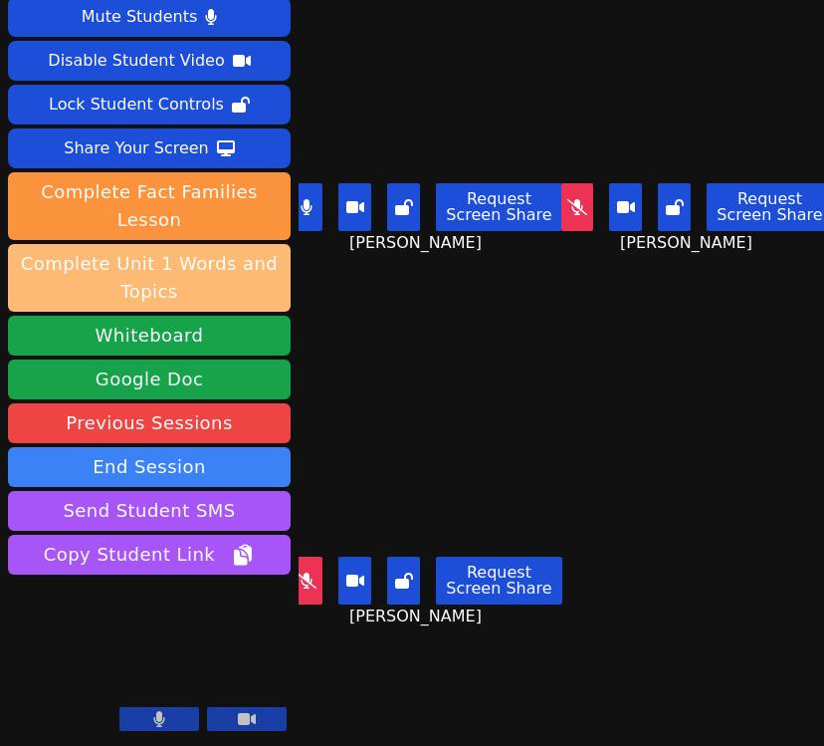
click at [309, 210] on icon at bounding box center [307, 207] width 12 height 16
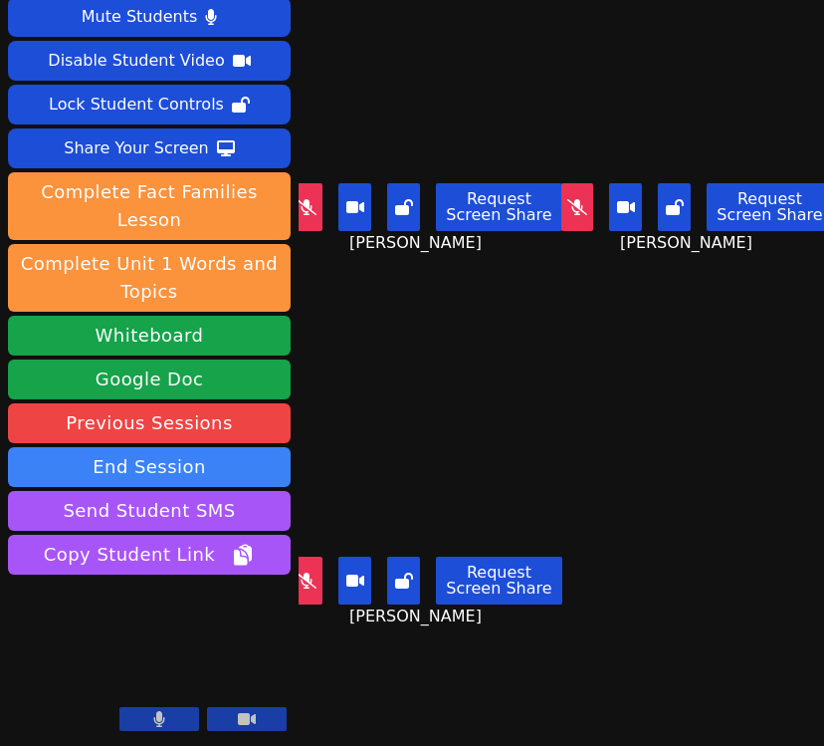
click at [321, 592] on button at bounding box center [307, 580] width 33 height 48
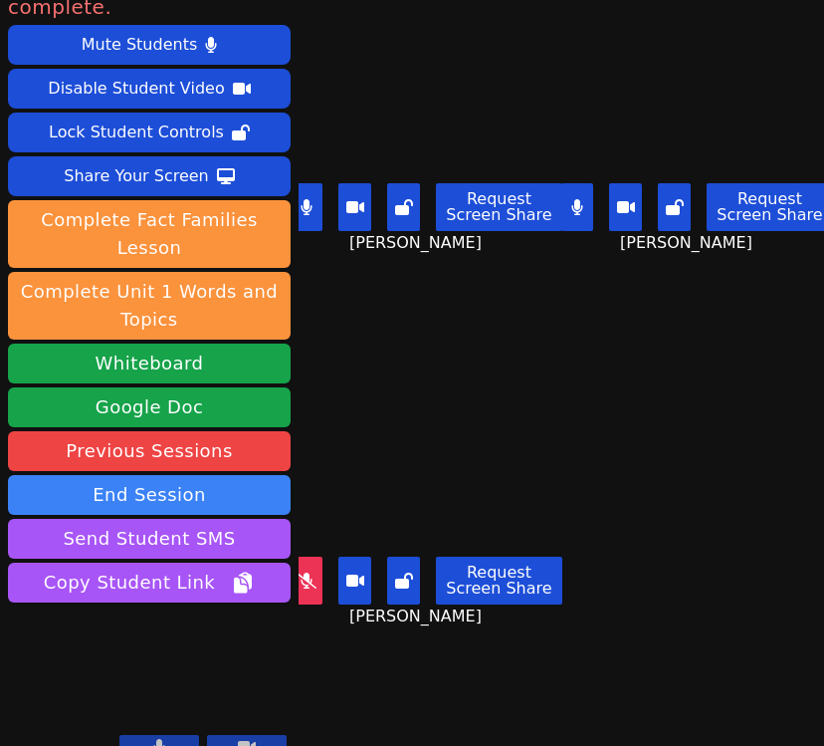
scroll to position [0, 0]
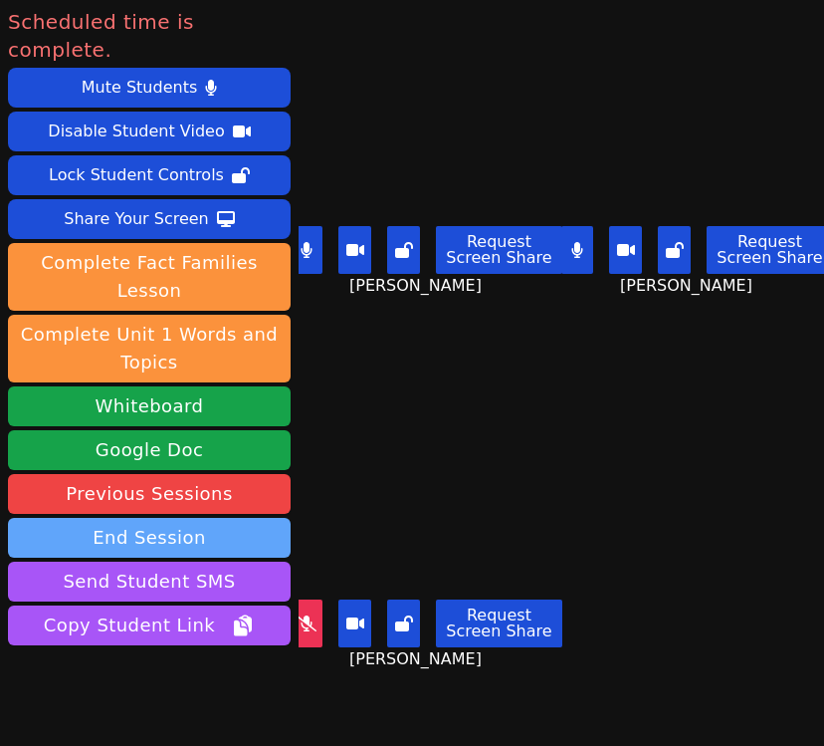
click at [199, 518] on button "End Session" at bounding box center [149, 538] width 283 height 40
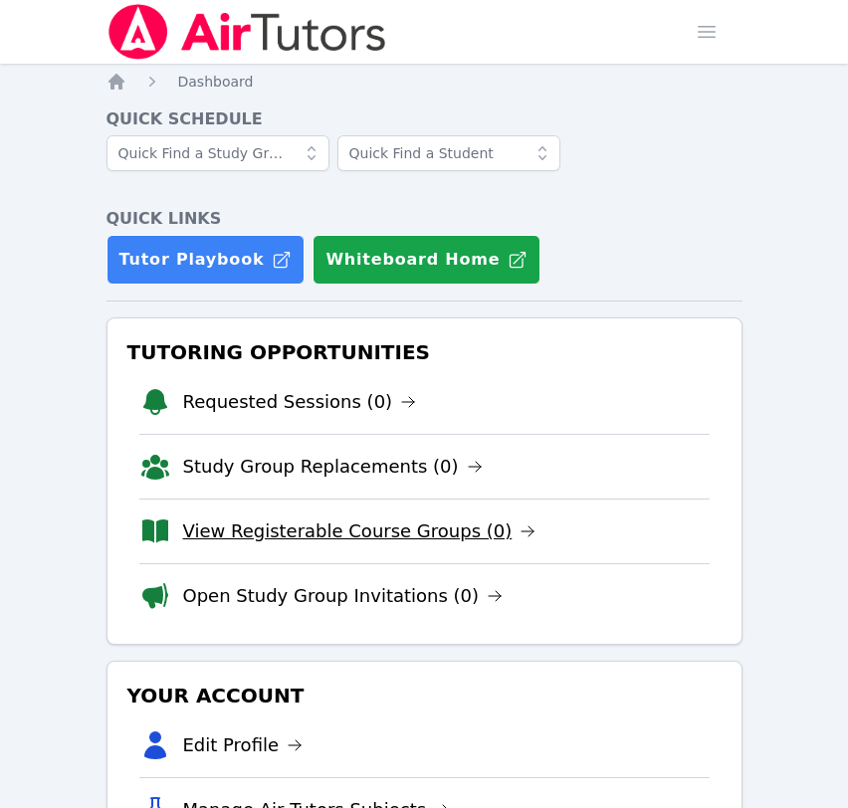
click at [300, 529] on link "View Registerable Course Groups (0)" at bounding box center [359, 532] width 353 height 28
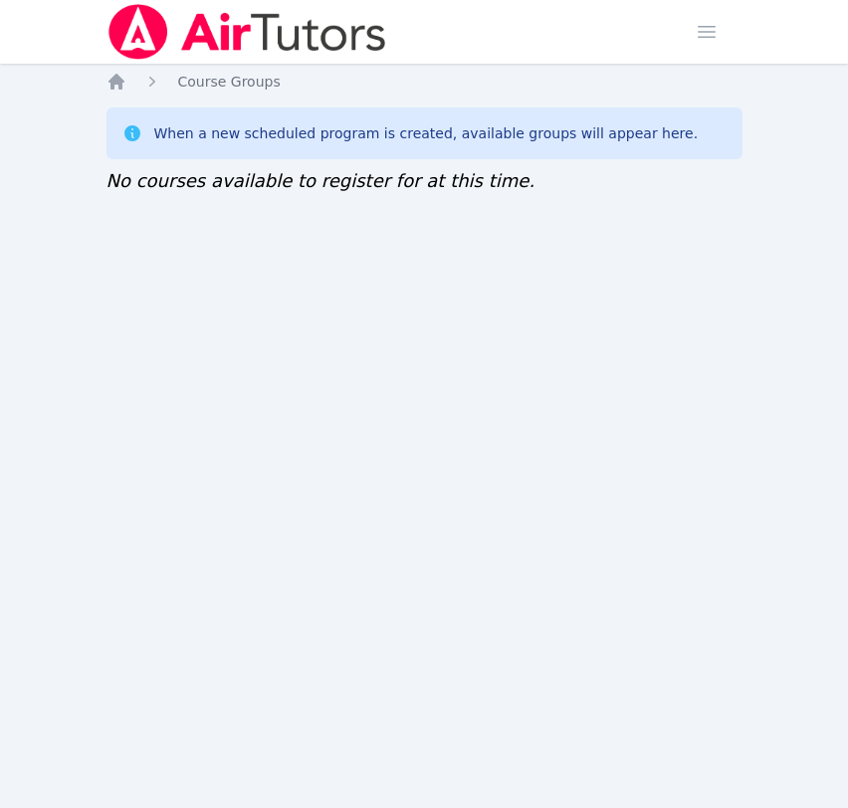
click at [302, 35] on img at bounding box center [248, 32] width 282 height 56
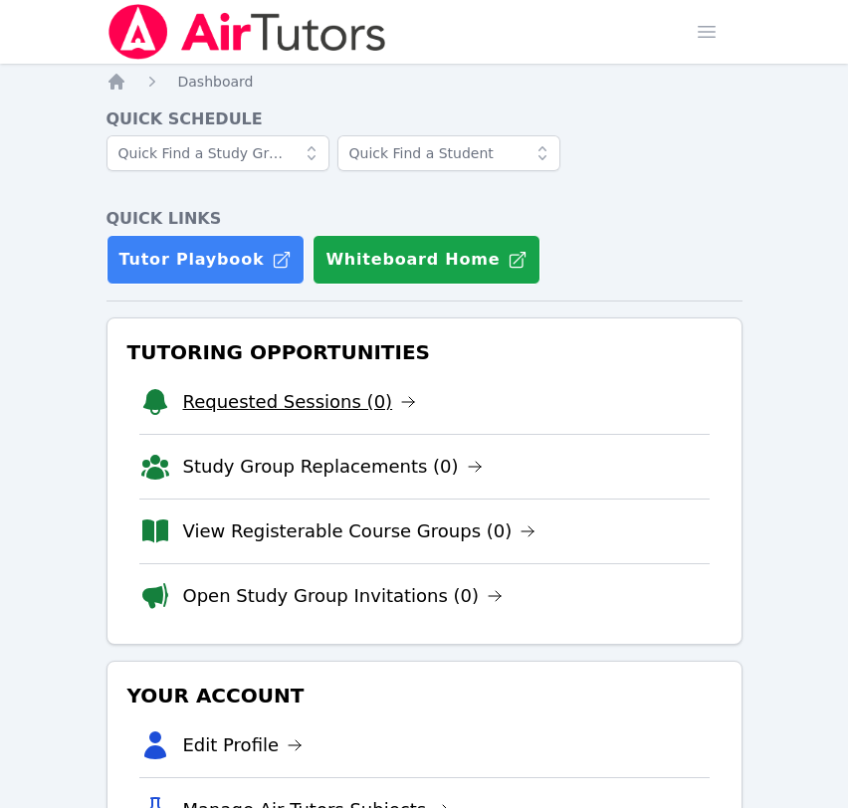
click at [316, 413] on link "Requested Sessions (0)" at bounding box center [300, 402] width 234 height 28
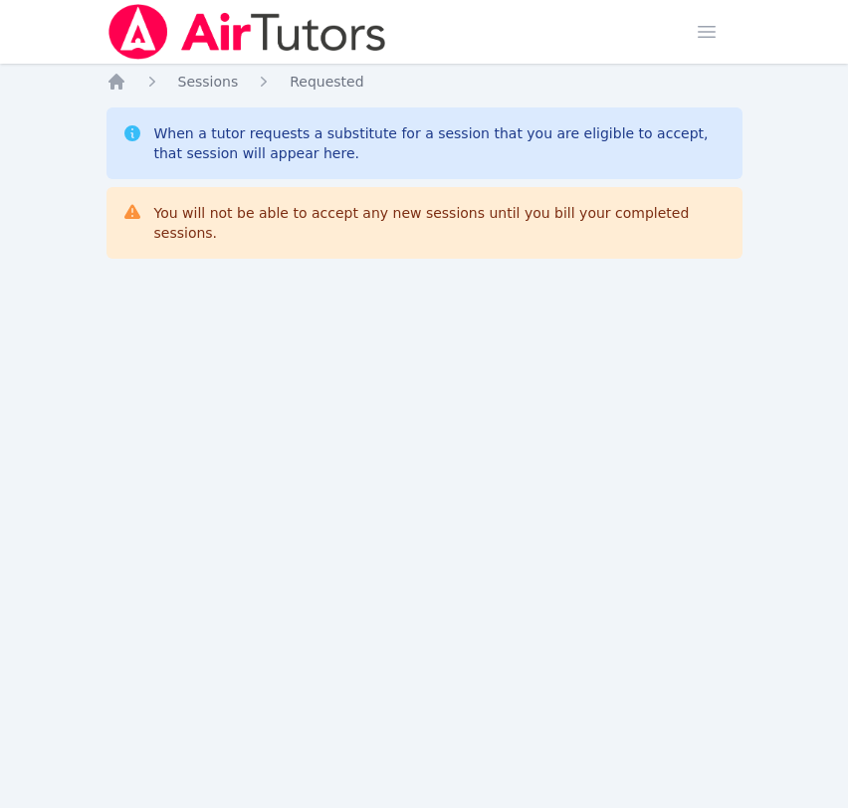
click at [223, 41] on img at bounding box center [248, 32] width 282 height 56
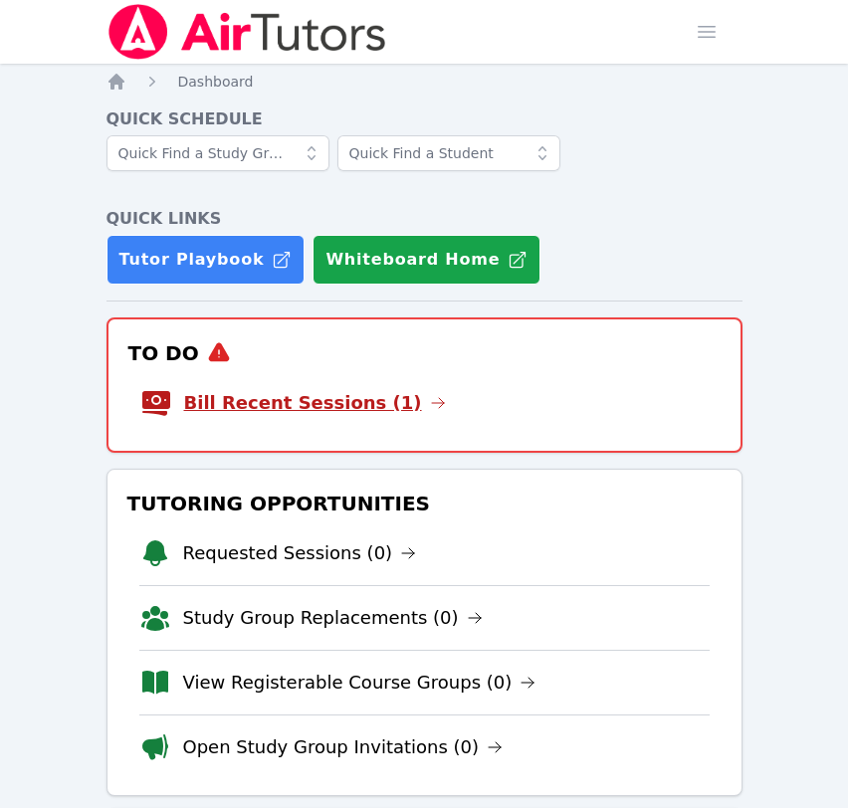
click at [292, 399] on link "Bill Recent Sessions (1)" at bounding box center [315, 403] width 262 height 28
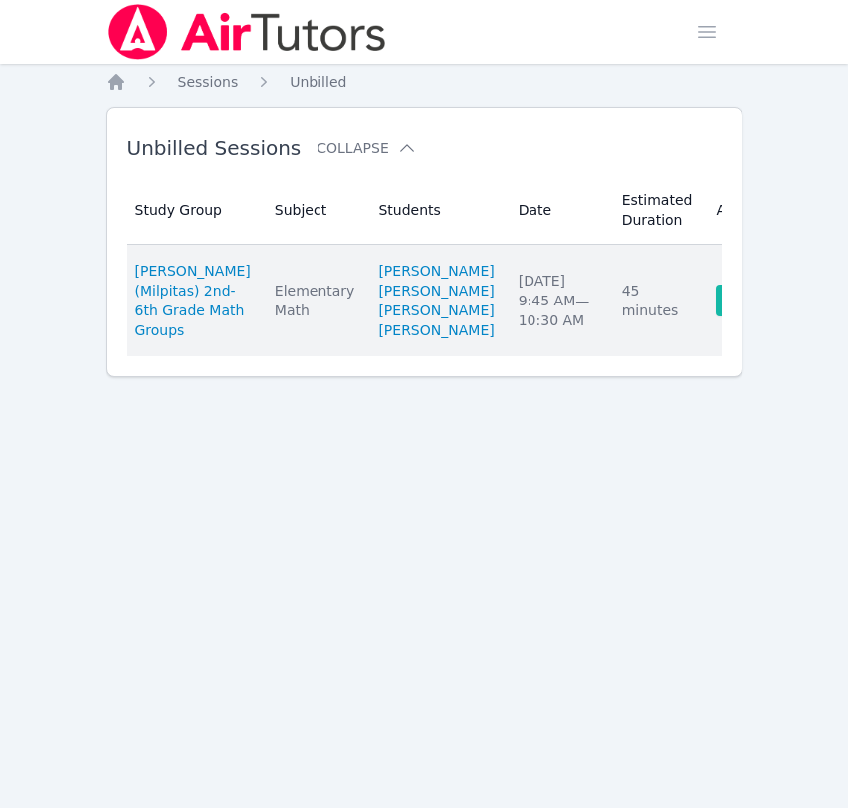
click at [716, 317] on link "Complete" at bounding box center [764, 301] width 96 height 32
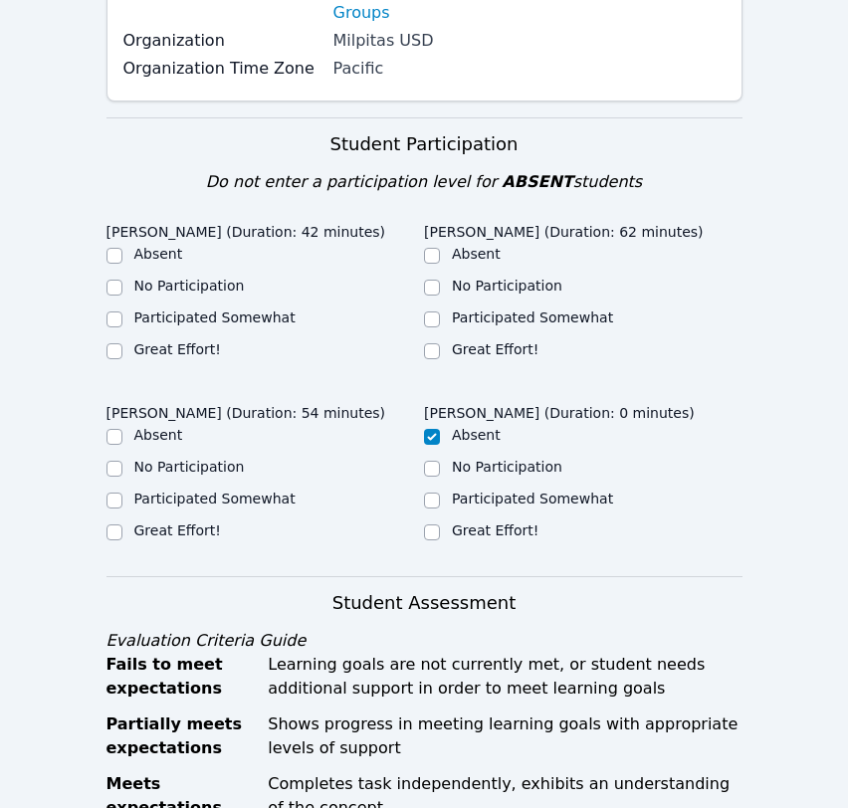
scroll to position [392, 0]
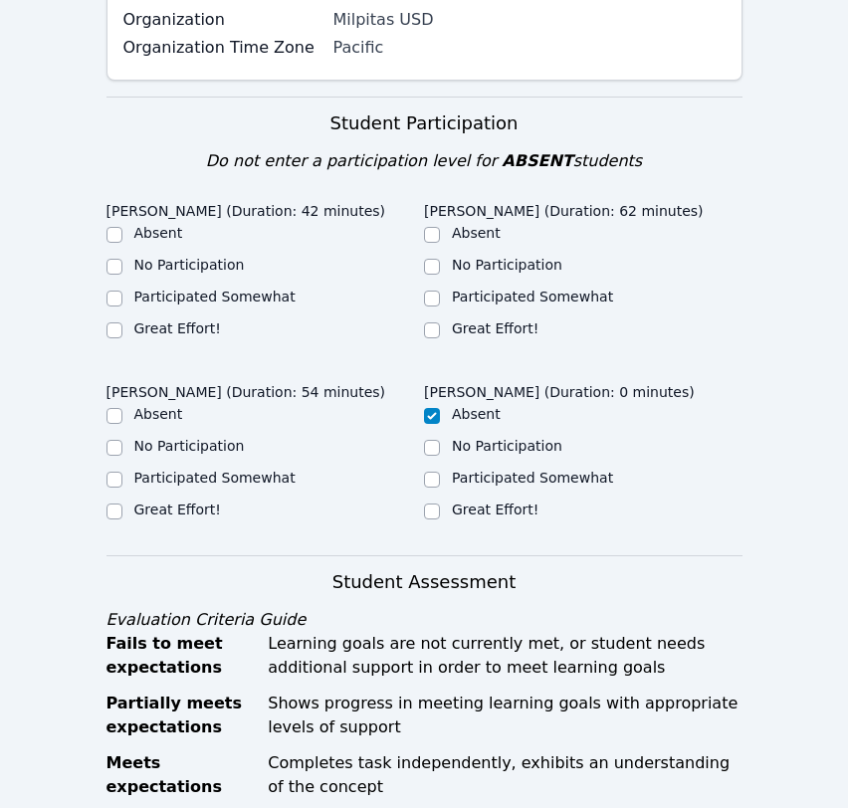
click at [454, 321] on label "Great Effort!" at bounding box center [495, 329] width 87 height 16
click at [440, 323] on input "Great Effort!" at bounding box center [432, 331] width 16 height 16
checkbox input "true"
click at [163, 321] on label "Great Effort!" at bounding box center [177, 329] width 87 height 16
click at [122, 323] on input "Great Effort!" at bounding box center [115, 331] width 16 height 16
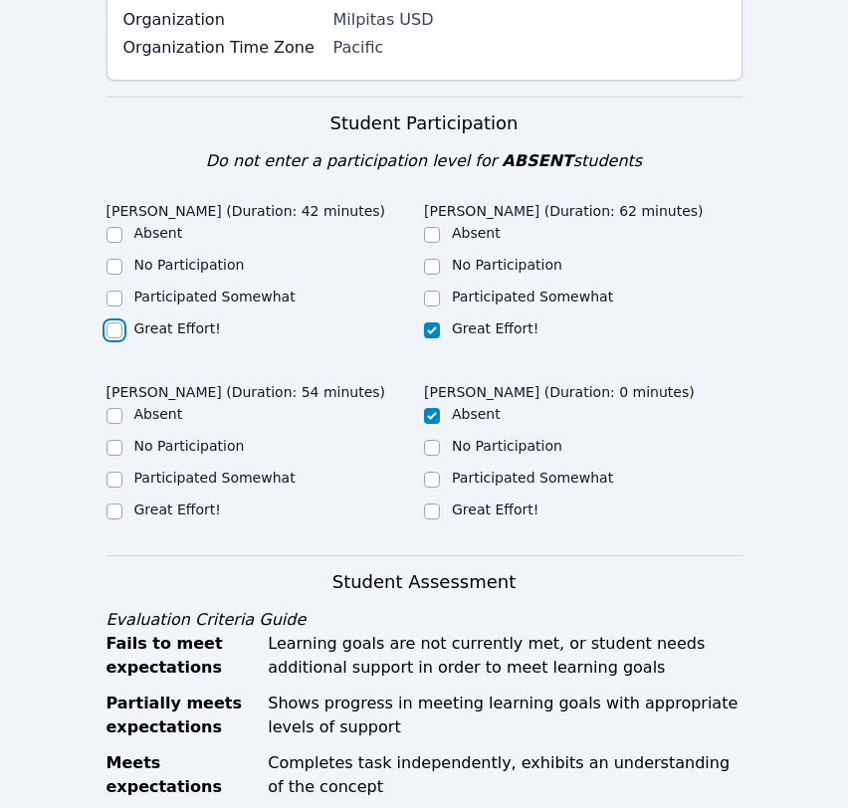
checkbox input "true"
click at [173, 502] on label "Great Effort!" at bounding box center [177, 510] width 87 height 16
click at [122, 504] on input "Great Effort!" at bounding box center [115, 512] width 16 height 16
checkbox input "true"
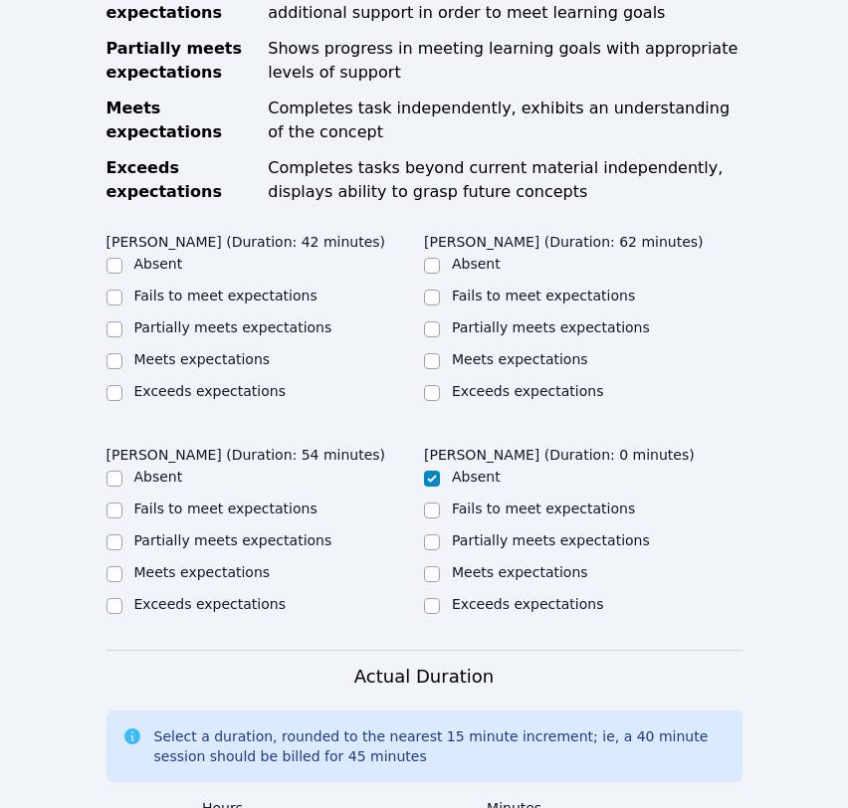
scroll to position [1067, 0]
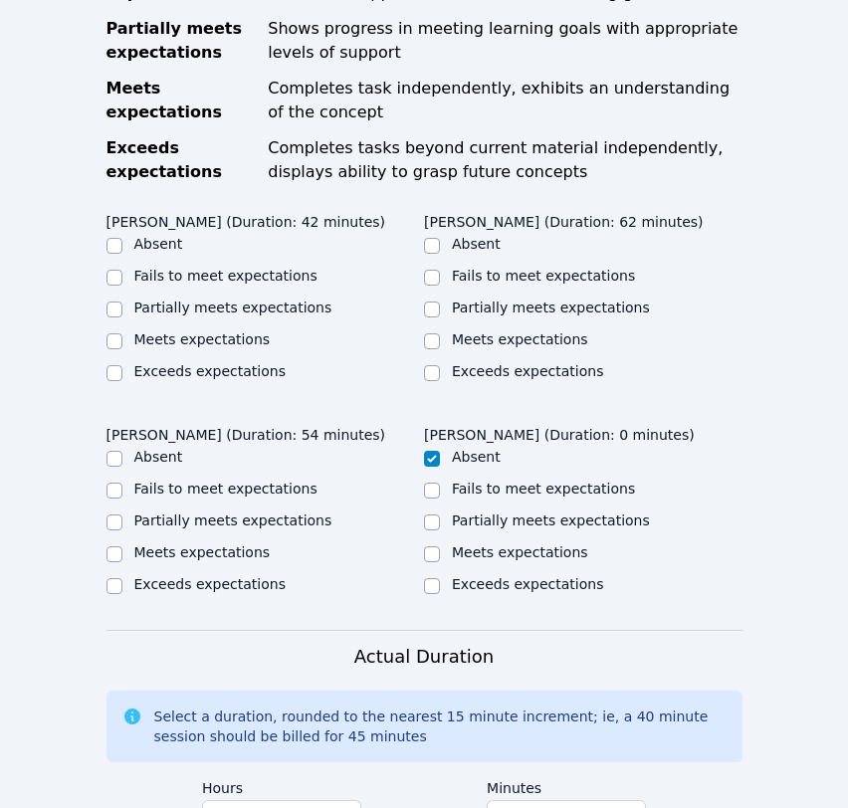
click at [207, 331] on label "Meets expectations" at bounding box center [202, 339] width 136 height 16
click at [122, 333] on input "Meets expectations" at bounding box center [115, 341] width 16 height 16
checkbox input "true"
click at [515, 300] on label "Partially meets expectations" at bounding box center [551, 308] width 198 height 16
click at [440, 302] on input "Partially meets expectations" at bounding box center [432, 310] width 16 height 16
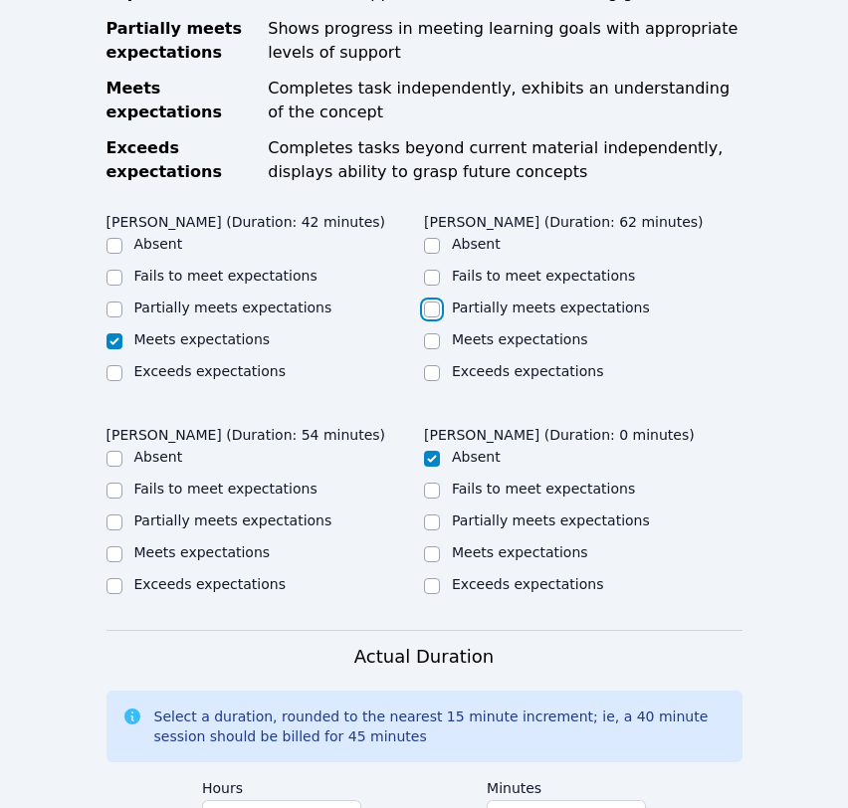
checkbox input "true"
click at [157, 544] on label "Meets expectations" at bounding box center [202, 552] width 136 height 16
click at [122, 546] on input "Meets expectations" at bounding box center [115, 554] width 16 height 16
checkbox input "true"
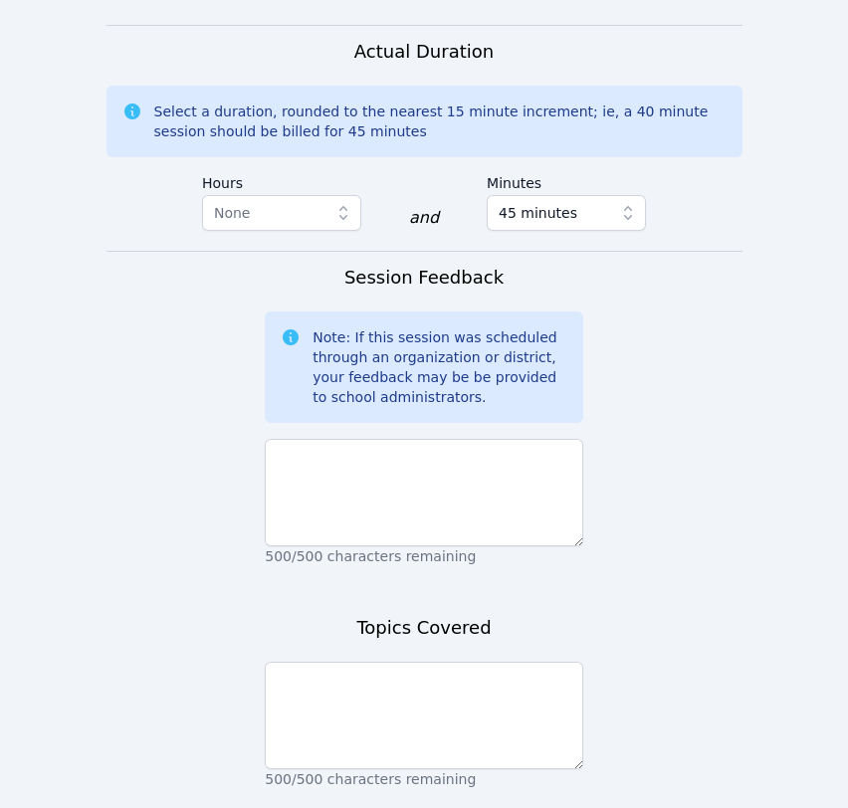
scroll to position [1695, 0]
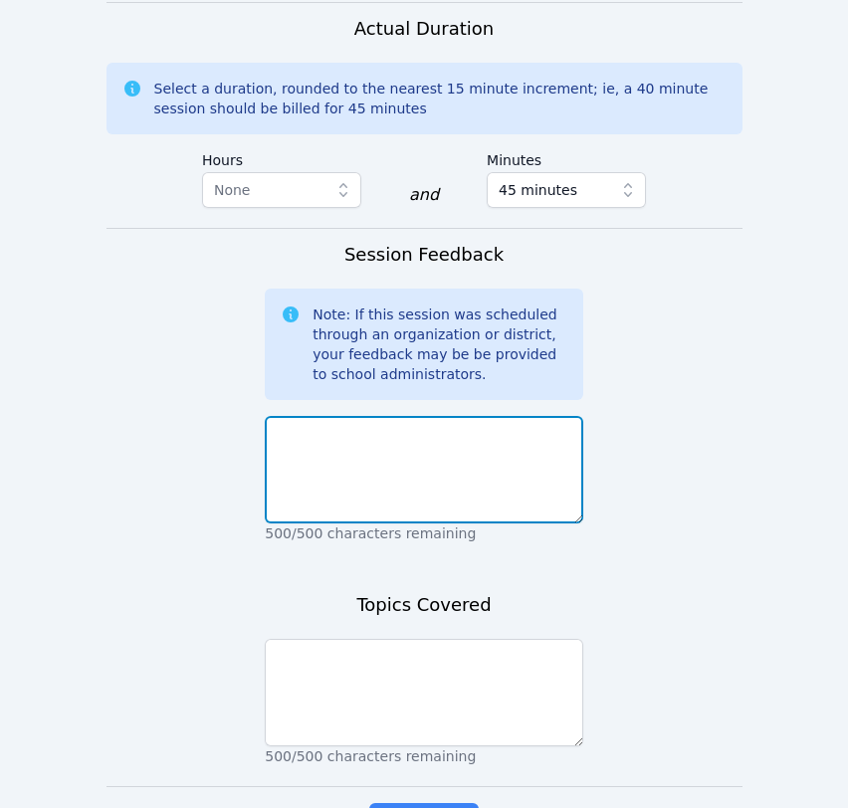
click at [332, 469] on textarea at bounding box center [424, 470] width 319 height 108
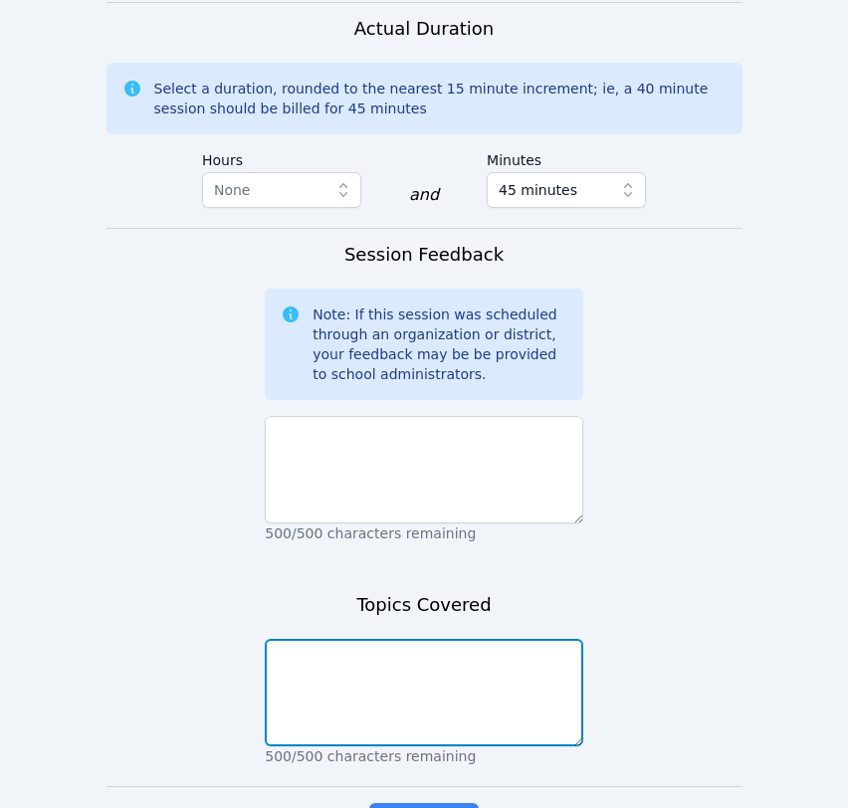
click at [389, 639] on textarea at bounding box center [424, 693] width 319 height 108
type textarea "Fact Families"
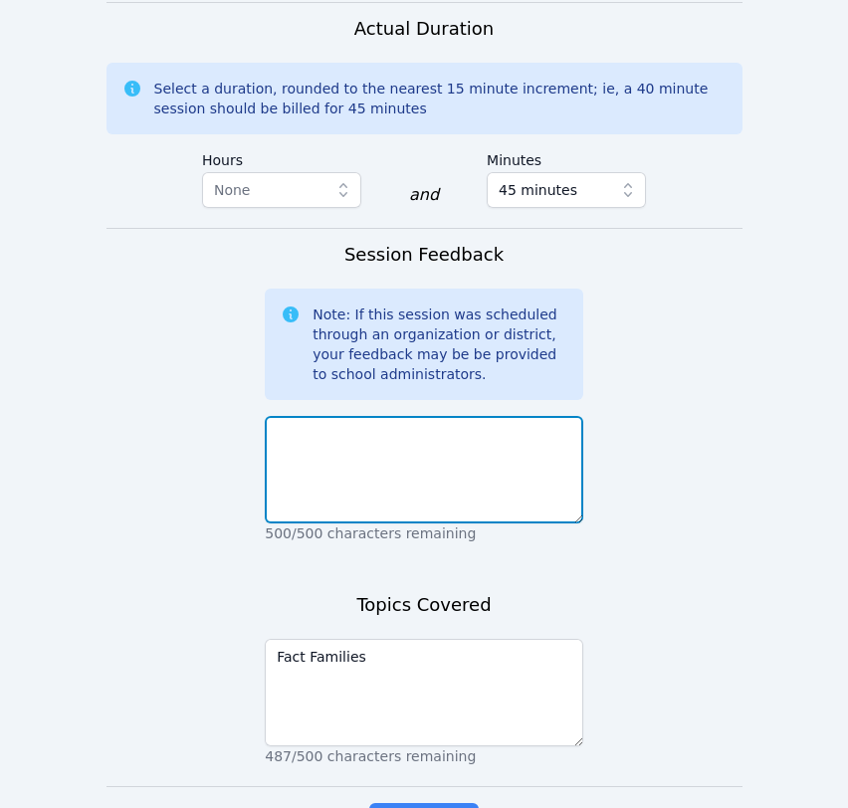
click at [363, 460] on textarea at bounding box center [424, 470] width 319 height 108
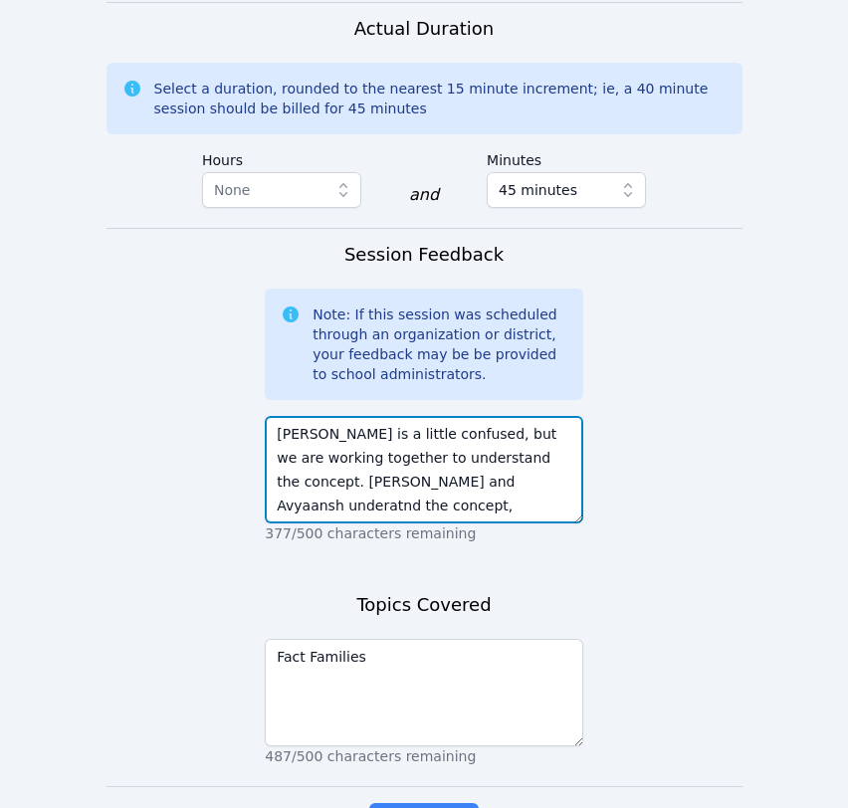
click at [374, 444] on textarea "[PERSON_NAME] is a little confused, but we are working together to understand t…" at bounding box center [424, 470] width 319 height 108
click at [533, 439] on textarea "[PERSON_NAME] is a little confused, but we are working together to understand t…" at bounding box center [424, 470] width 319 height 108
type textarea "[PERSON_NAME] is a little confused, but we are working together to understand t…"
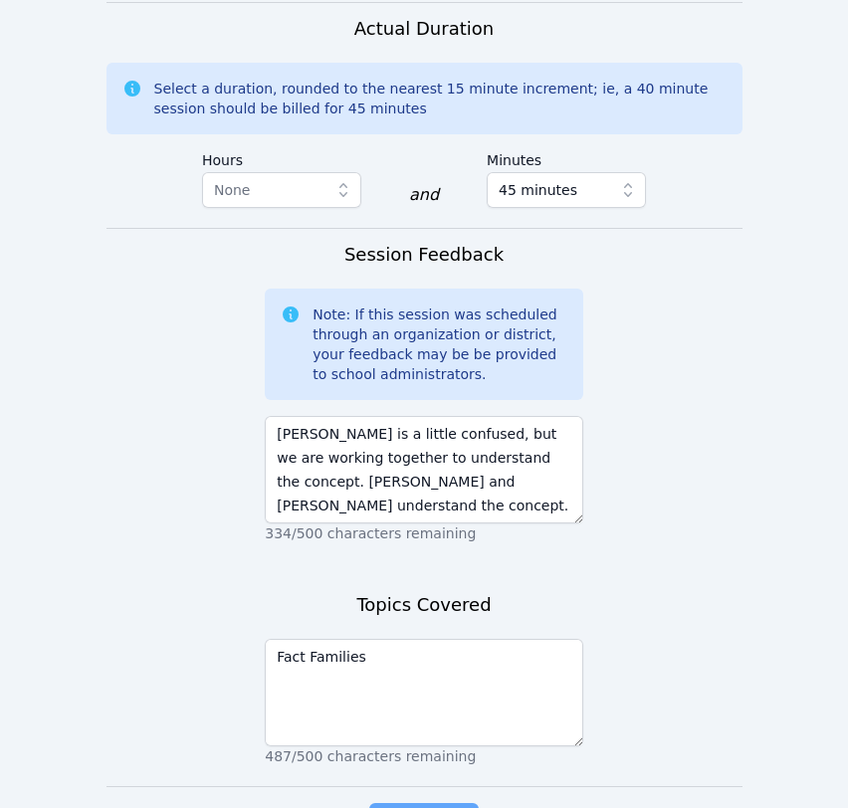
click at [425, 807] on span "Complete" at bounding box center [424, 823] width 90 height 28
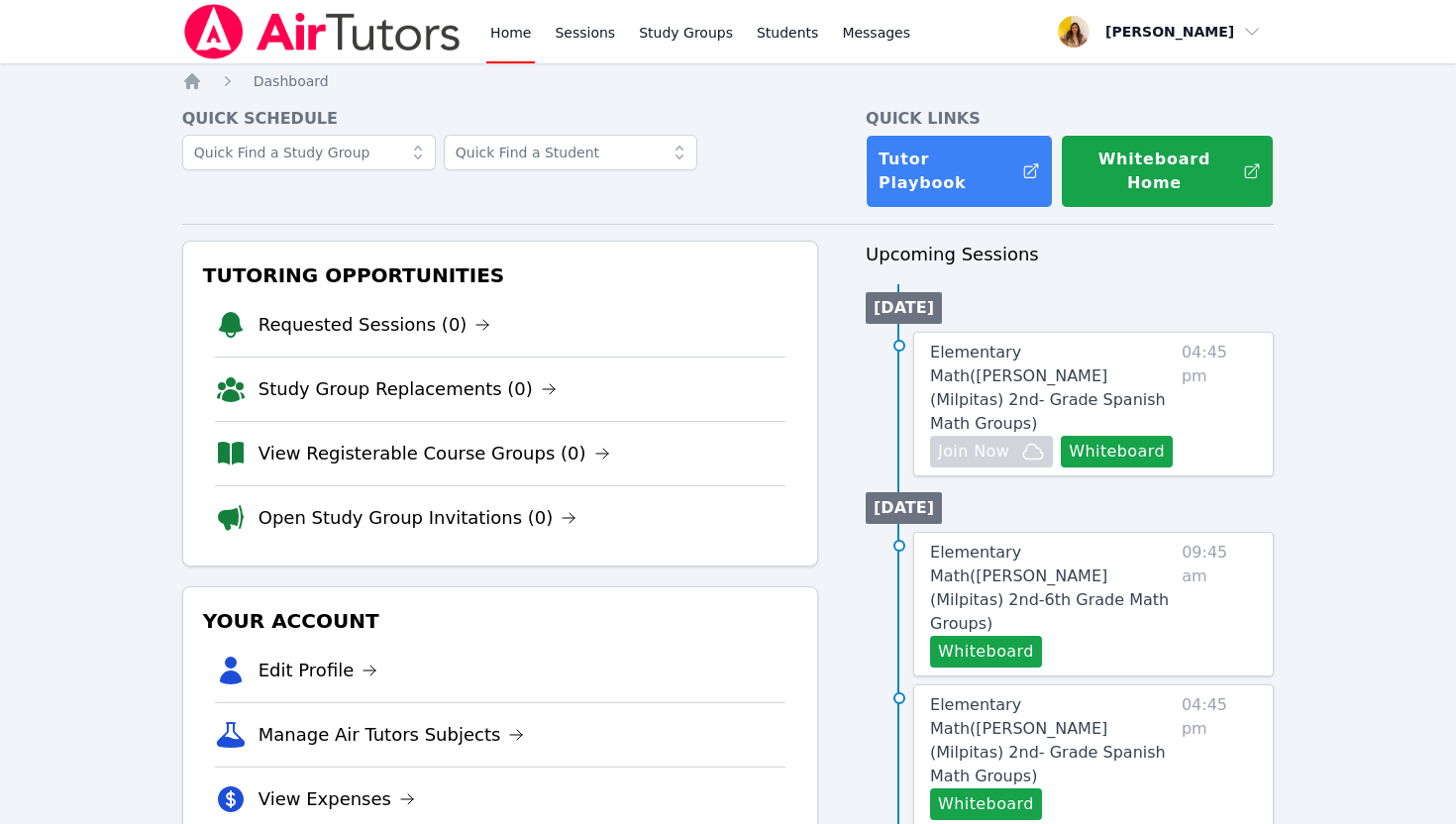
click at [290, 26] on img at bounding box center [322, 32] width 281 height 56
